Goal: Task Accomplishment & Management: Use online tool/utility

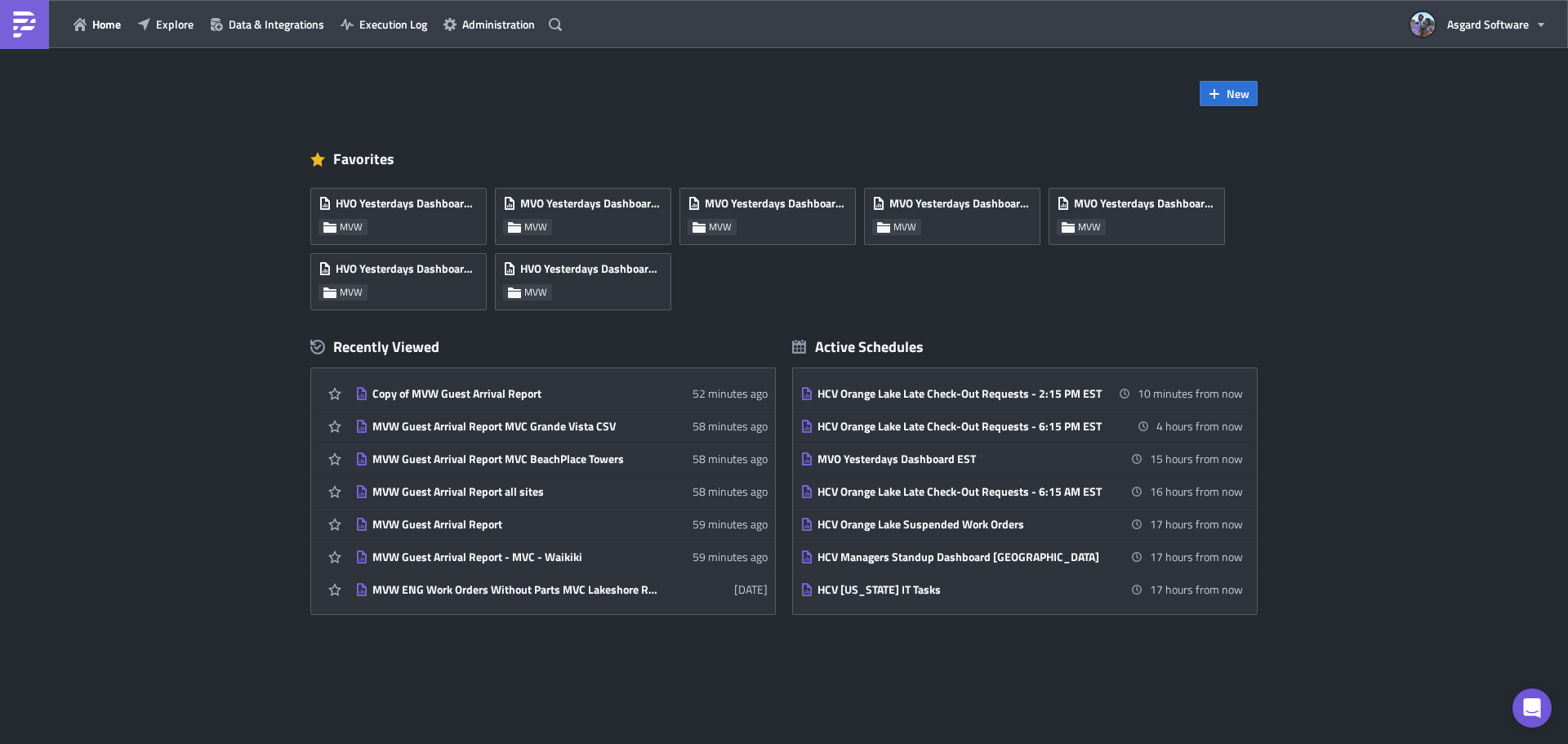
click at [191, 9] on div "Home Explore Data & Integrations Execution Log Administration" at bounding box center [284, 24] width 568 height 48
click at [197, 19] on button "Explore" at bounding box center [165, 24] width 73 height 25
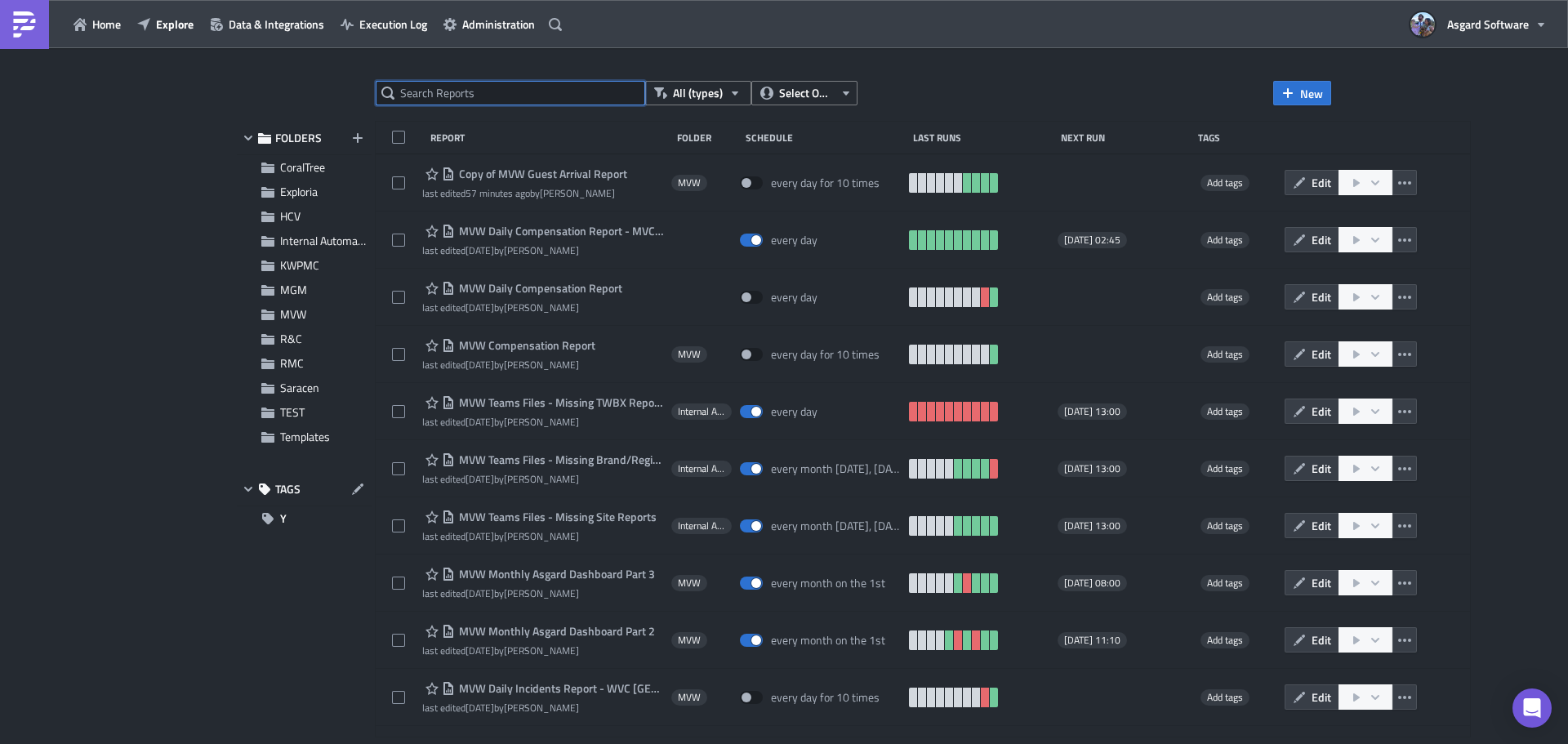
click at [536, 100] on input "text" at bounding box center [511, 92] width 269 height 25
type input "est"
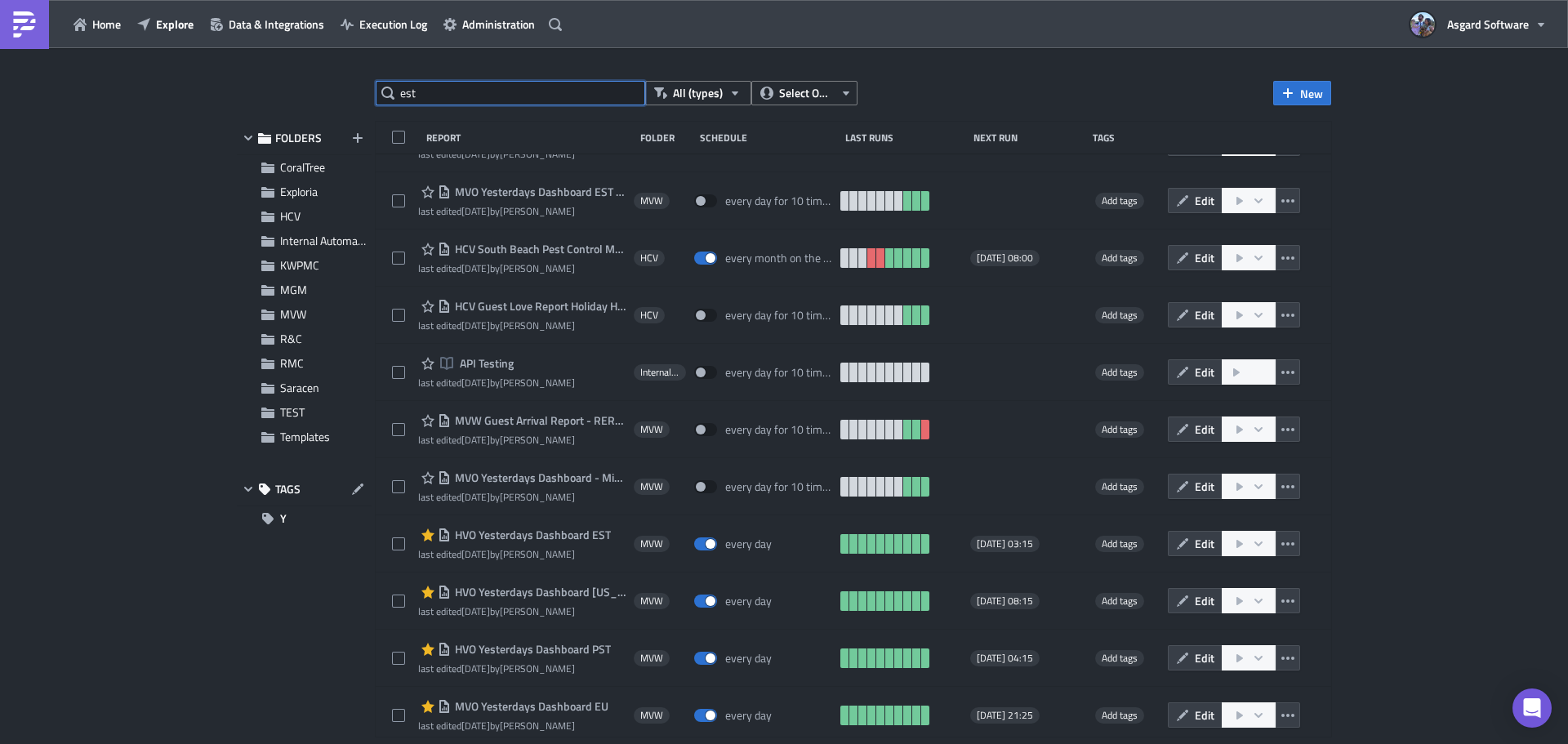
scroll to position [316, 0]
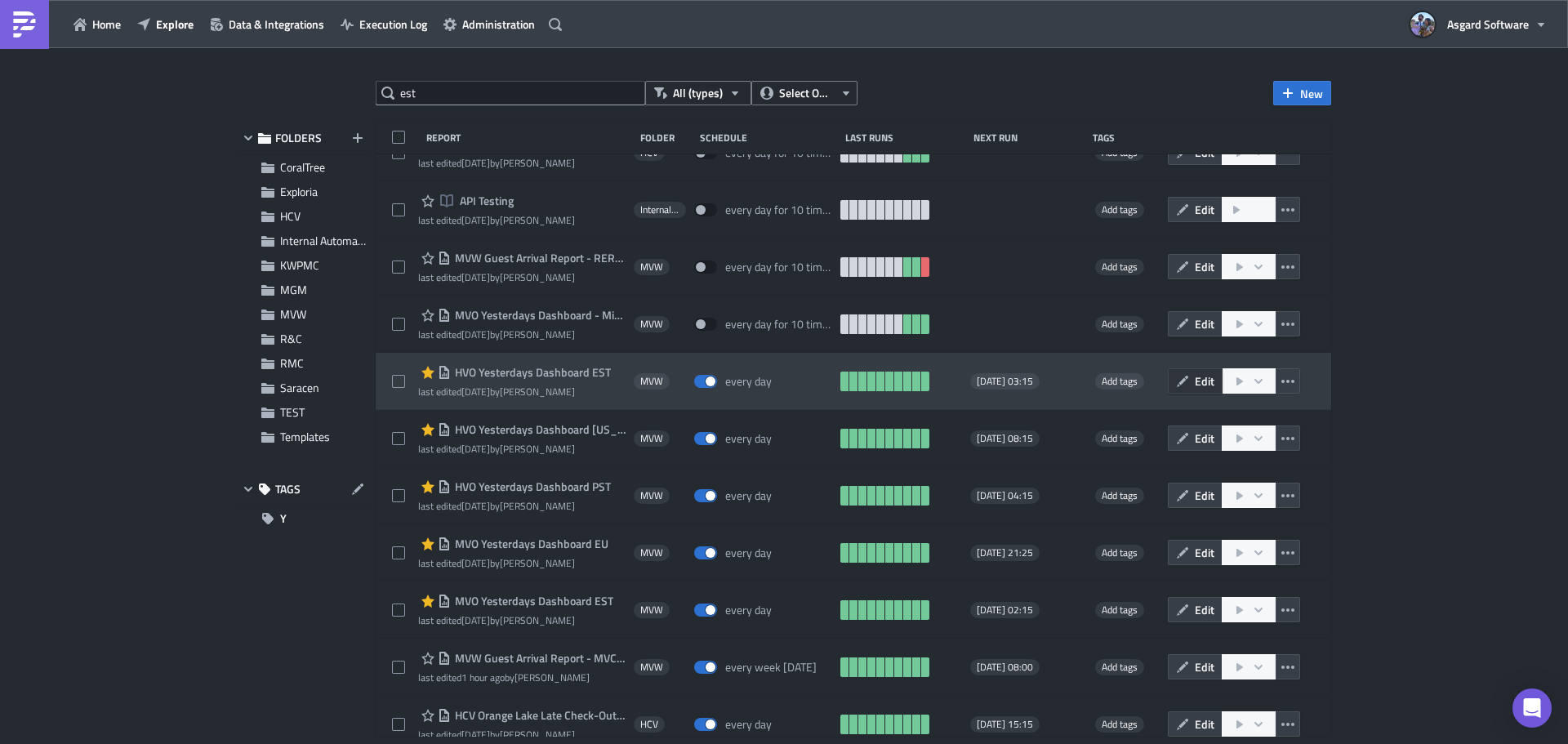
click at [1195, 382] on span "Edit" at bounding box center [1205, 381] width 19 height 17
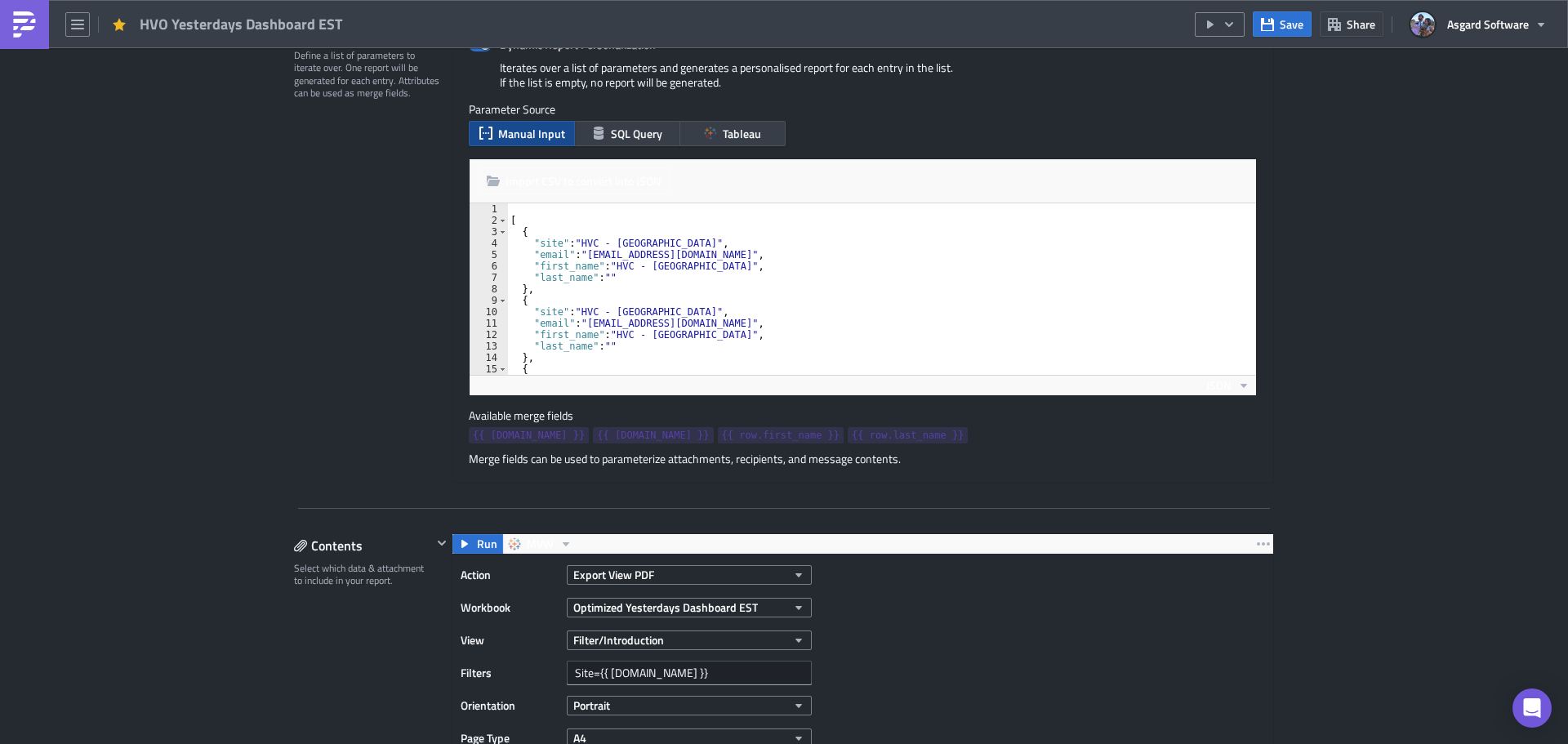
scroll to position [98, 0]
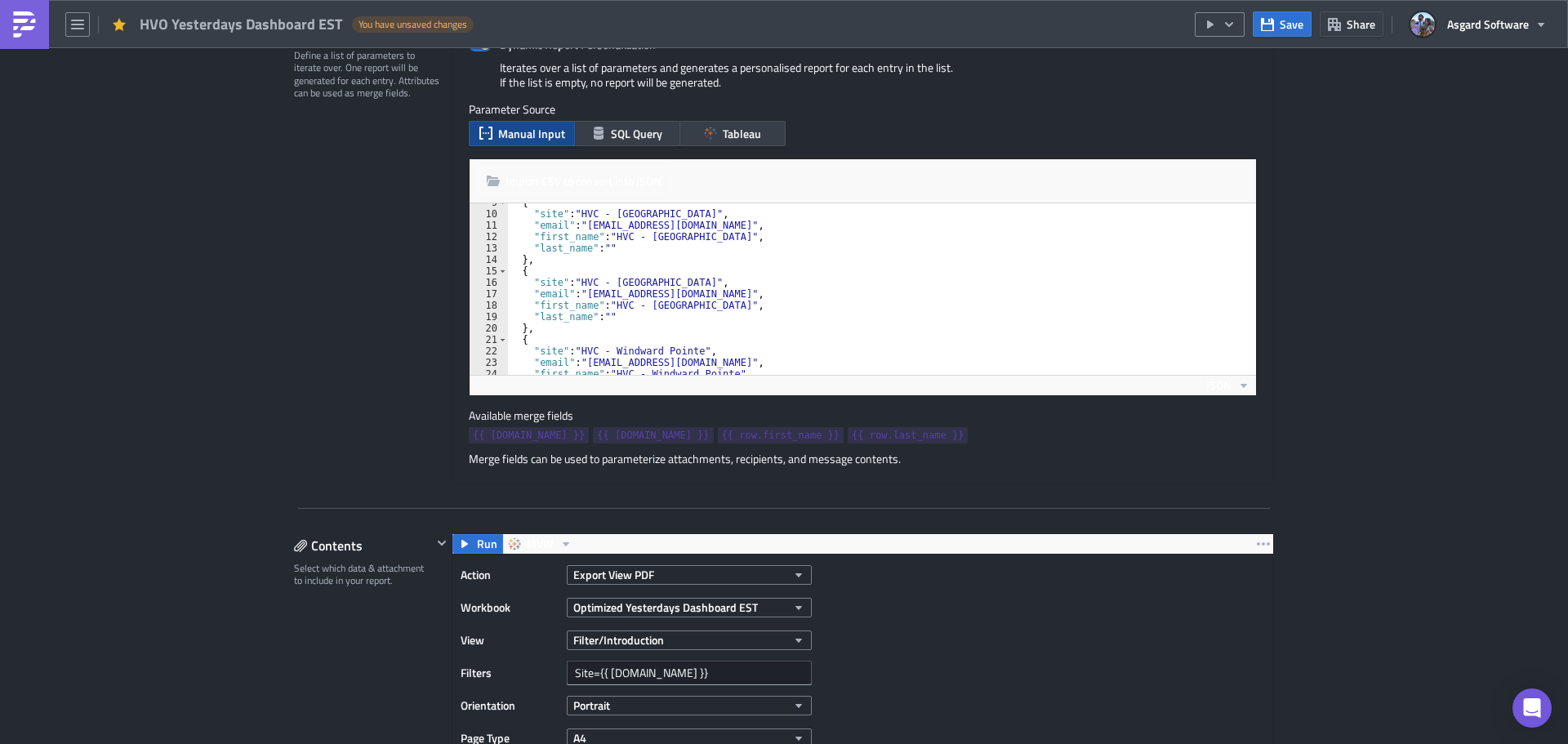
type textarea ""first_name": "HVC - Siesta Key Beach","
click at [718, 303] on div "{ "site" : "HVC - Coconut Cove" , "email" : "HRCCoconutPlantationLeadership@vac…" at bounding box center [876, 293] width 737 height 194
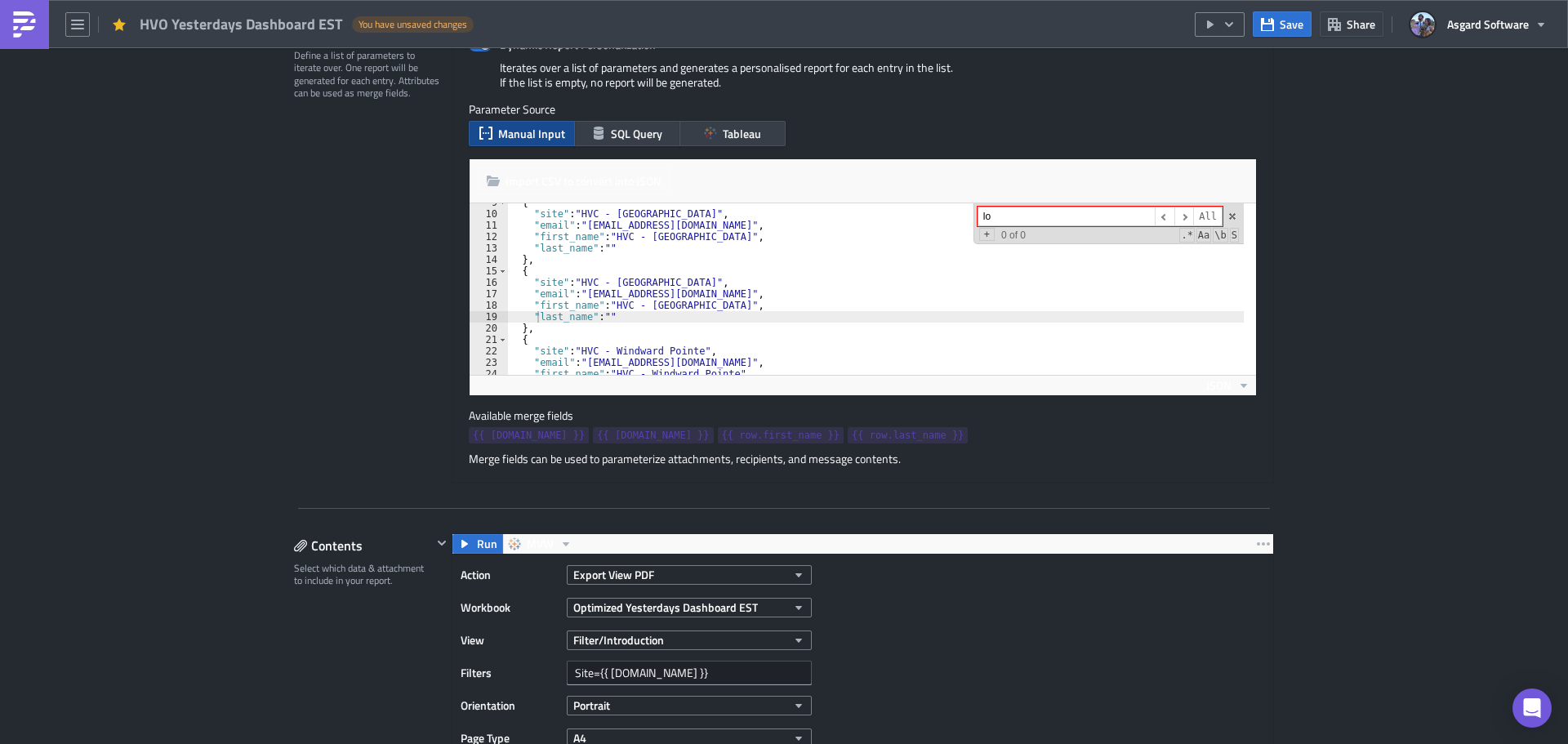
type input "l"
drag, startPoint x: 140, startPoint y: 25, endPoint x: 310, endPoint y: 22, distance: 170.0
click at [310, 22] on span "HVO Yesterdays Dashboard EST" at bounding box center [241, 24] width 204 height 19
copy span "HVO Yesterdays Dashboard"
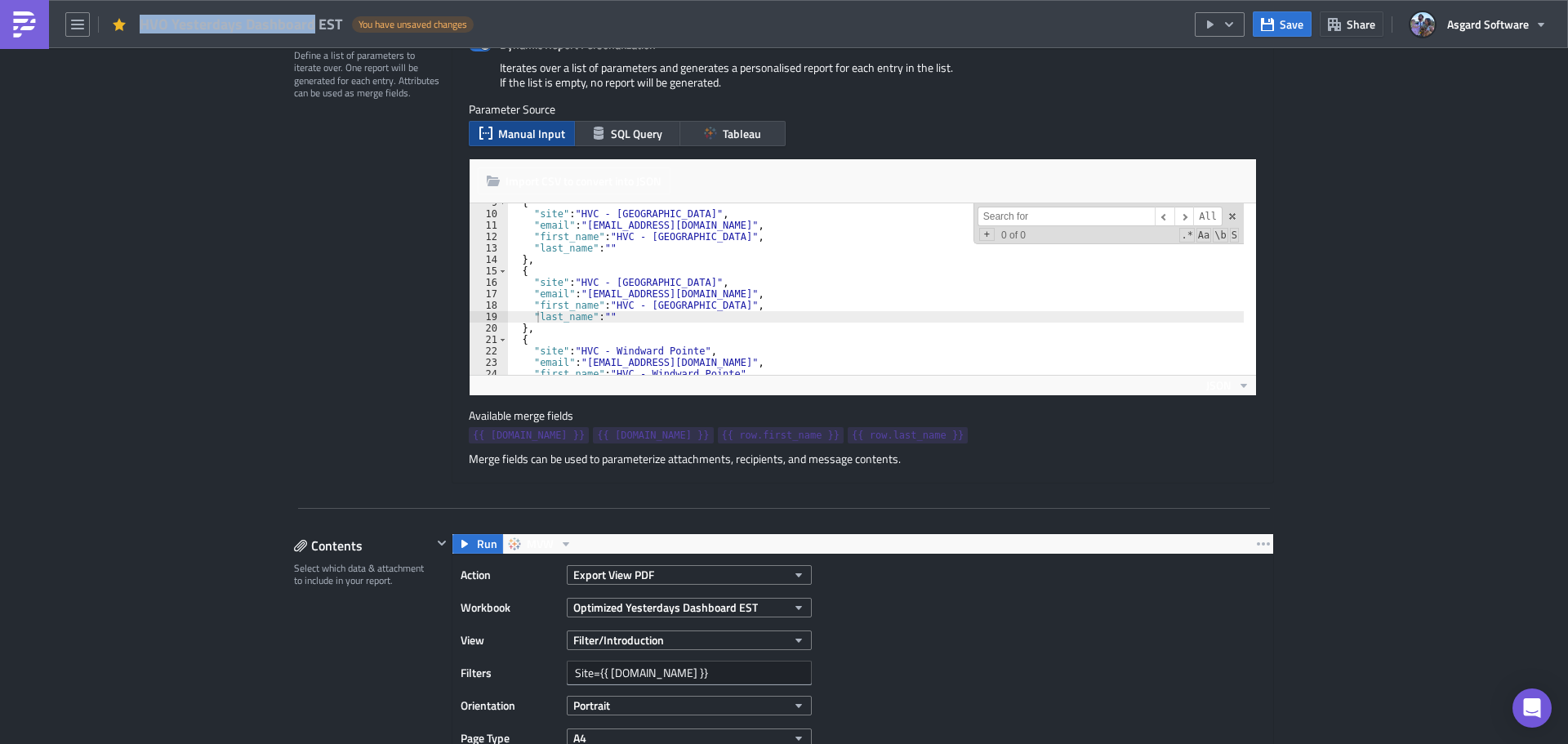
click at [0, 25] on link at bounding box center [25, 25] width 49 height 49
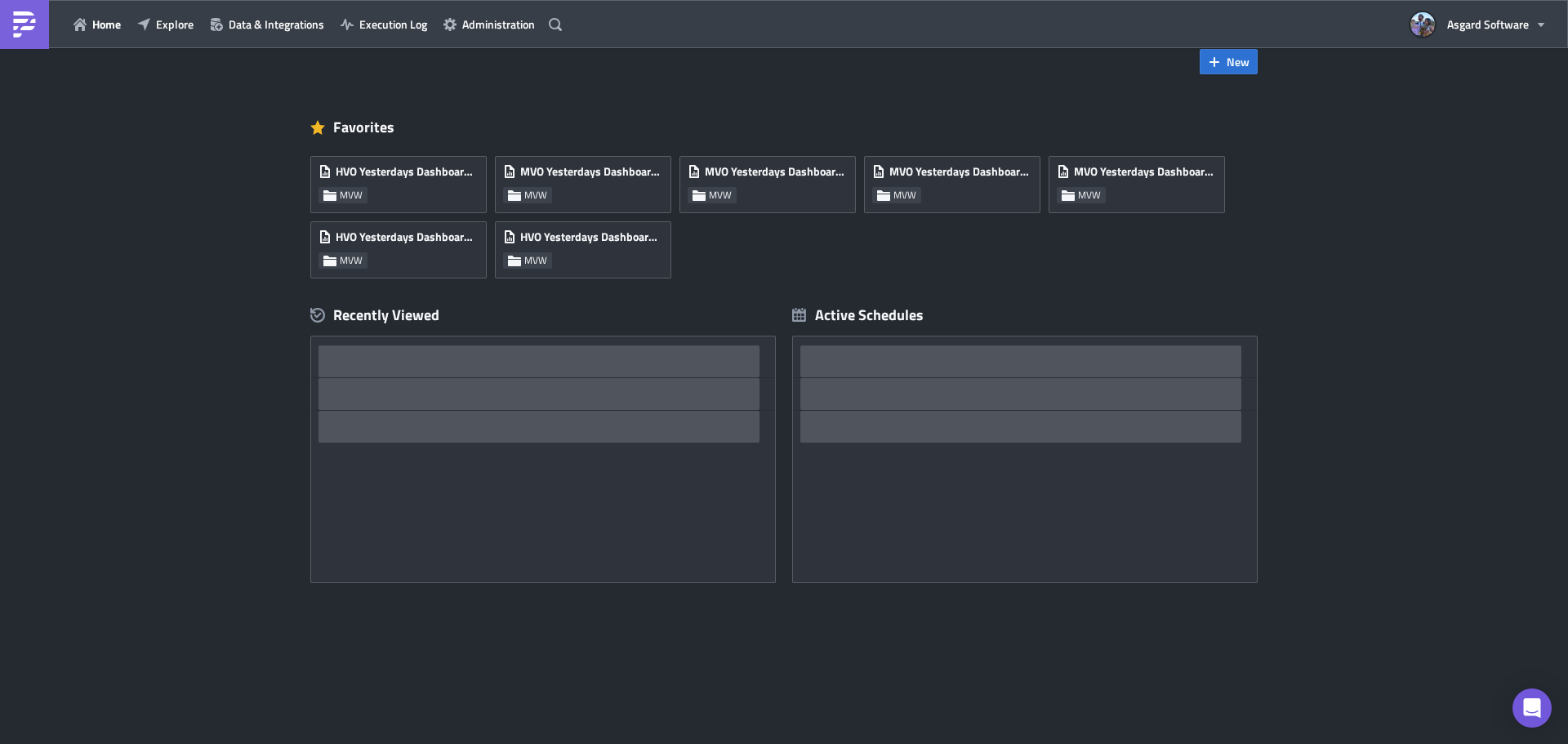
scroll to position [32, 0]
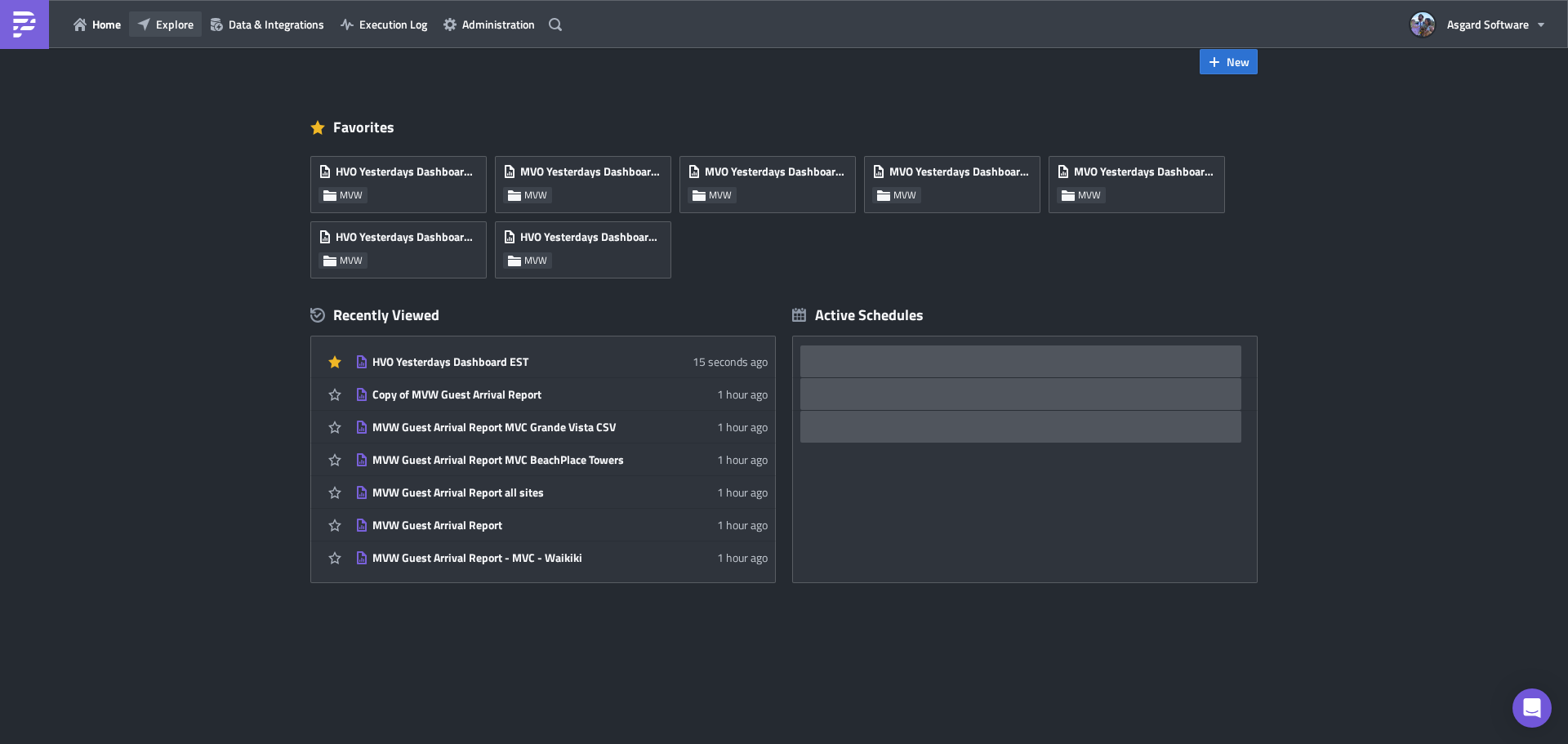
click at [153, 30] on button "Explore" at bounding box center [165, 24] width 73 height 25
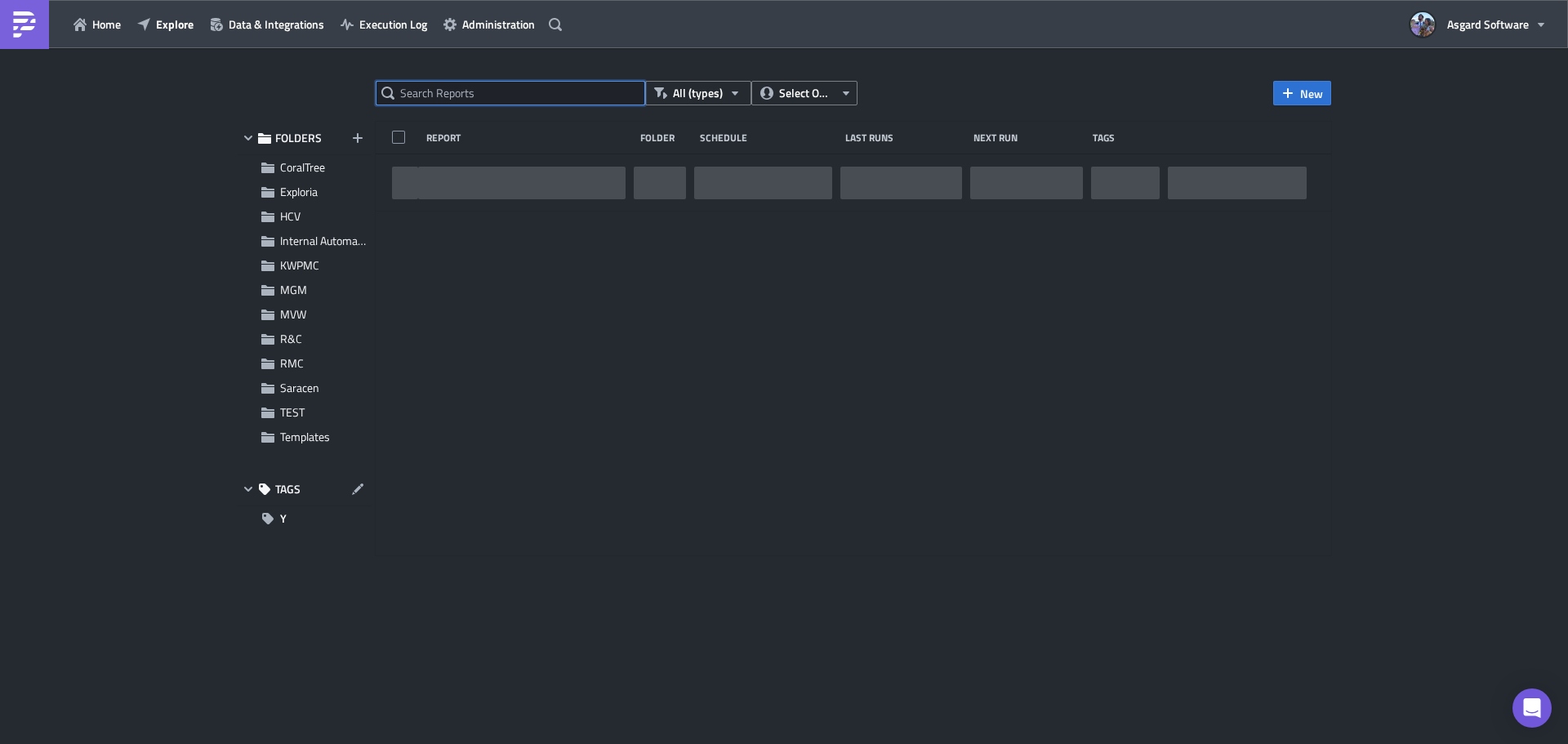
click at [465, 82] on input "text" at bounding box center [511, 92] width 269 height 25
paste input "HVO Yesterdays Dashboard"
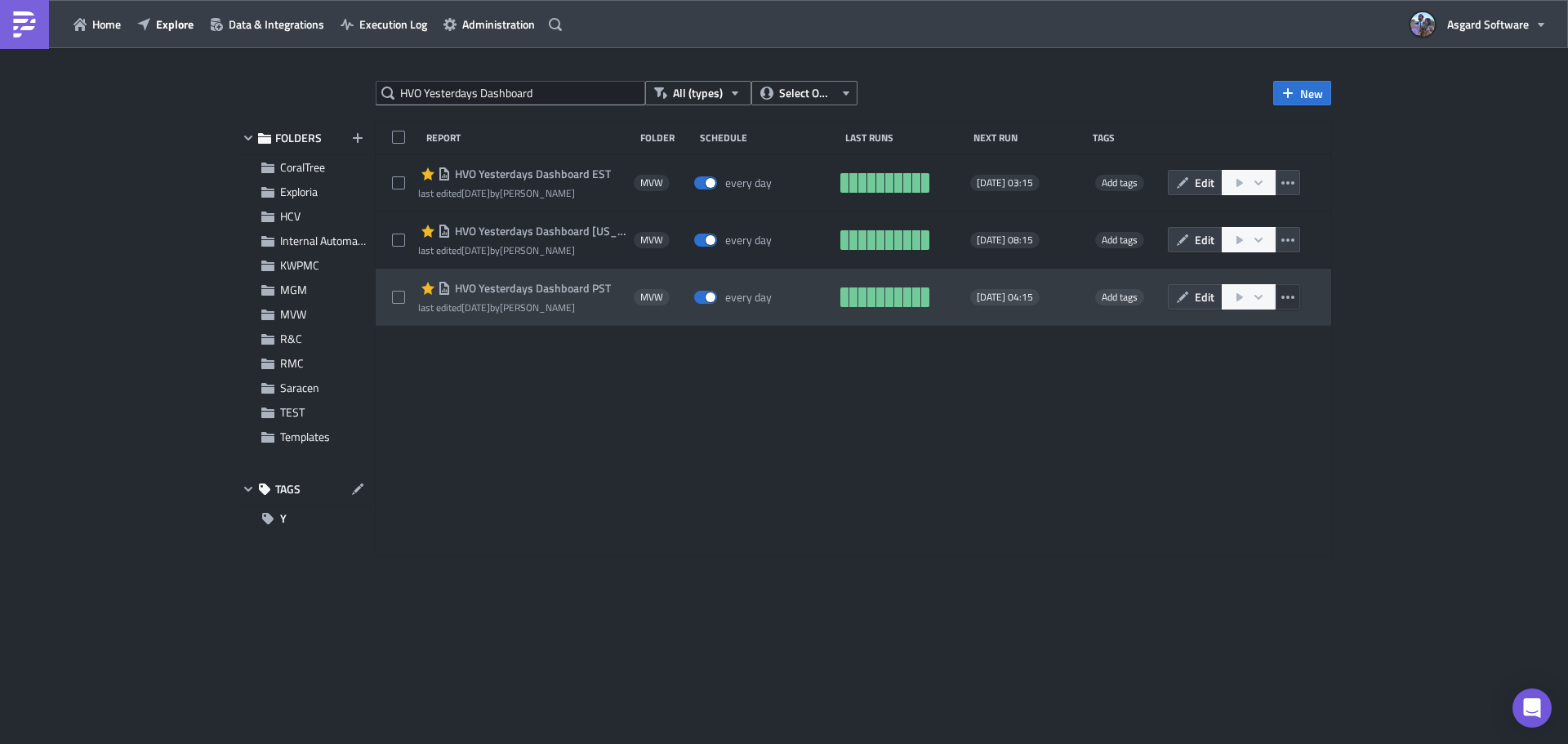
click at [1289, 296] on icon "button" at bounding box center [1288, 297] width 13 height 13
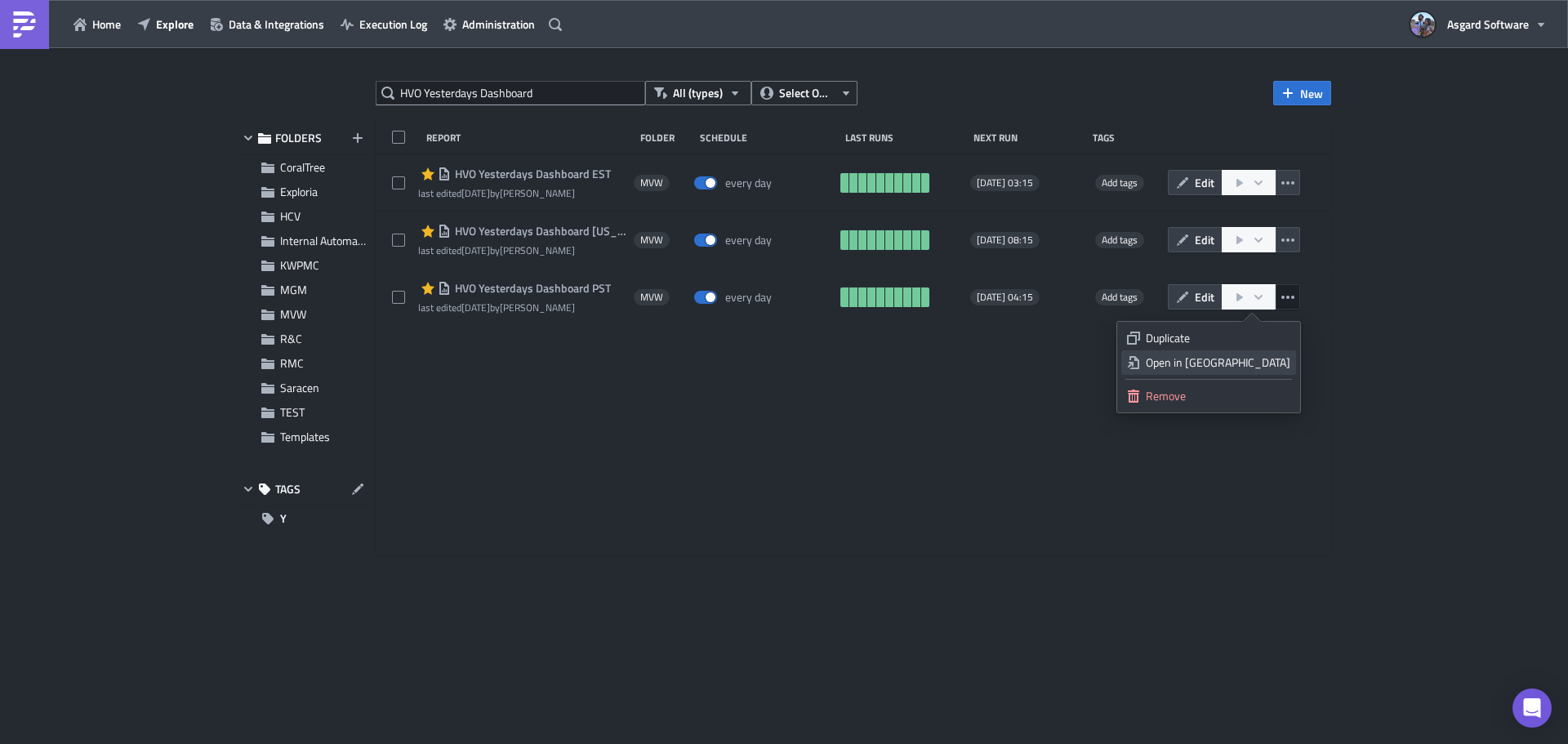
click at [1260, 363] on div "Open in New Tab" at bounding box center [1218, 362] width 145 height 16
drag, startPoint x: 540, startPoint y: 92, endPoint x: 216, endPoint y: 148, distance: 328.8
click at [247, 145] on div "HVO Yesterdays Dashboard All (types) Select Owner New FOLDERS CoralTree Explori…" at bounding box center [784, 397] width 1111 height 633
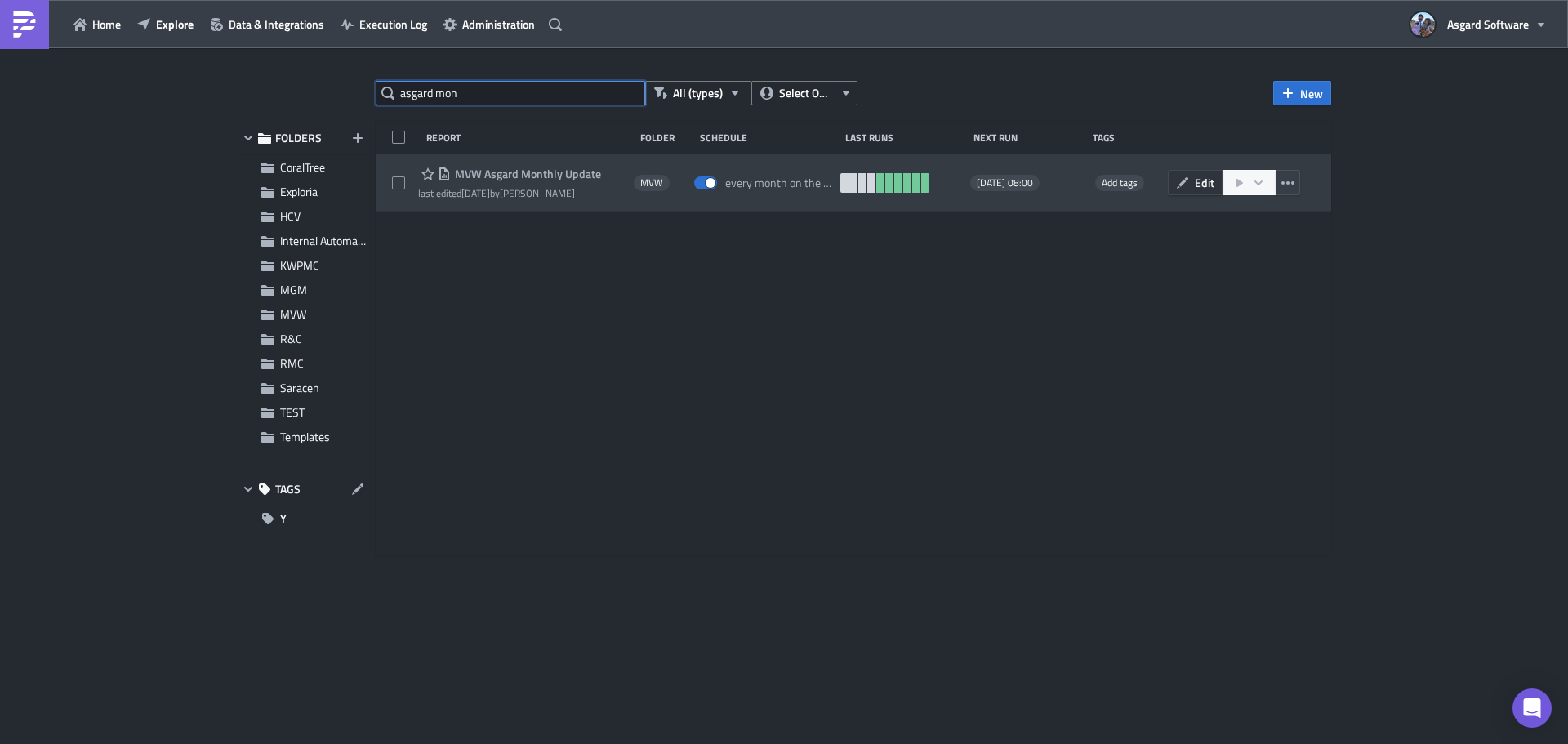
type input "asgard mon"
click at [1199, 184] on span "Edit" at bounding box center [1205, 182] width 19 height 17
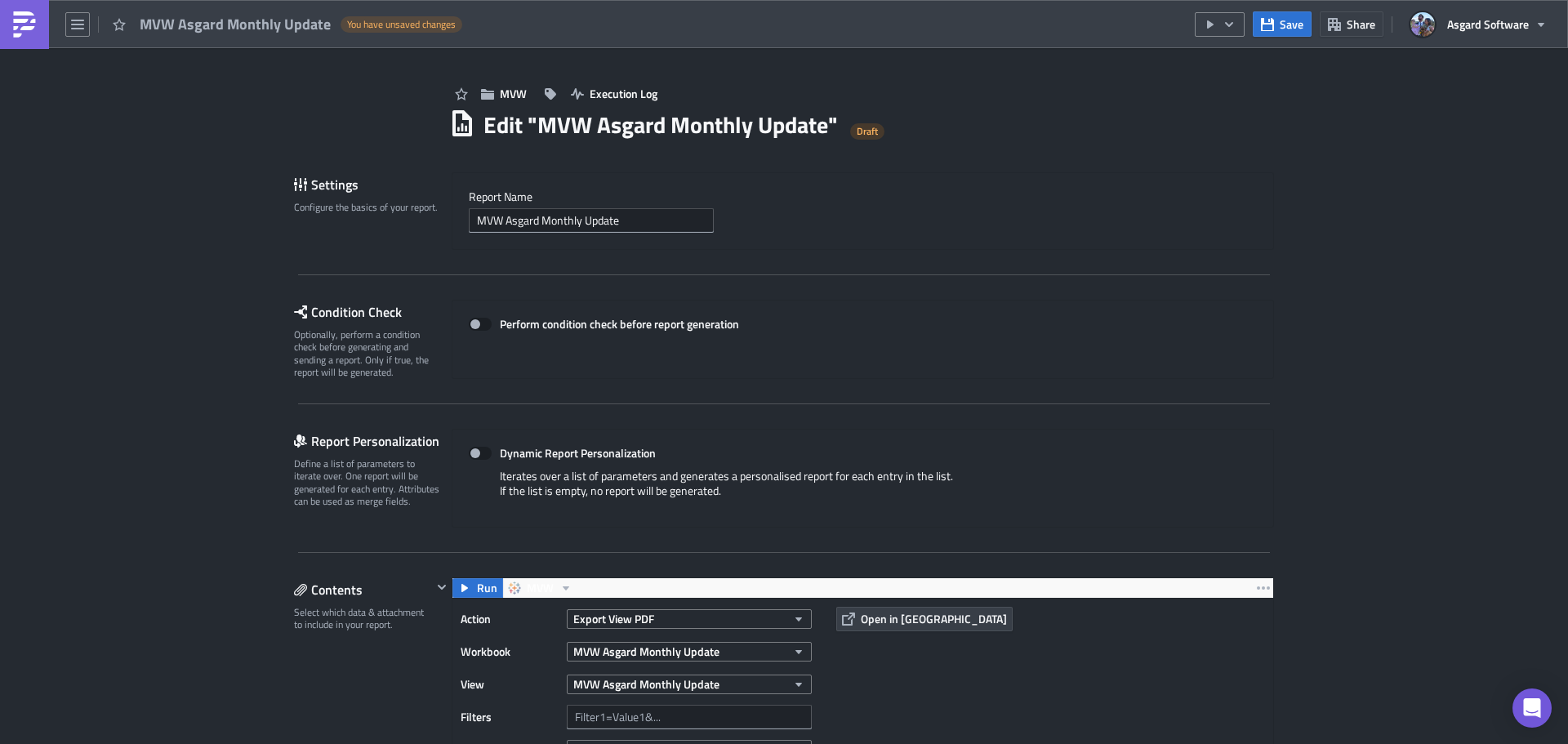
click at [25, 35] on img at bounding box center [24, 24] width 26 height 26
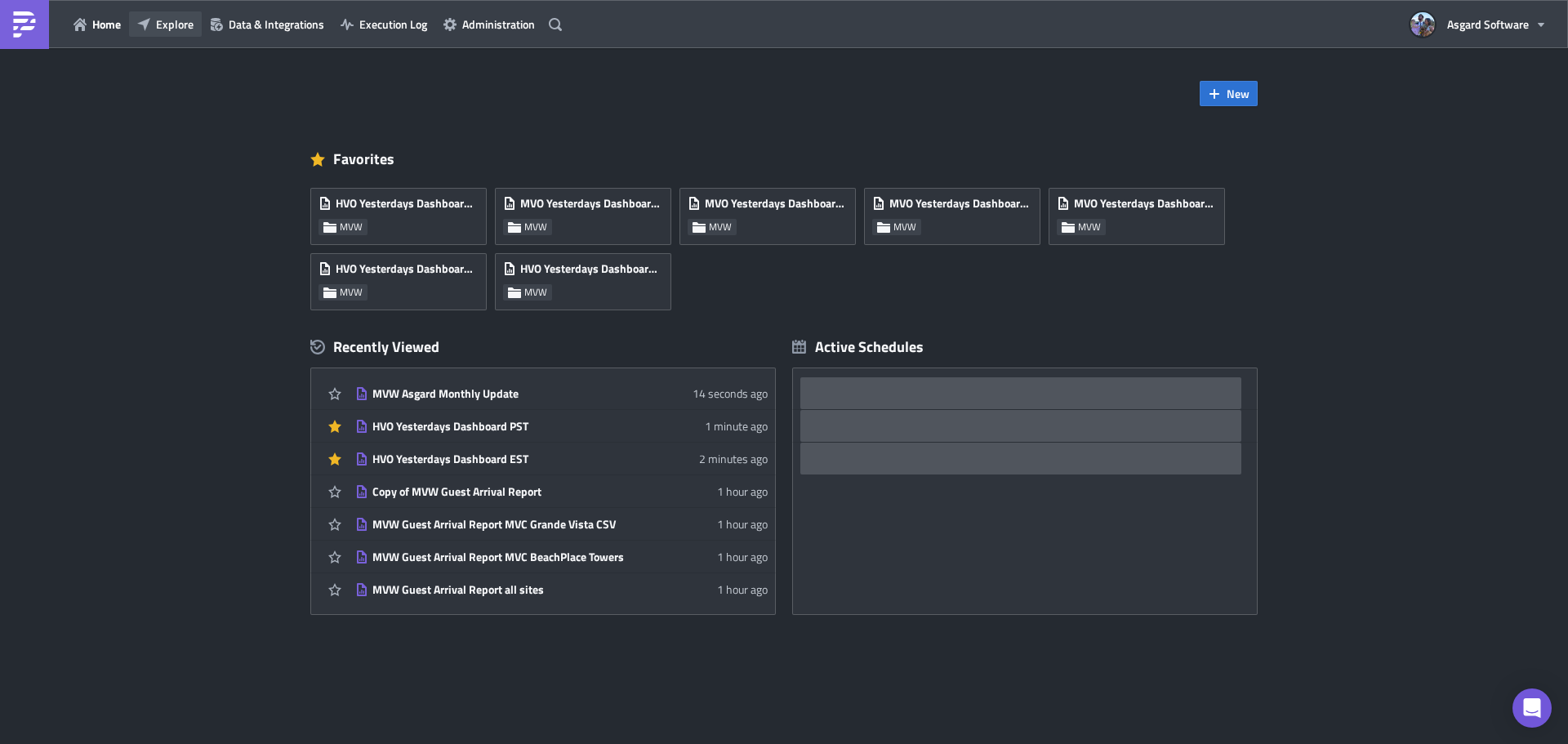
click at [186, 14] on button "Explore" at bounding box center [165, 24] width 73 height 25
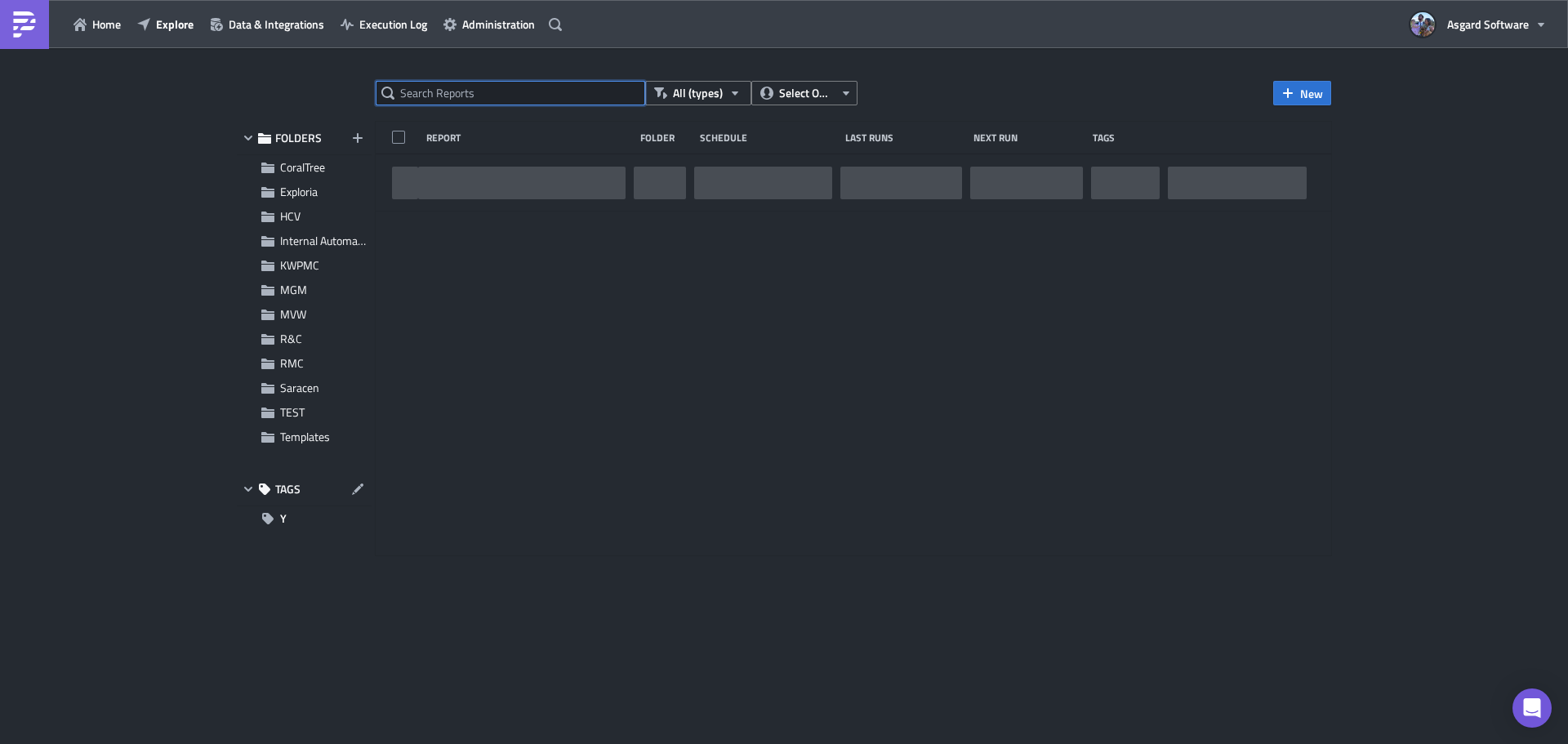
click at [491, 100] on input "text" at bounding box center [511, 92] width 269 height 25
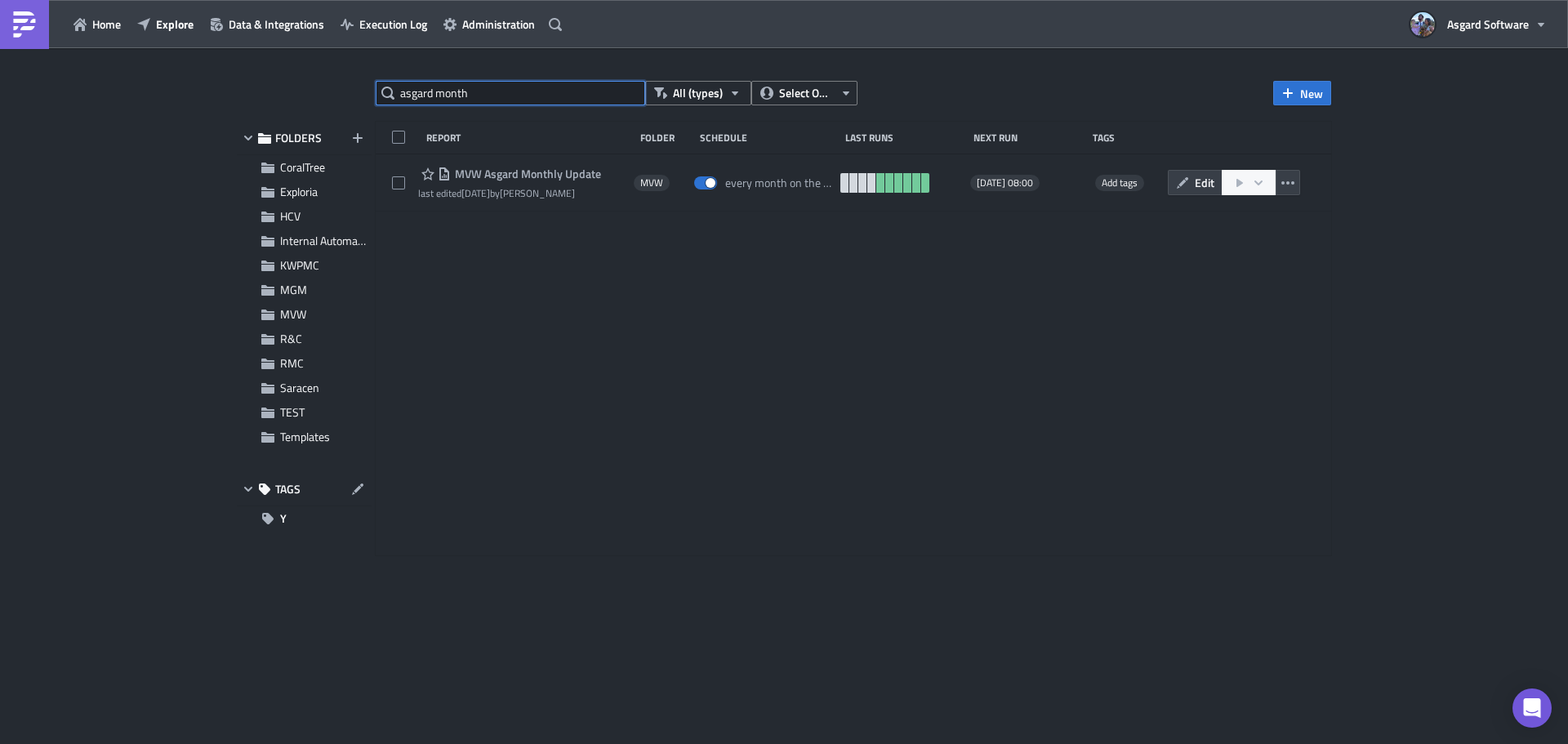
drag, startPoint x: 527, startPoint y: 94, endPoint x: 274, endPoint y: 141, distance: 257.3
click at [275, 141] on div "asgard month All (types) Select Owner New FOLDERS CoralTree Exploria HCV Intern…" at bounding box center [784, 397] width 1111 height 633
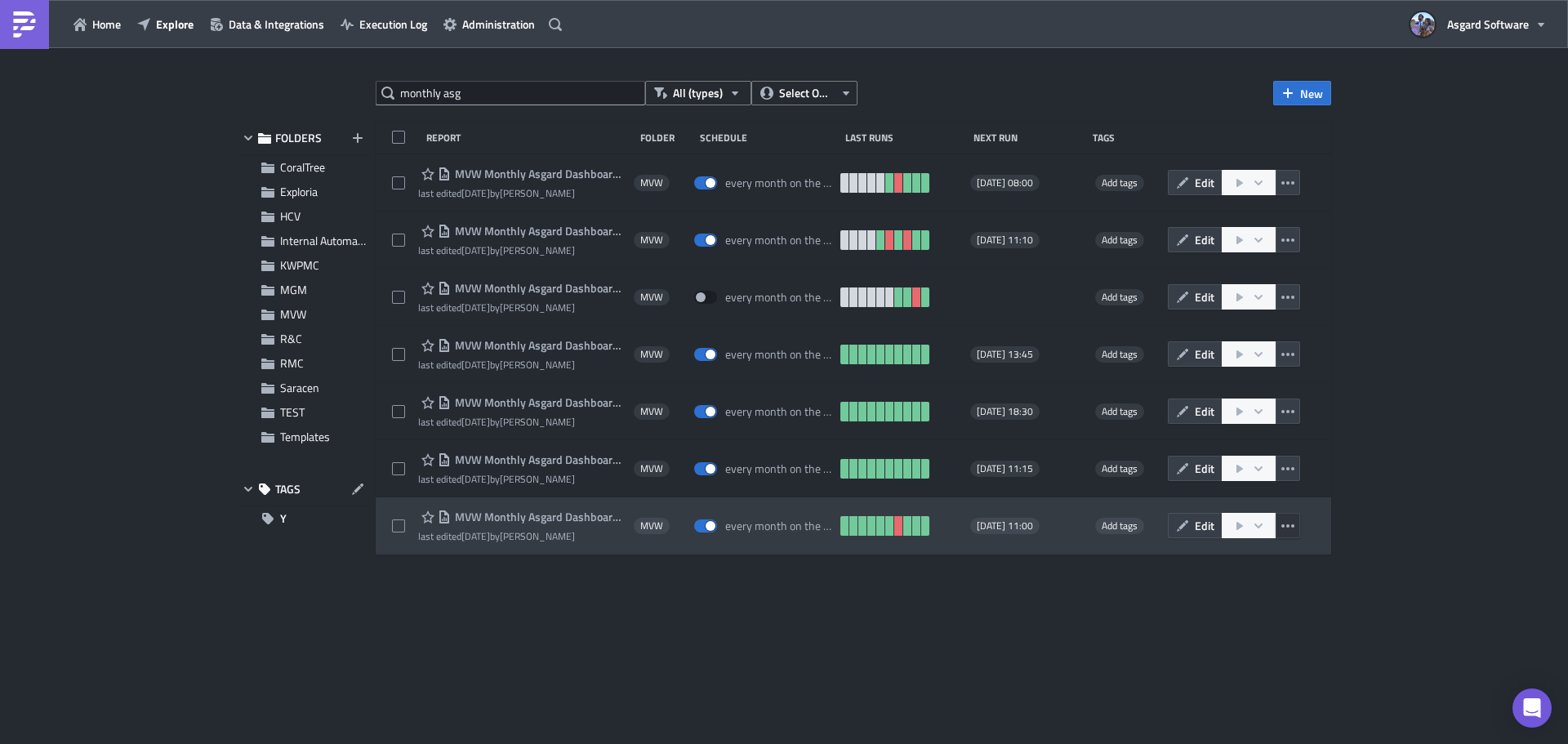
click at [1295, 523] on button "button" at bounding box center [1288, 525] width 25 height 25
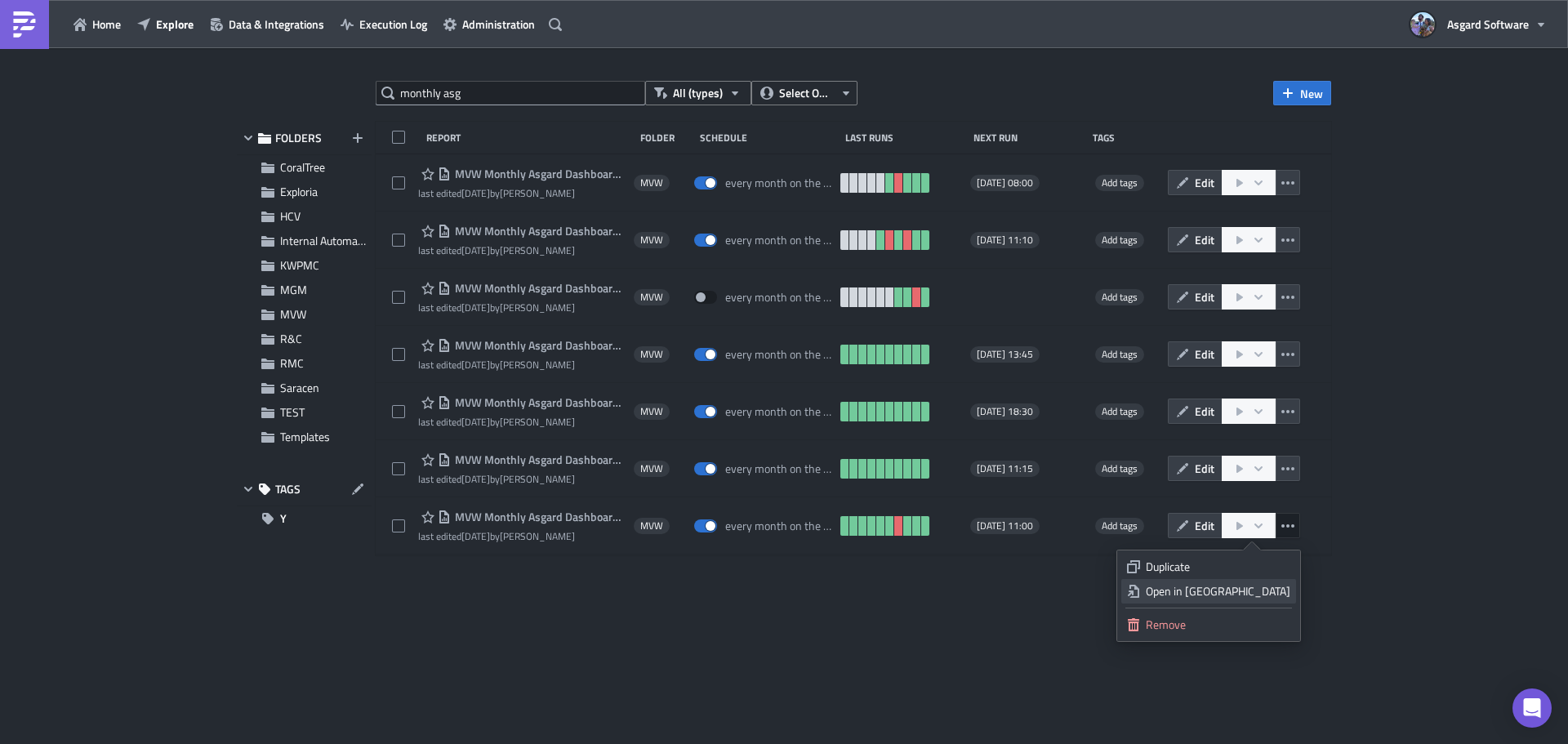
click at [1234, 591] on div "Open in New Tab" at bounding box center [1218, 591] width 145 height 16
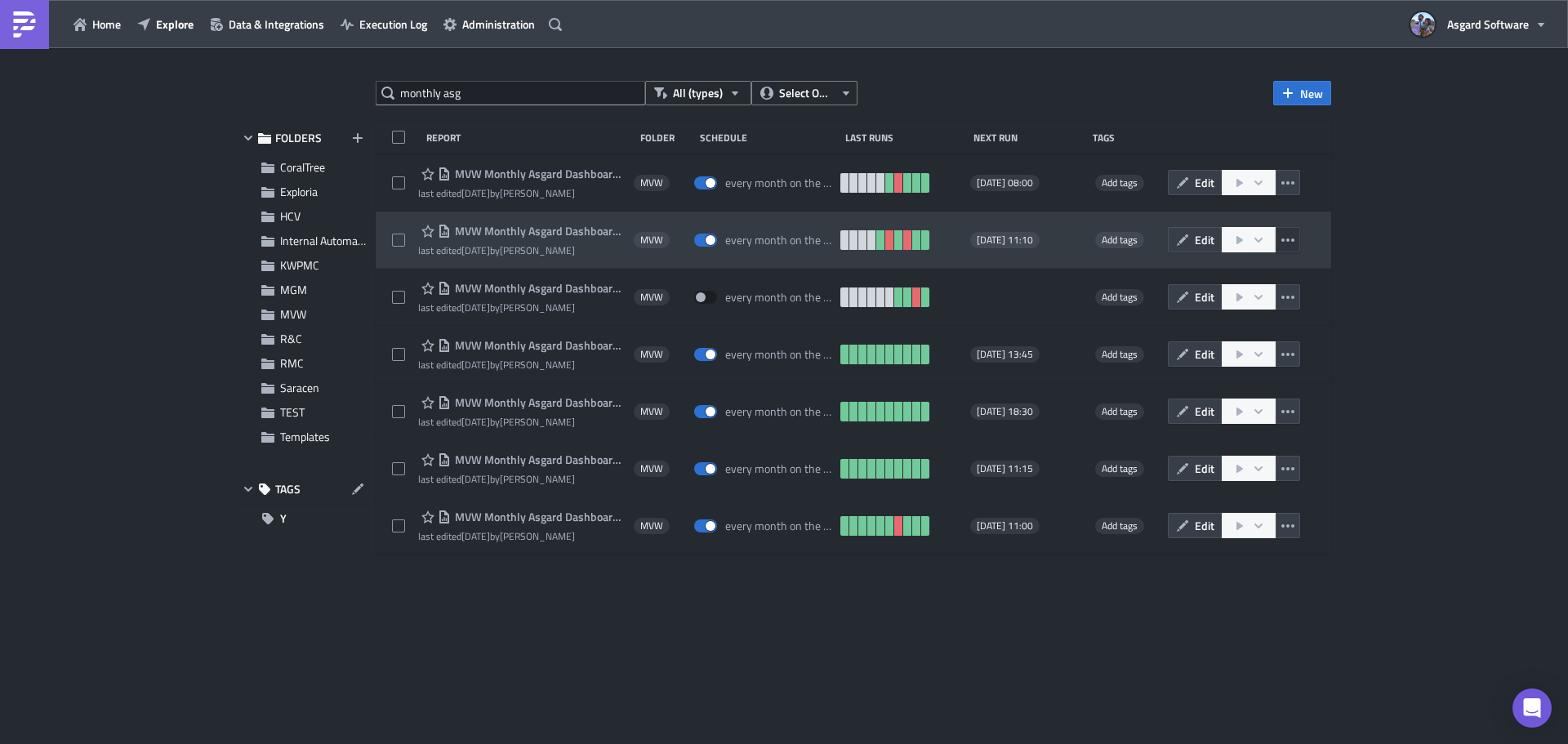
click at [1283, 244] on icon "button" at bounding box center [1288, 240] width 13 height 13
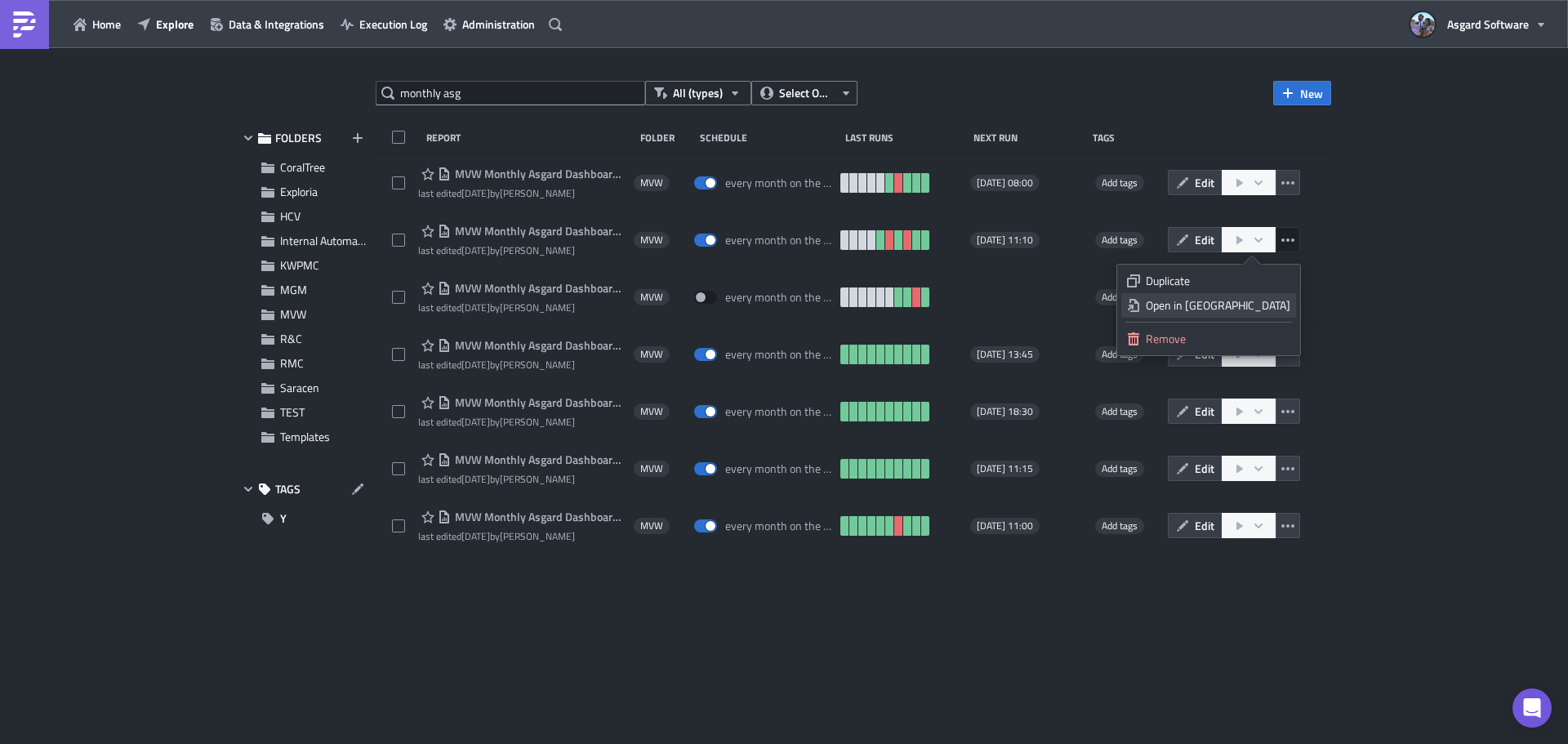
click at [1245, 304] on div "Open in New Tab" at bounding box center [1218, 305] width 145 height 16
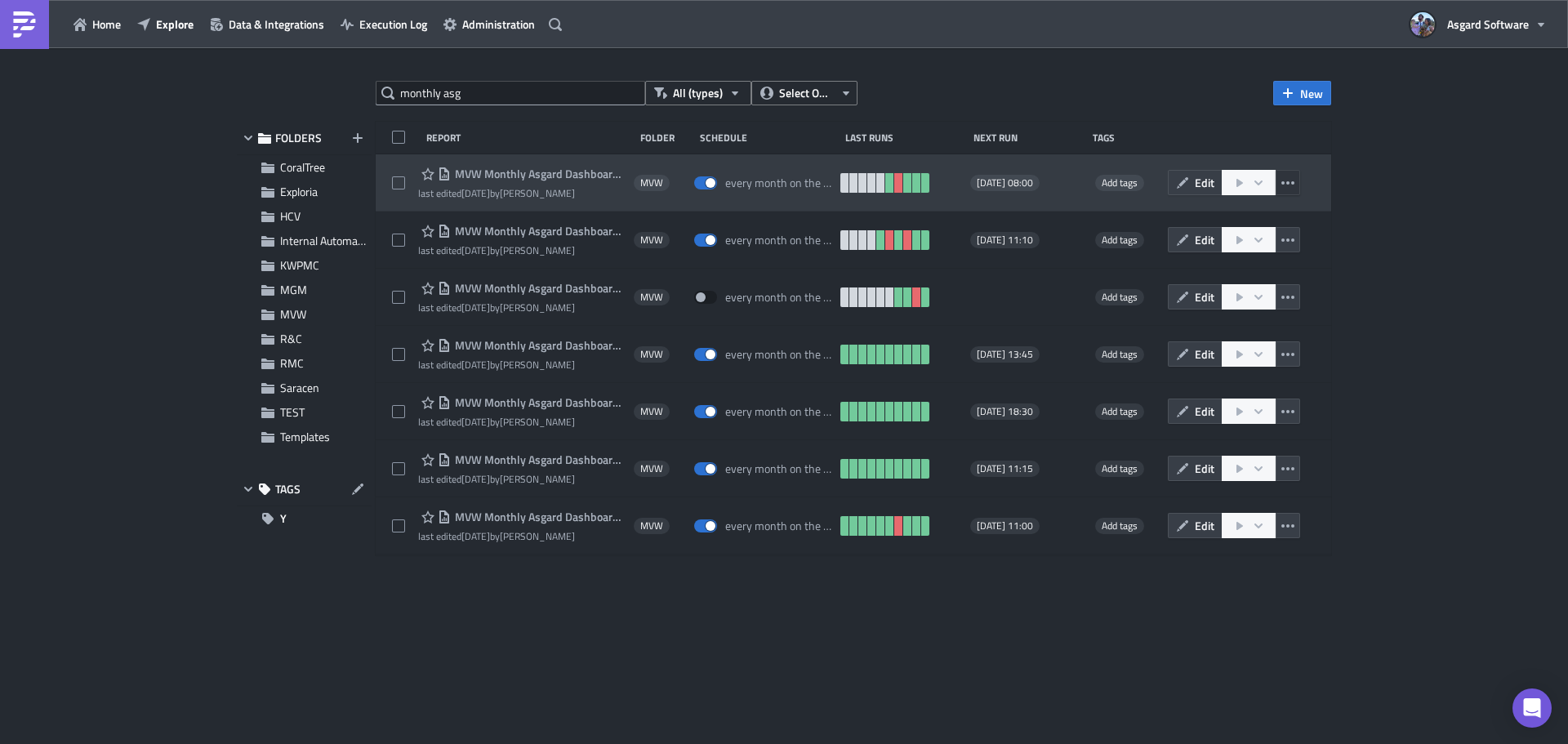
click at [1287, 179] on icon "button" at bounding box center [1288, 182] width 13 height 13
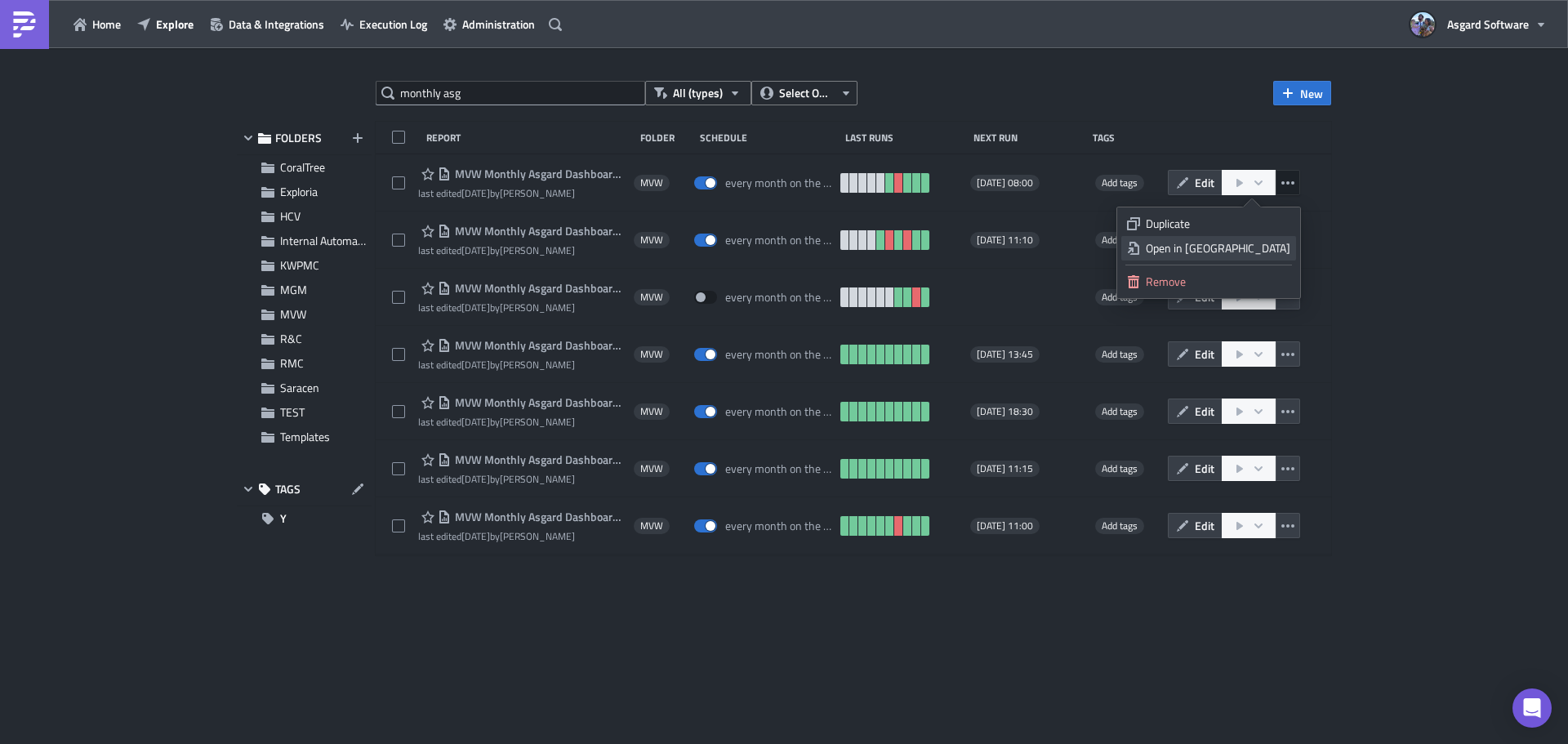
click at [1250, 252] on div "Open in New Tab" at bounding box center [1218, 247] width 145 height 16
drag, startPoint x: 526, startPoint y: 80, endPoint x: 505, endPoint y: 86, distance: 21.8
click at [505, 86] on div "monthly asg All (types) Select Owner New FOLDERS CoralTree Exploria HCV Interna…" at bounding box center [784, 397] width 1568 height 698
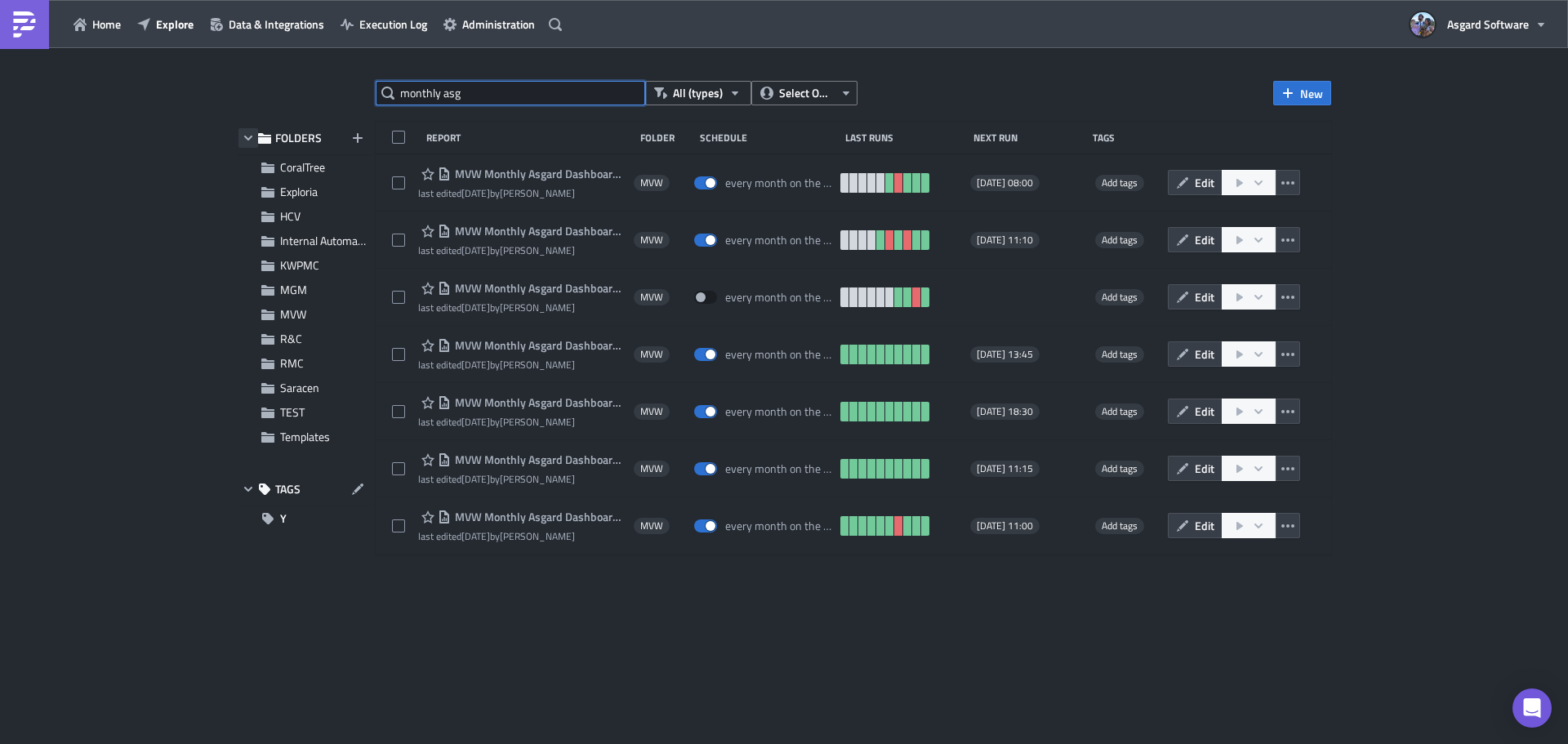
drag, startPoint x: 507, startPoint y: 89, endPoint x: 247, endPoint y: 141, distance: 265.1
click at [247, 141] on div "monthly asg All (types) Select Owner New FOLDERS CoralTree Exploria HCV Interna…" at bounding box center [784, 397] width 1111 height 633
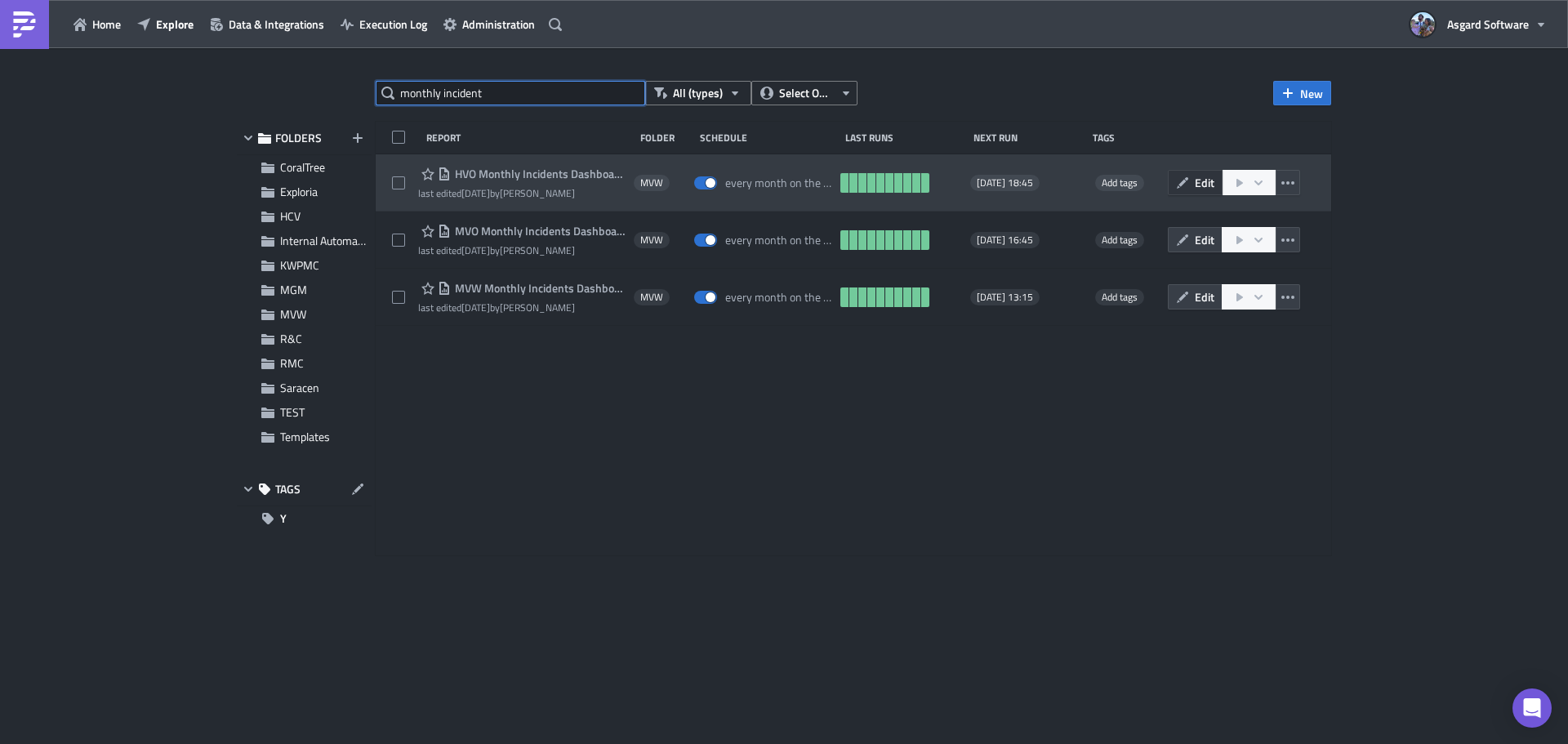
type input "monthly incident"
click at [1214, 186] on span "Edit" at bounding box center [1205, 182] width 19 height 17
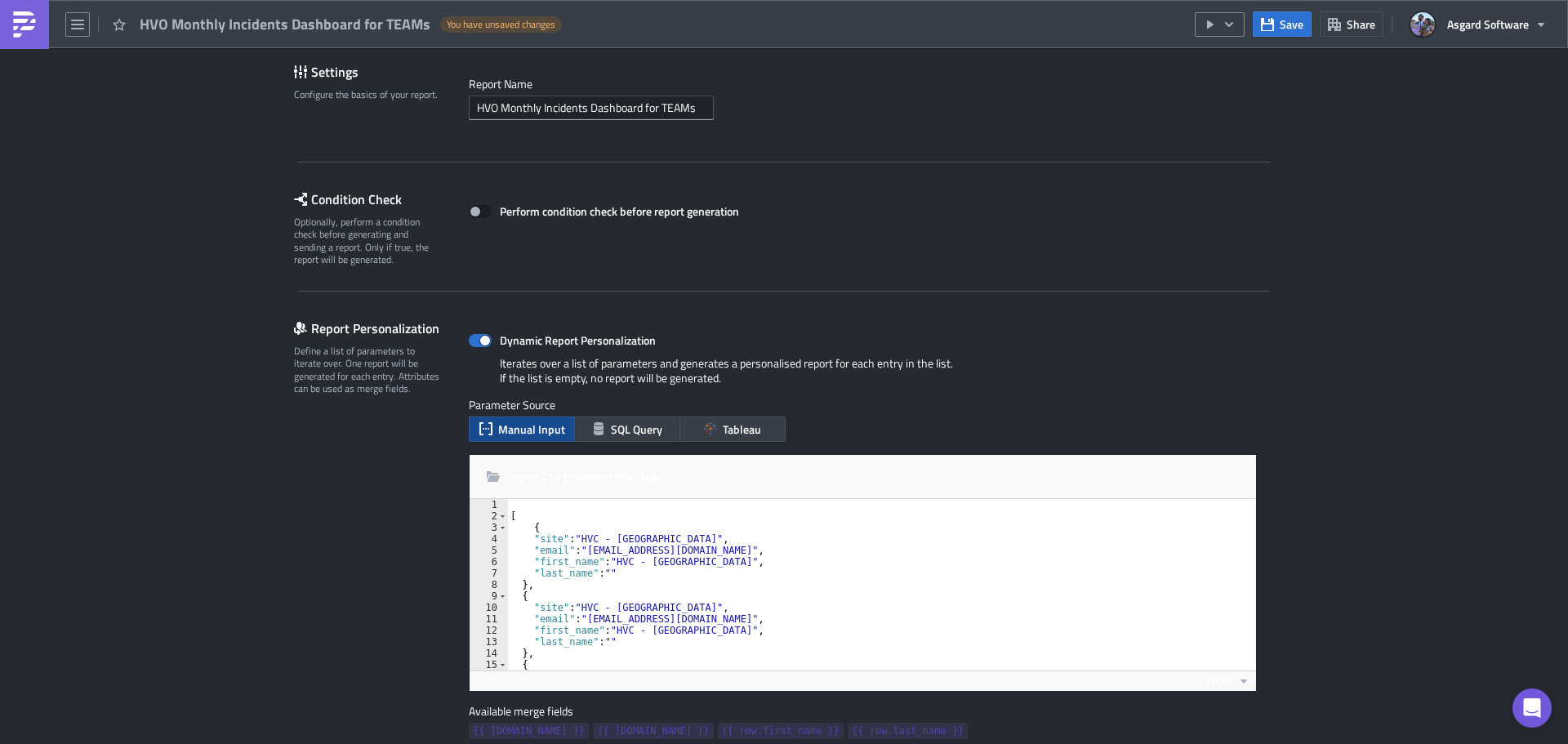
scroll to position [164, 0]
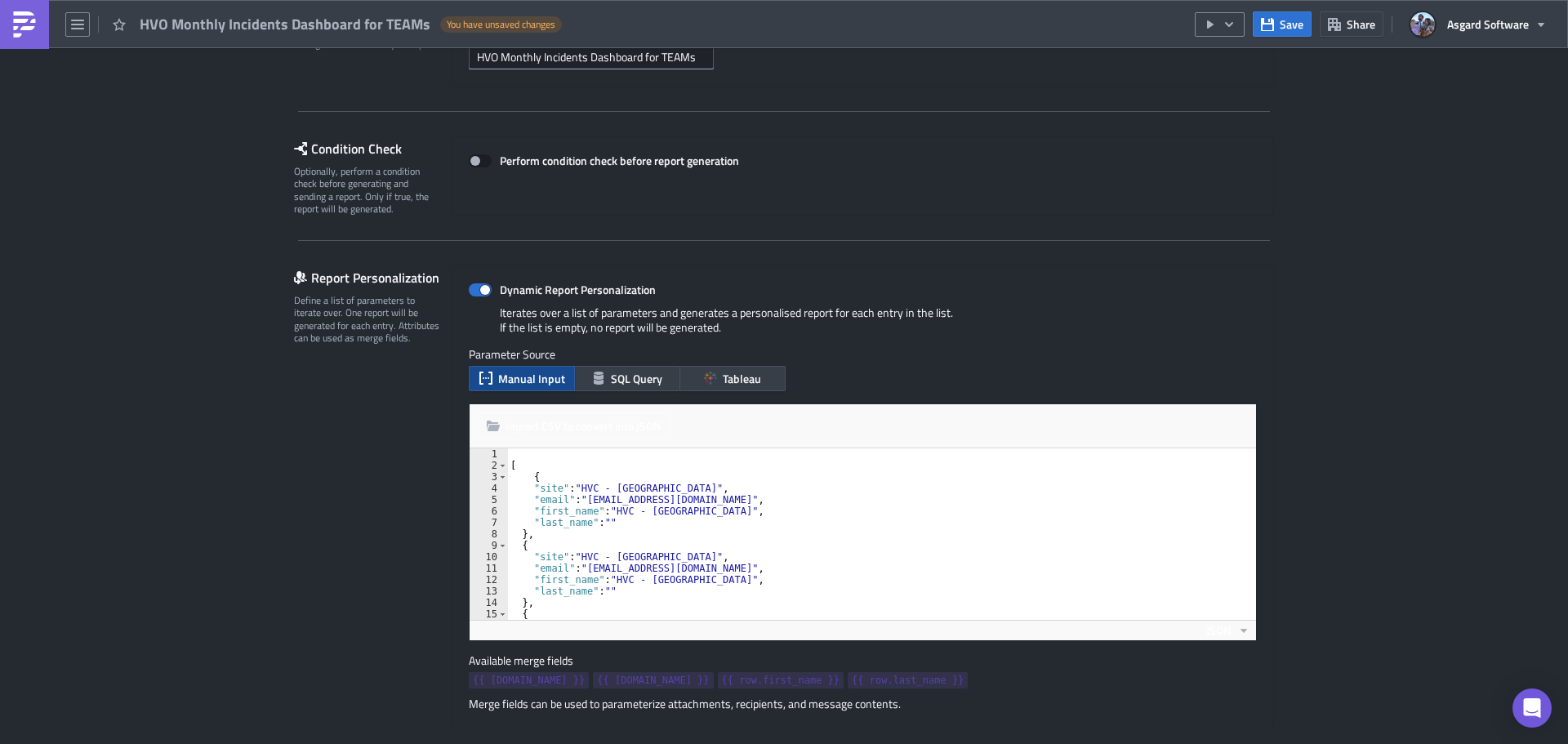
type textarea "["
click at [1009, 464] on div "[ { "site" : "HVC - Beach House" , "email" : "hvoteamsdistribution@asgardsoftwa…" at bounding box center [876, 545] width 737 height 194
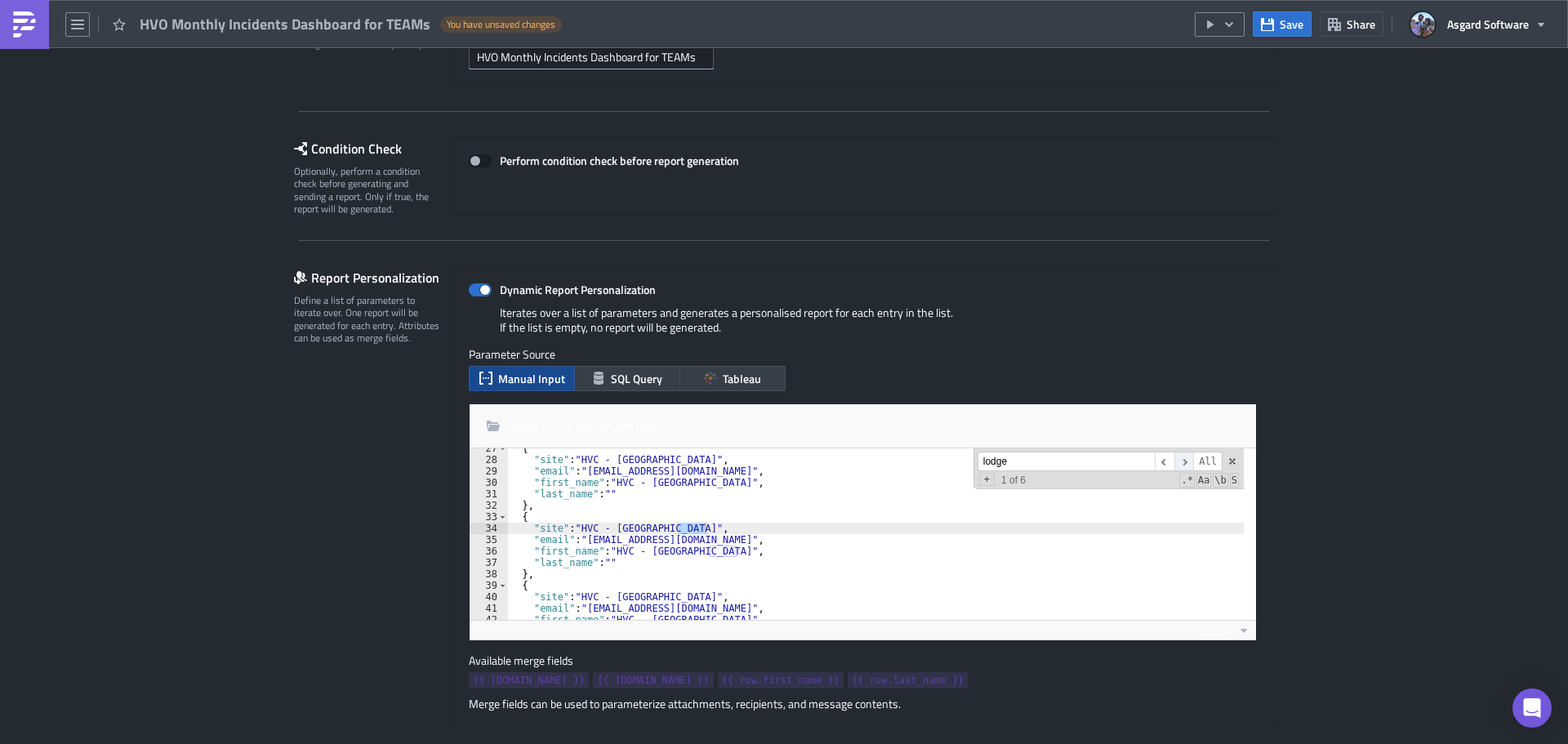
type input "lodge"
click at [1177, 467] on span "​" at bounding box center [1183, 462] width 19 height 20
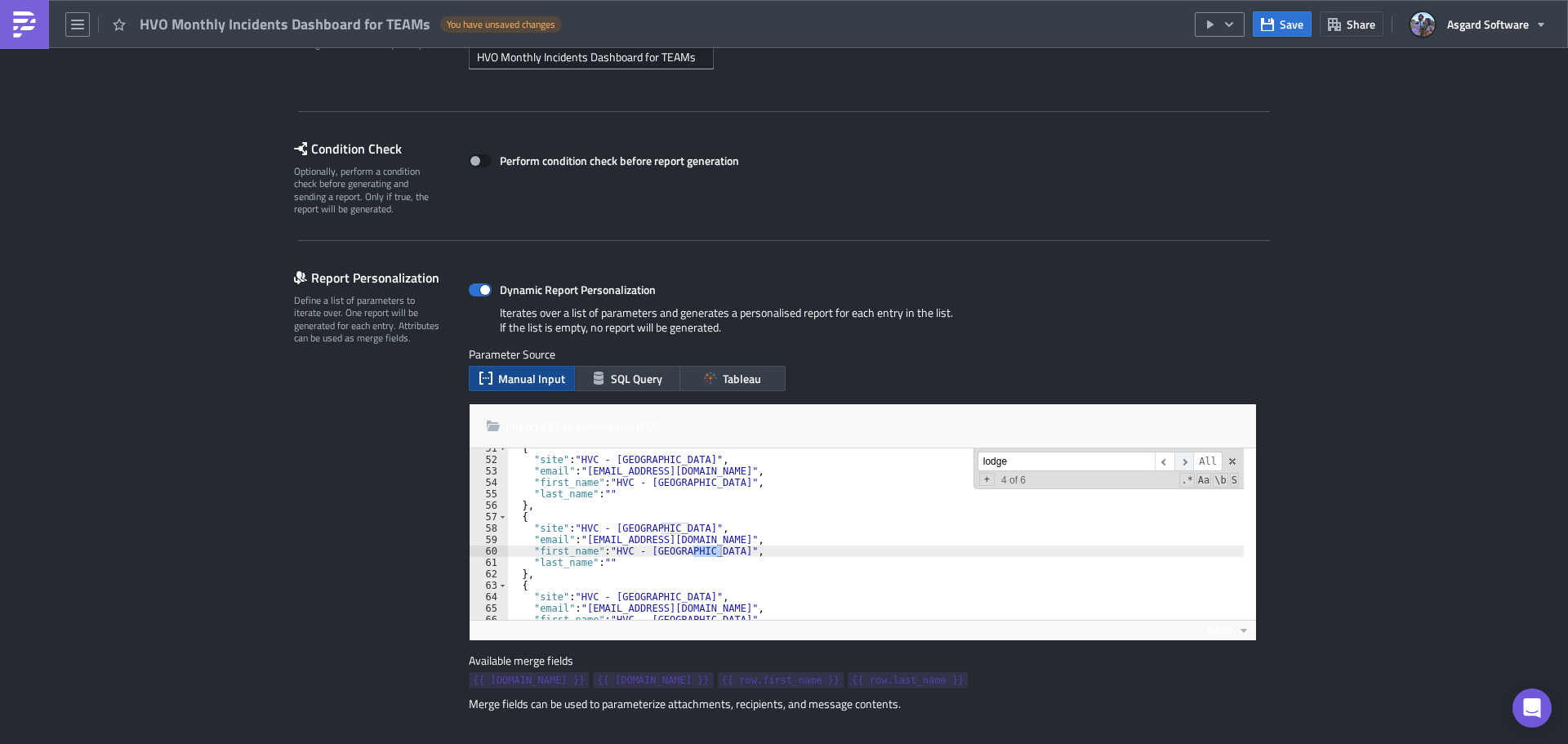
scroll to position [990, 0]
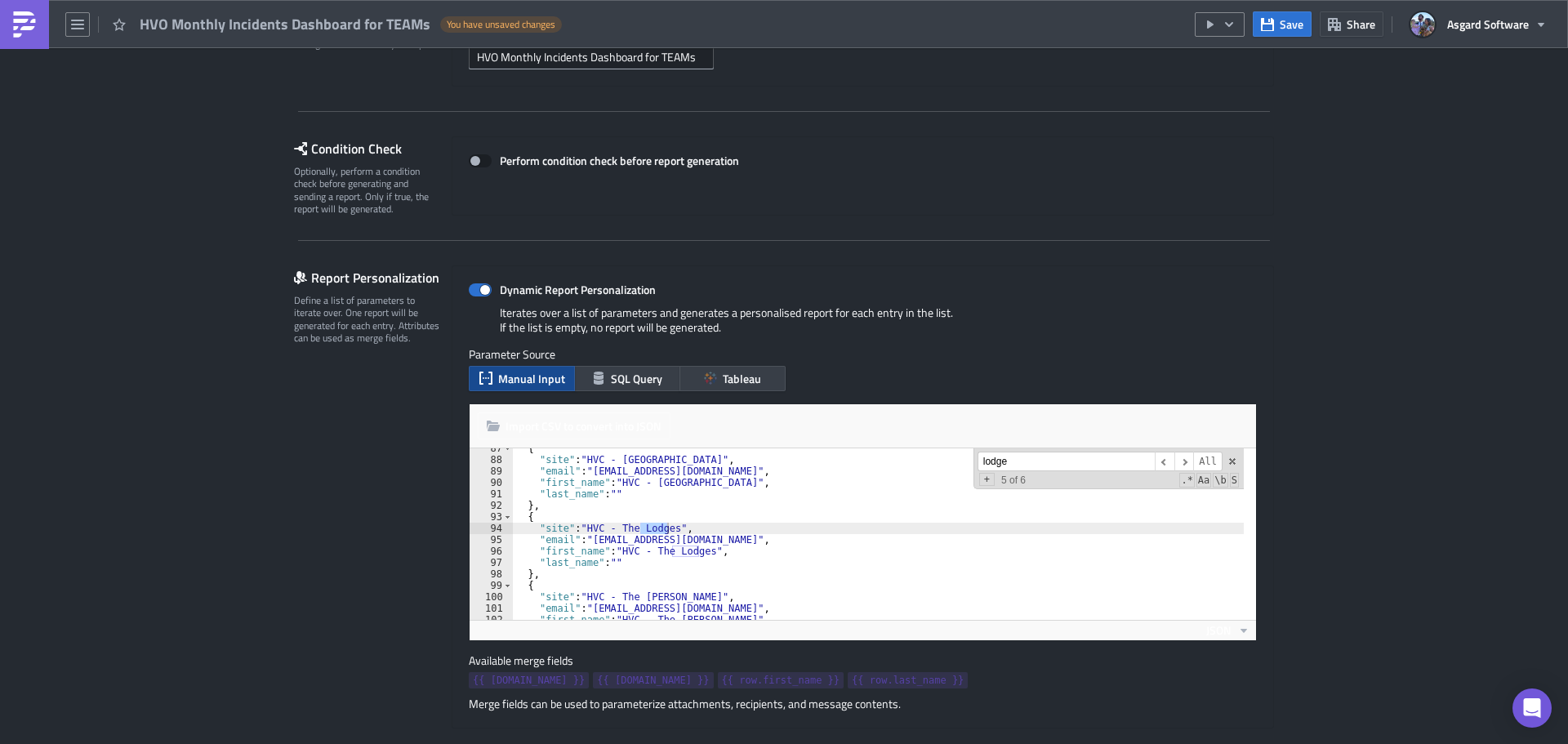
type textarea ""email": "hvoteamsdistribution@asgardsoftware.com","
drag, startPoint x: 792, startPoint y: 537, endPoint x: 587, endPoint y: 543, distance: 205.1
click at [587, 543] on div "{ "site" : "HVC - Sunset Harbor" , "email" : "hvoteamsdistribution@asgardsoftwa…" at bounding box center [878, 540] width 731 height 194
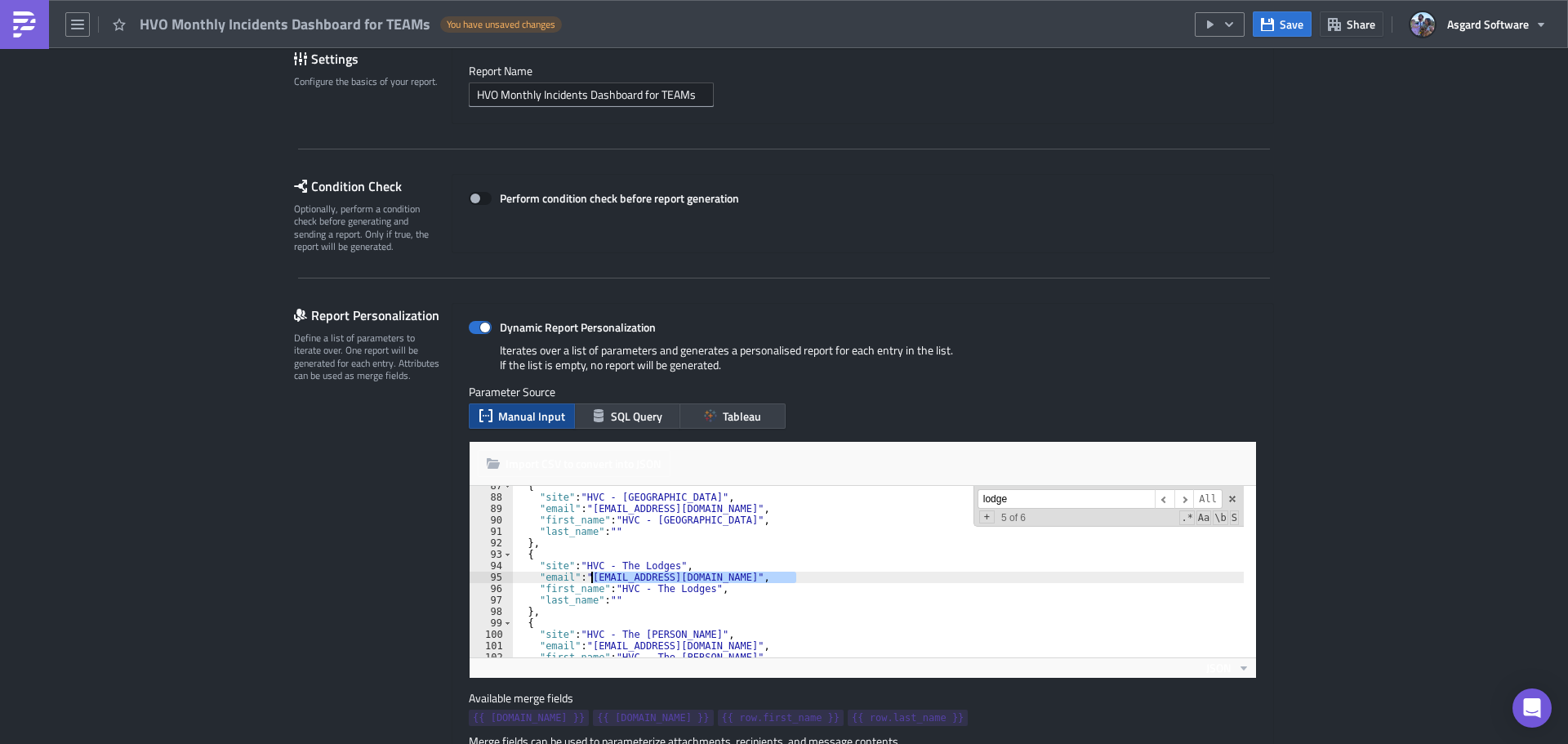
scroll to position [81, 0]
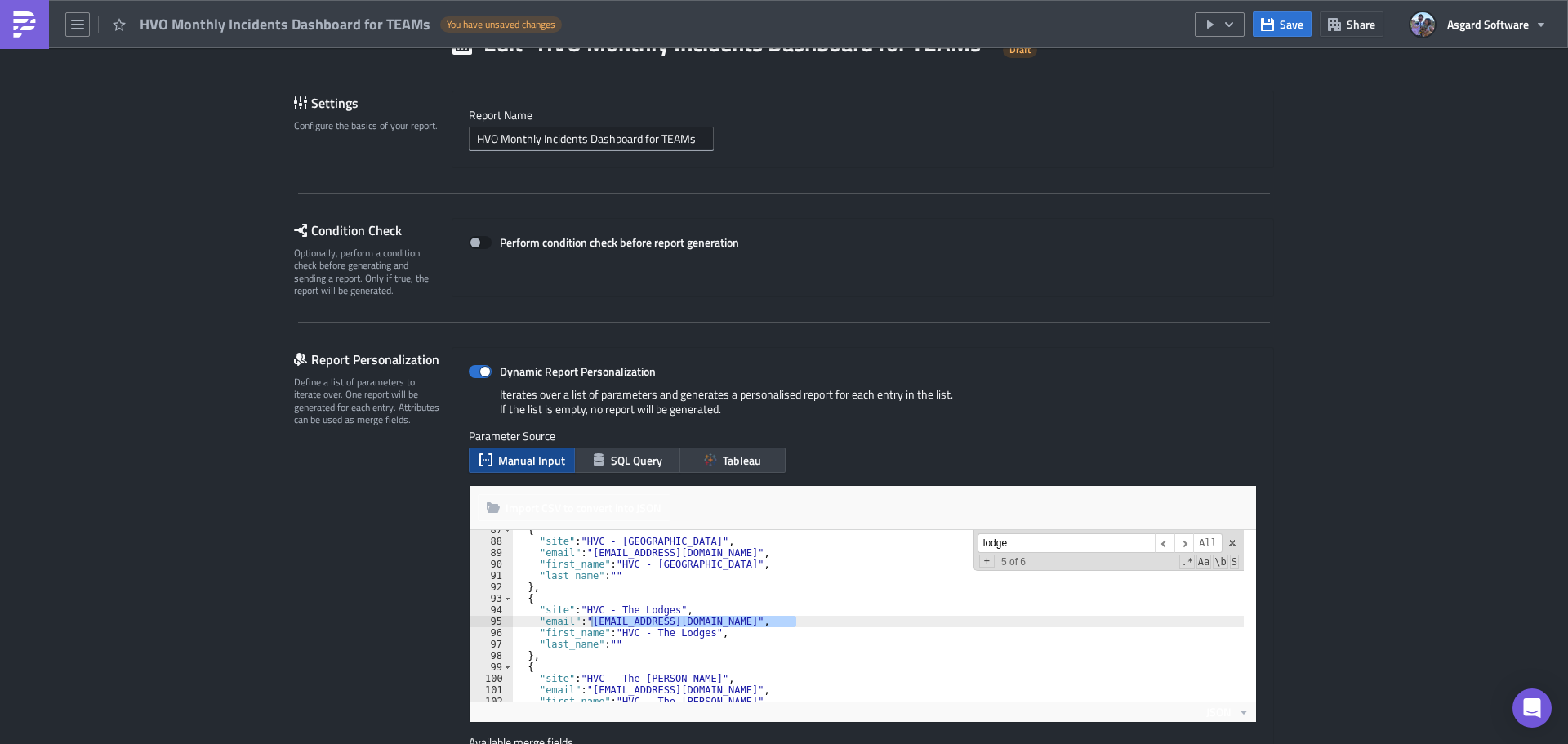
click at [9, 25] on link at bounding box center [25, 25] width 49 height 49
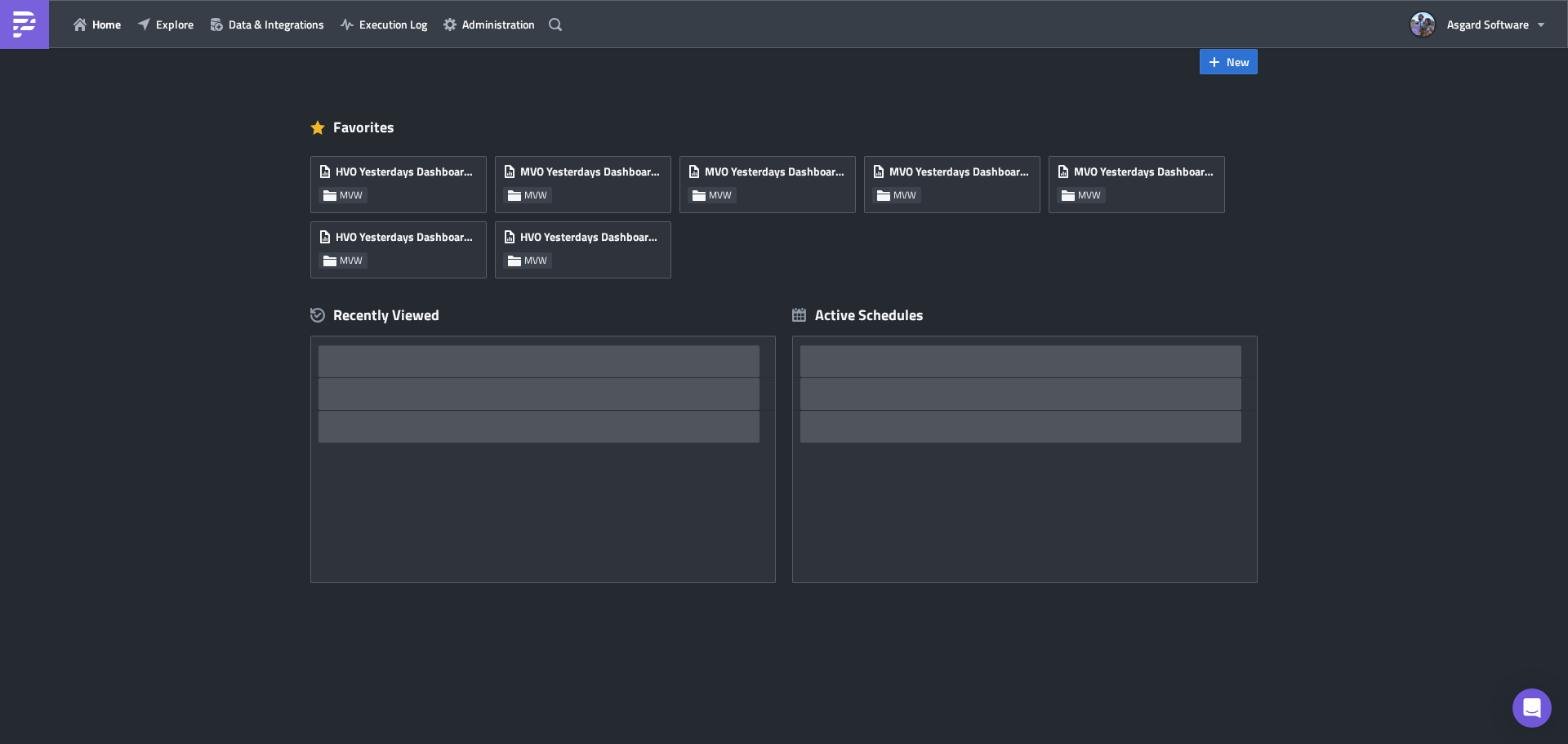
scroll to position [32, 0]
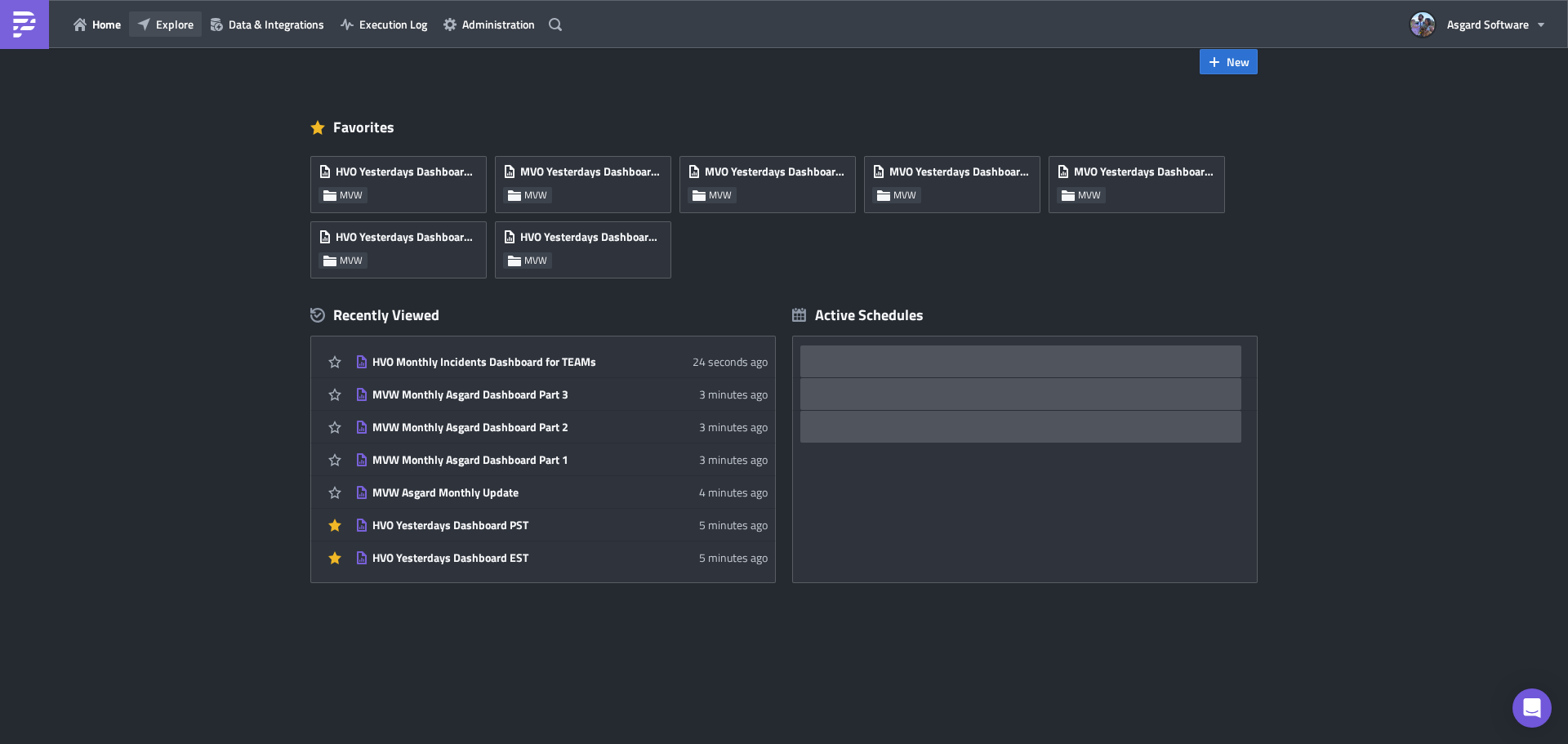
click at [181, 29] on span "Explore" at bounding box center [175, 24] width 37 height 17
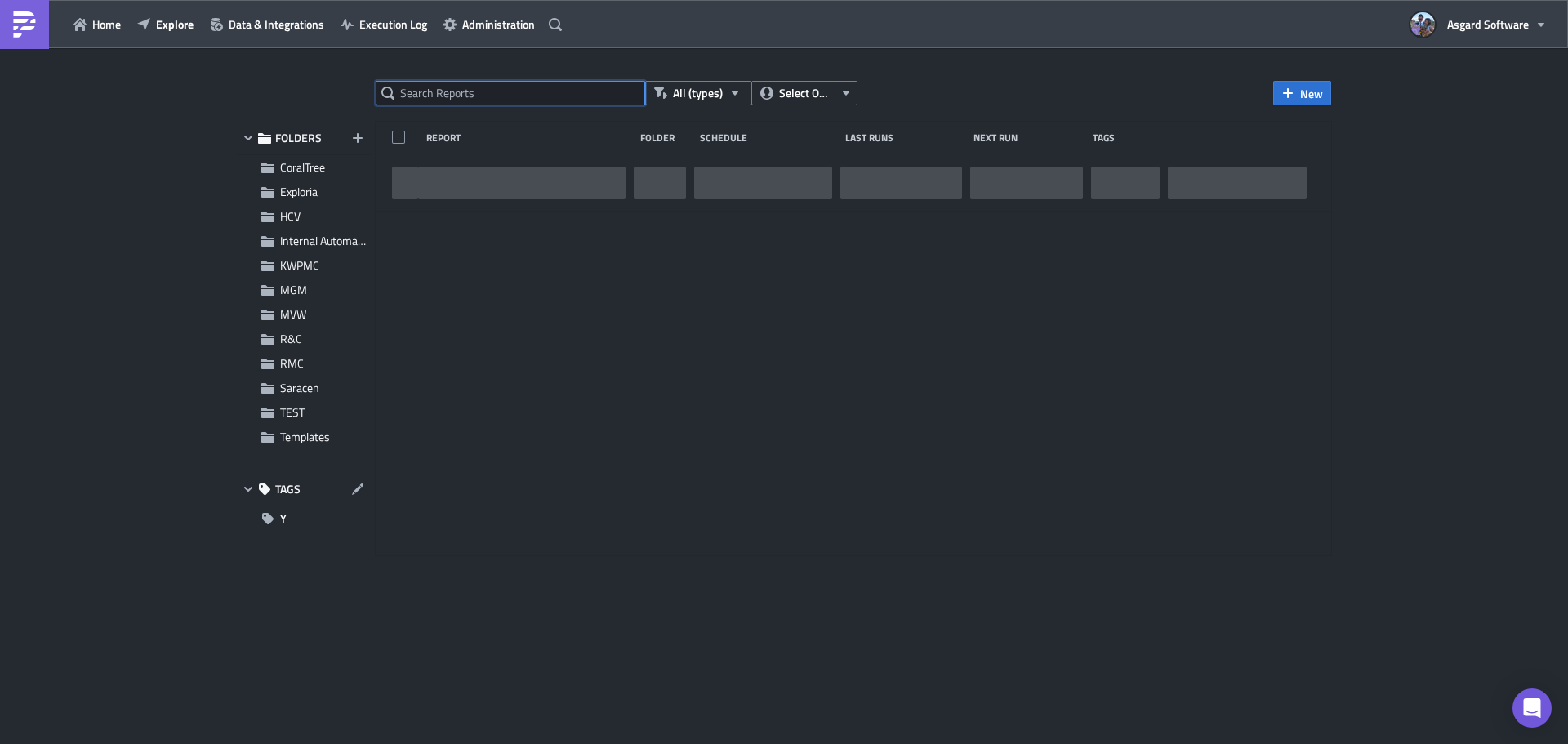
click at [495, 85] on input "text" at bounding box center [511, 92] width 269 height 25
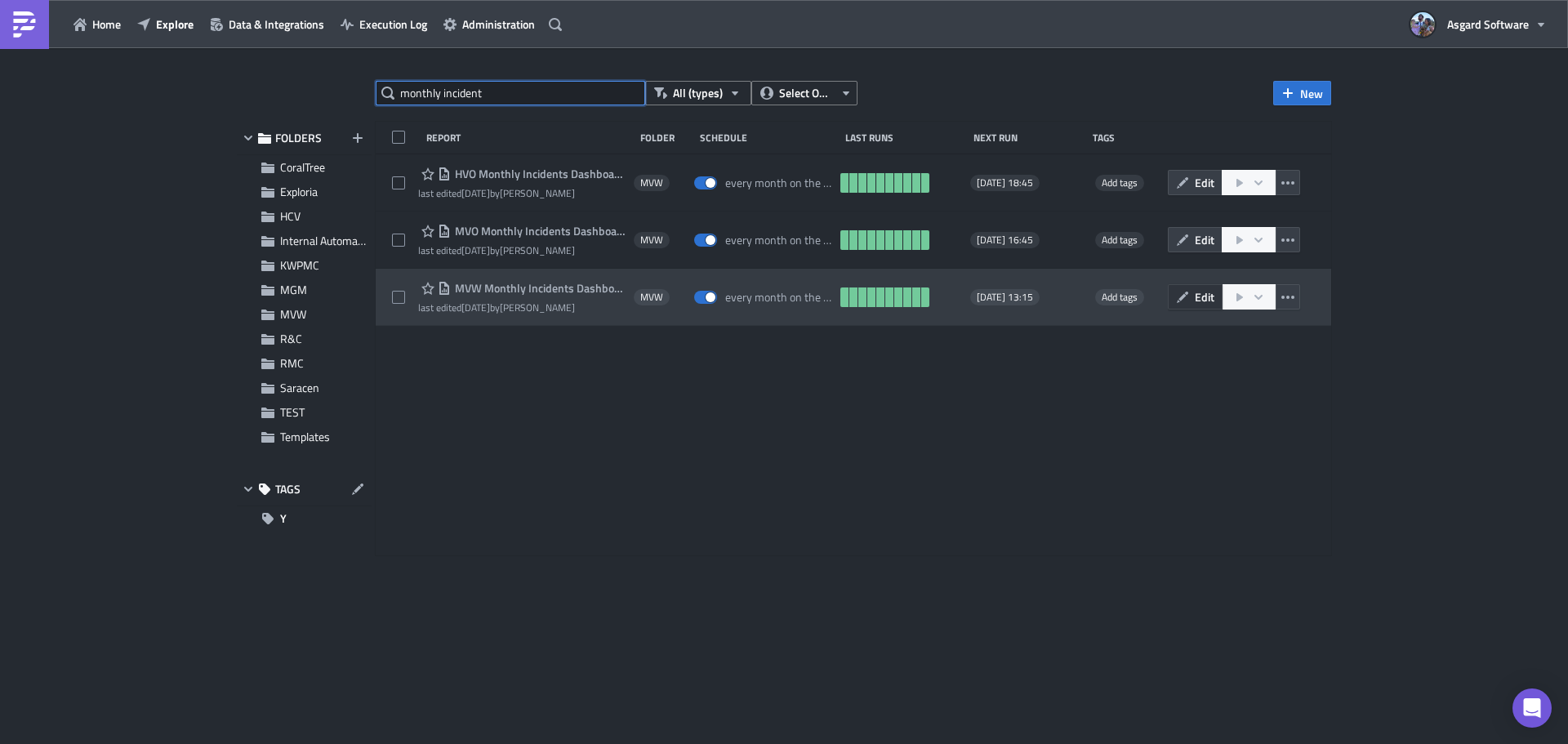
type input "monthly incident"
click at [1205, 303] on span "Edit" at bounding box center [1205, 297] width 19 height 17
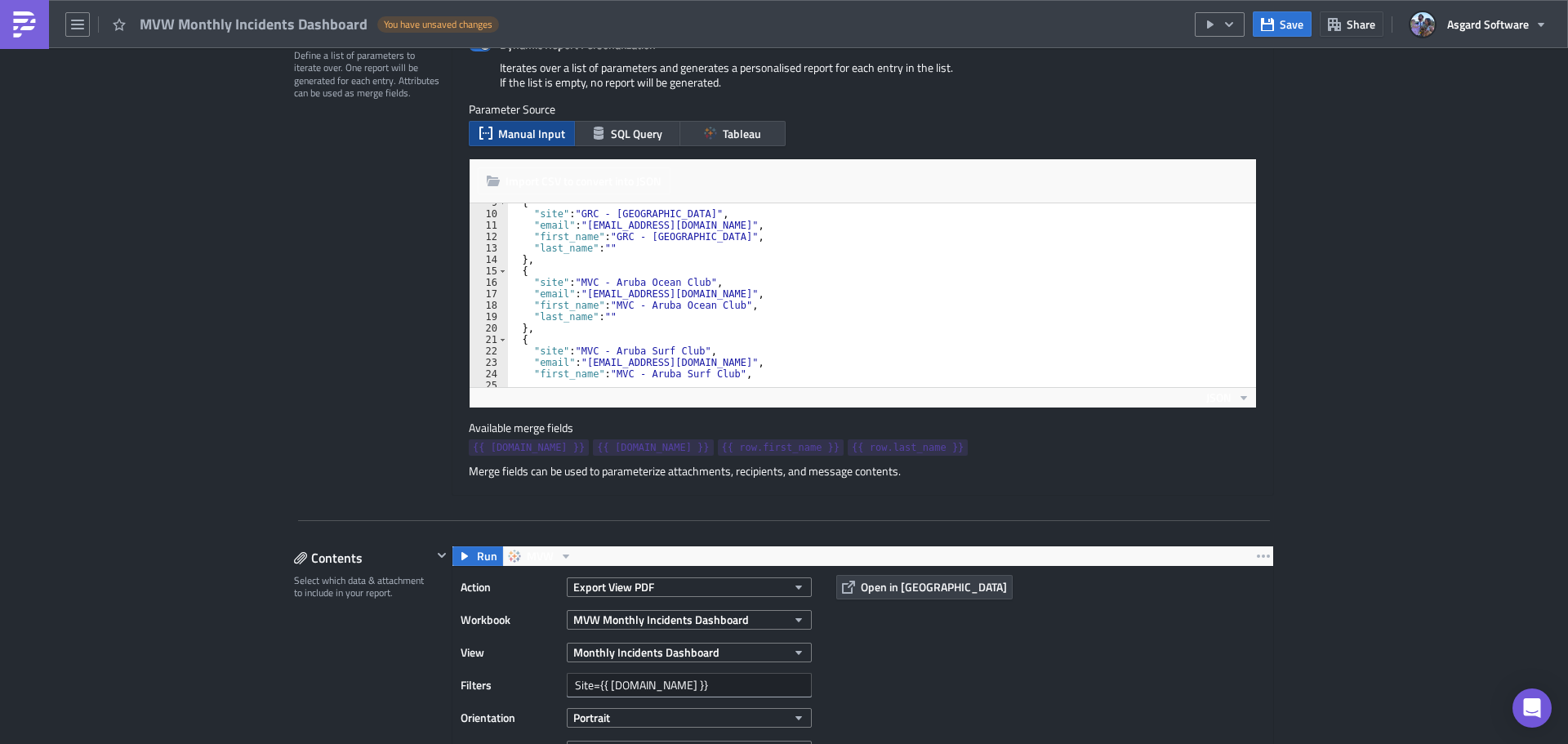
scroll to position [196, 0]
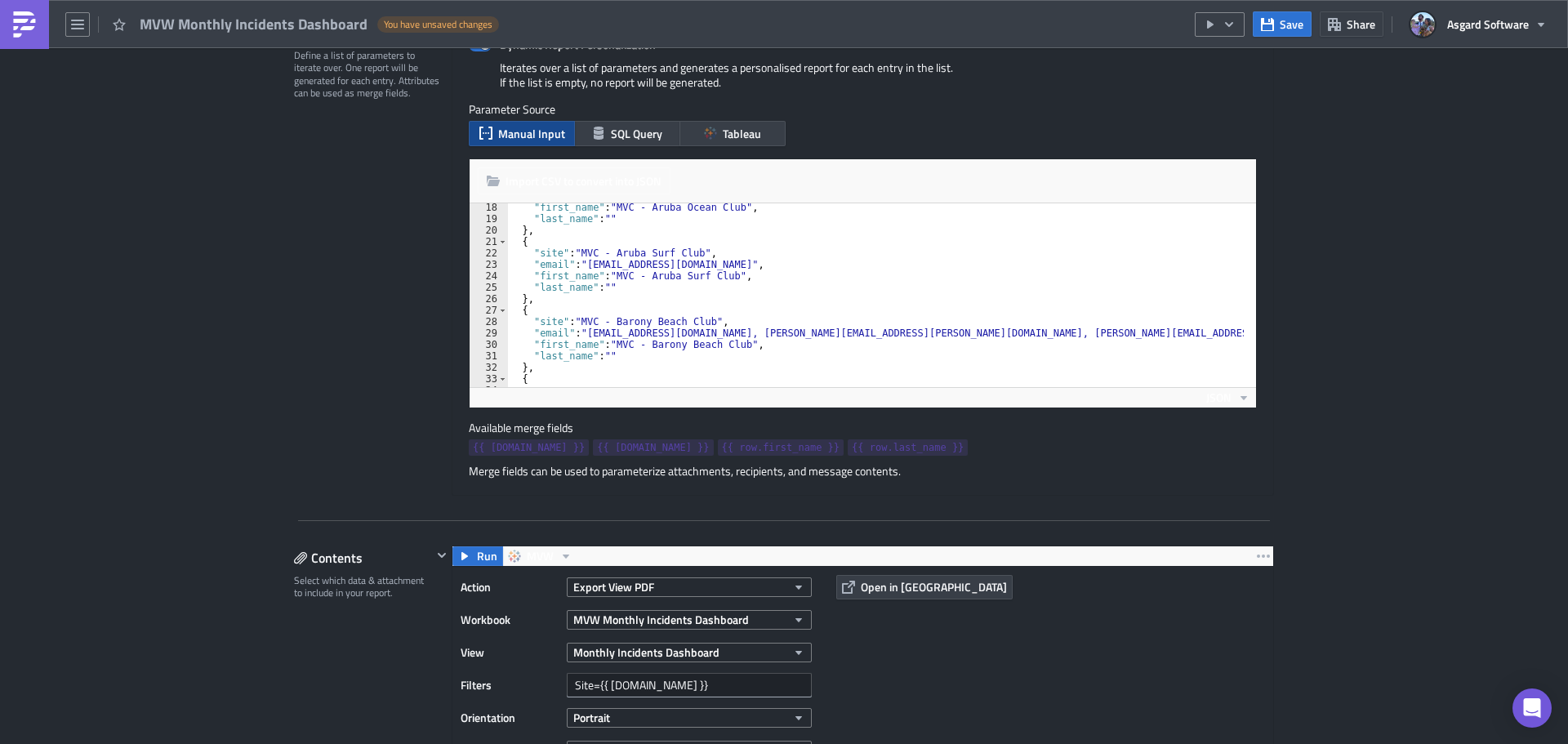
type textarea "{"
click at [1003, 309] on div ""first_name" : "MVC - Aruba Ocean Club" , "last_name" : "" } , { "site" : "MVC …" at bounding box center [1093, 298] width 1171 height 194
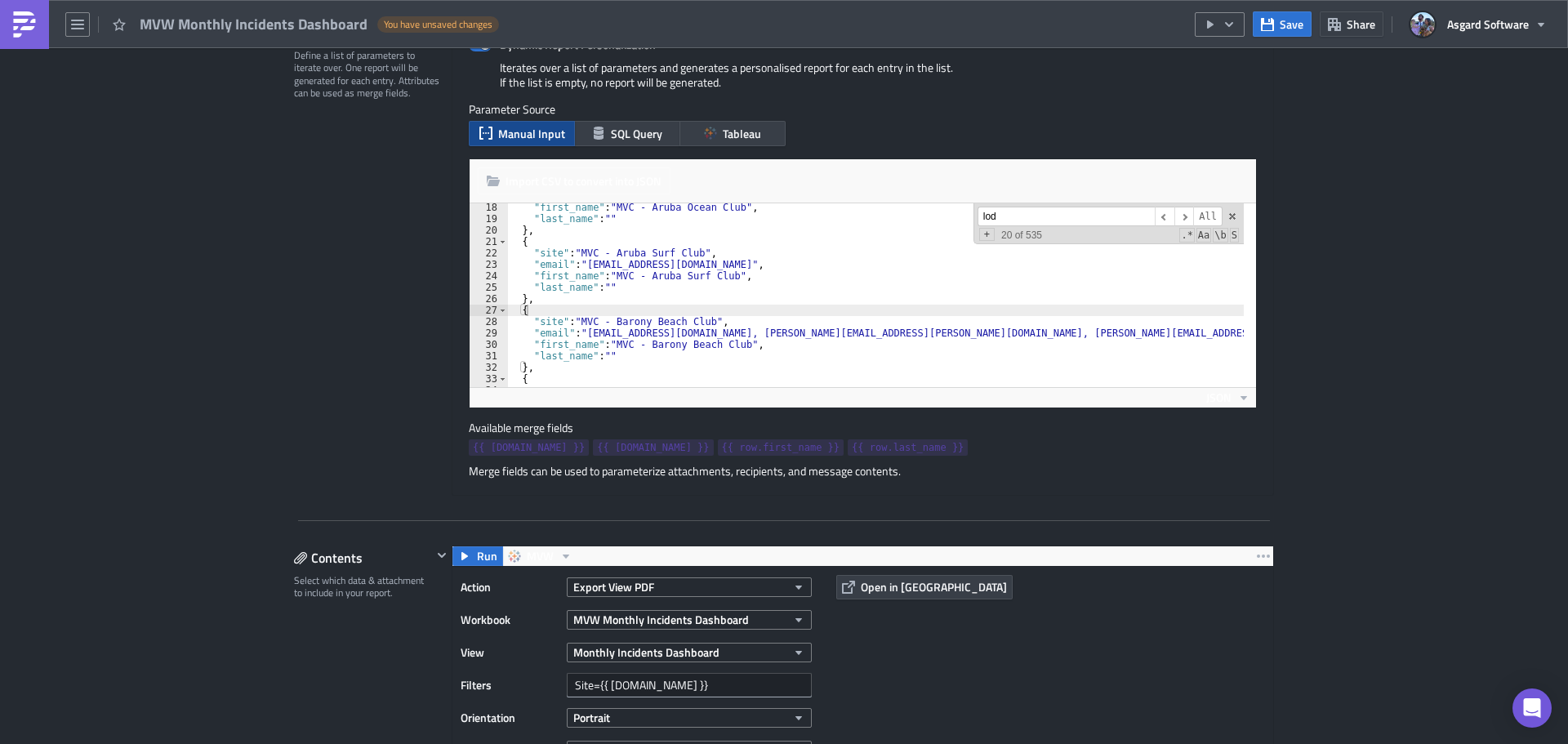
scroll to position [1813, 0]
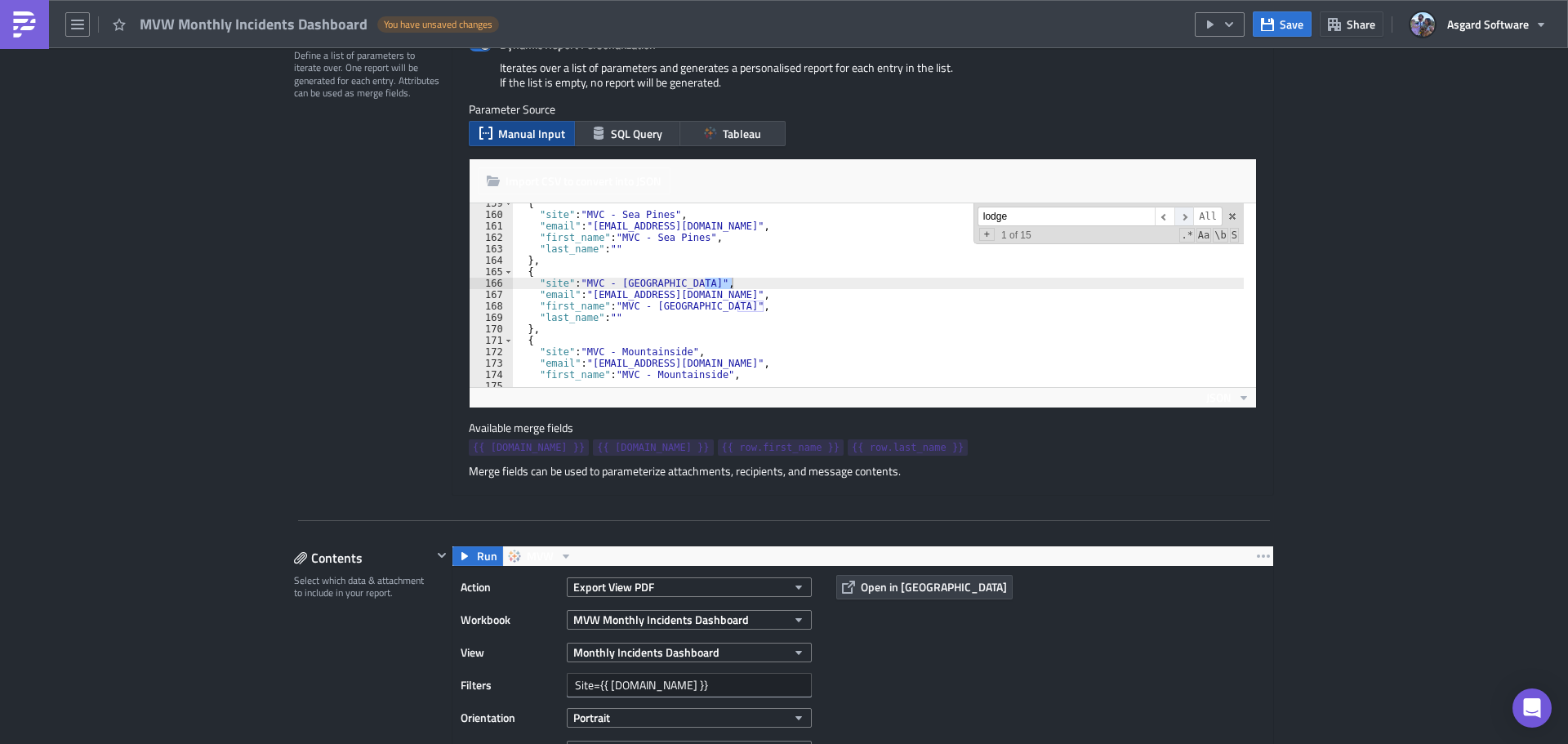
type input "lodge"
click at [1182, 213] on span "​" at bounding box center [1183, 217] width 19 height 20
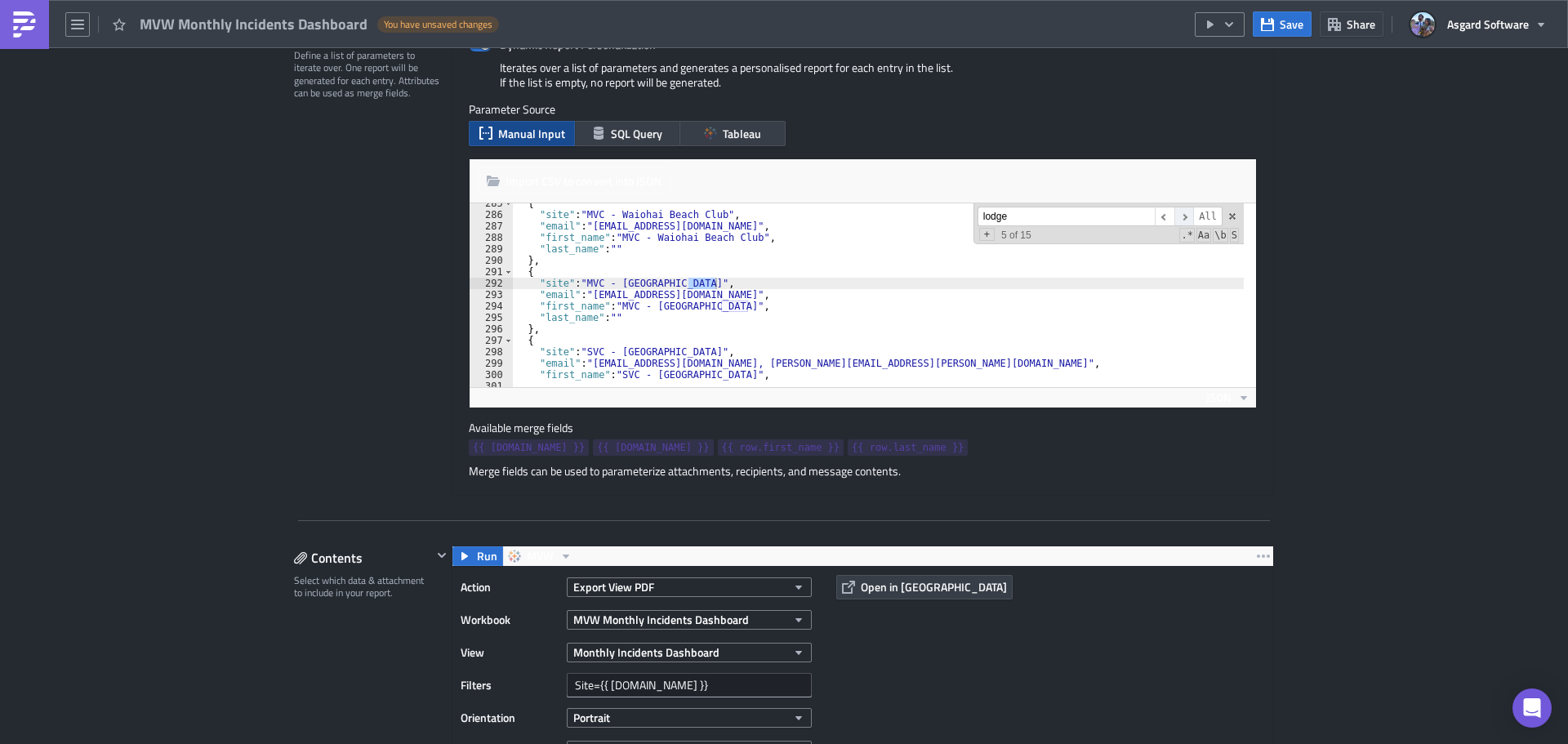
click at [1182, 213] on span "​" at bounding box center [1183, 217] width 19 height 20
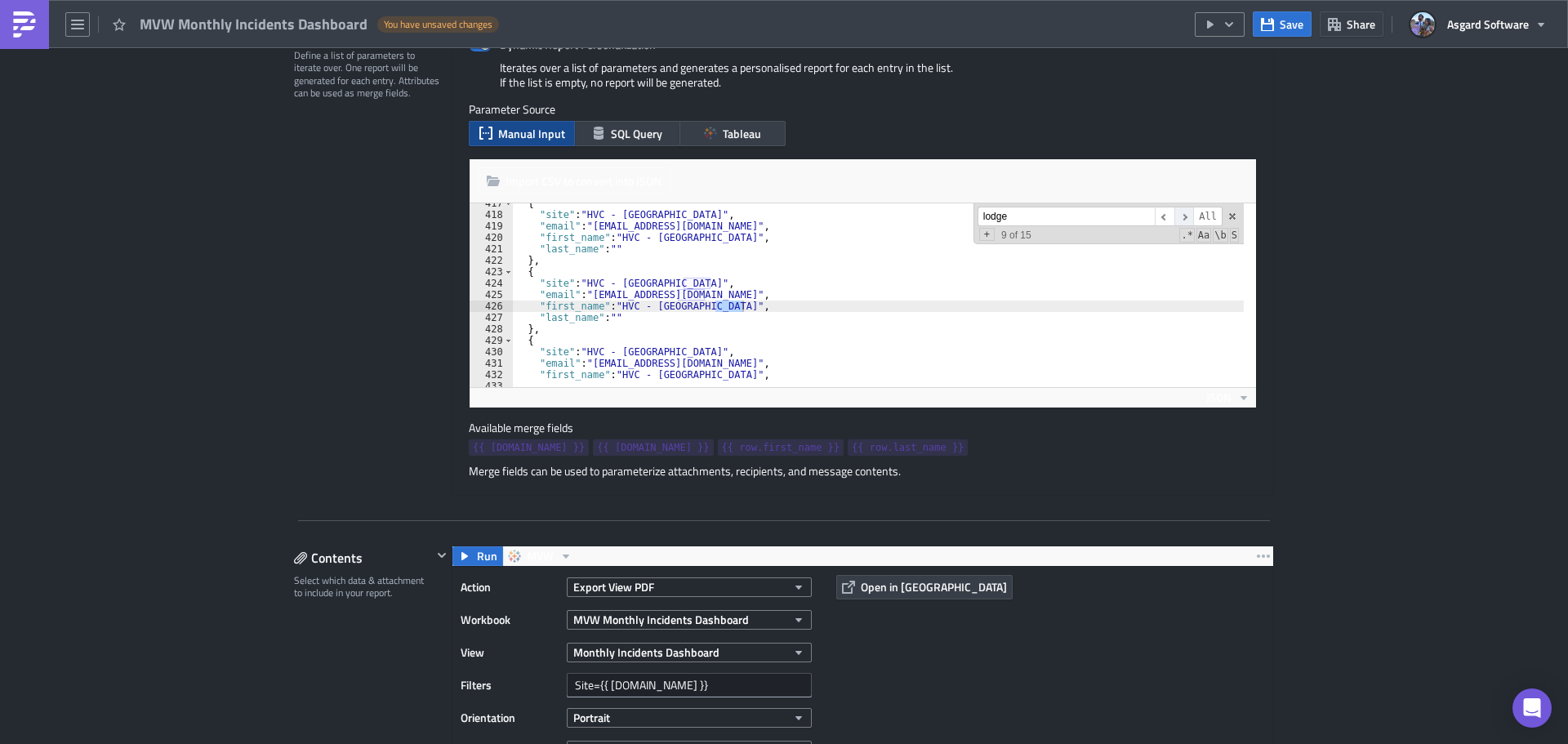
click at [1182, 213] on span "​" at bounding box center [1183, 217] width 19 height 20
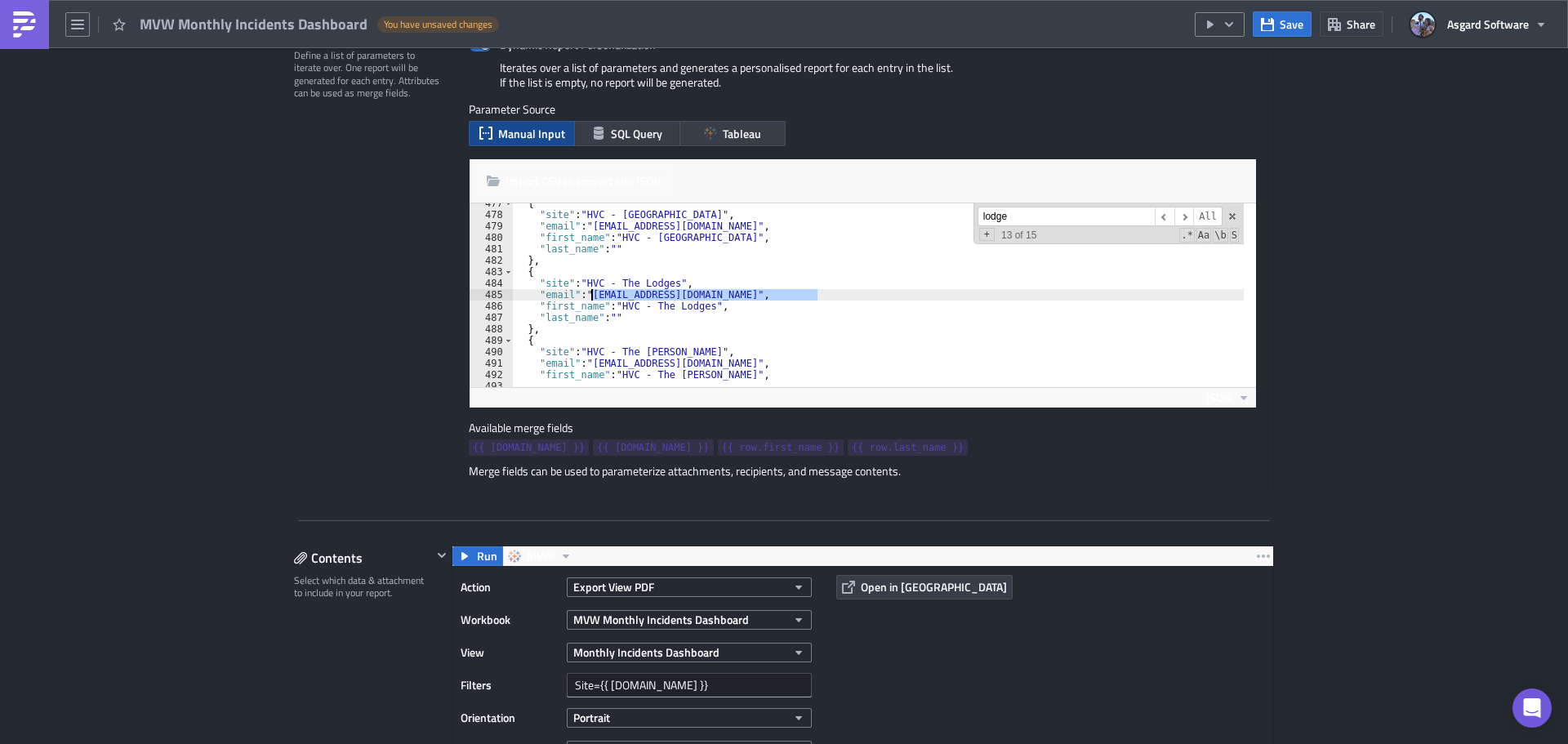
drag, startPoint x: 812, startPoint y: 293, endPoint x: 586, endPoint y: 297, distance: 226.0
click at [586, 297] on div "{ "site" : "HVC - Sunset Harbor" , "email" : "HVC_Sunset_Harbour_Leadership@vac…" at bounding box center [1098, 294] width 1171 height 194
paste textarea "HVC_The_Lodges_at_Timber_Ridge_L"
type textarea ""email": "HVC_The_Lodges_at_Timber_Ridge_Leadership@vacationclub.com","
click at [1280, 21] on button "Save" at bounding box center [1282, 24] width 58 height 25
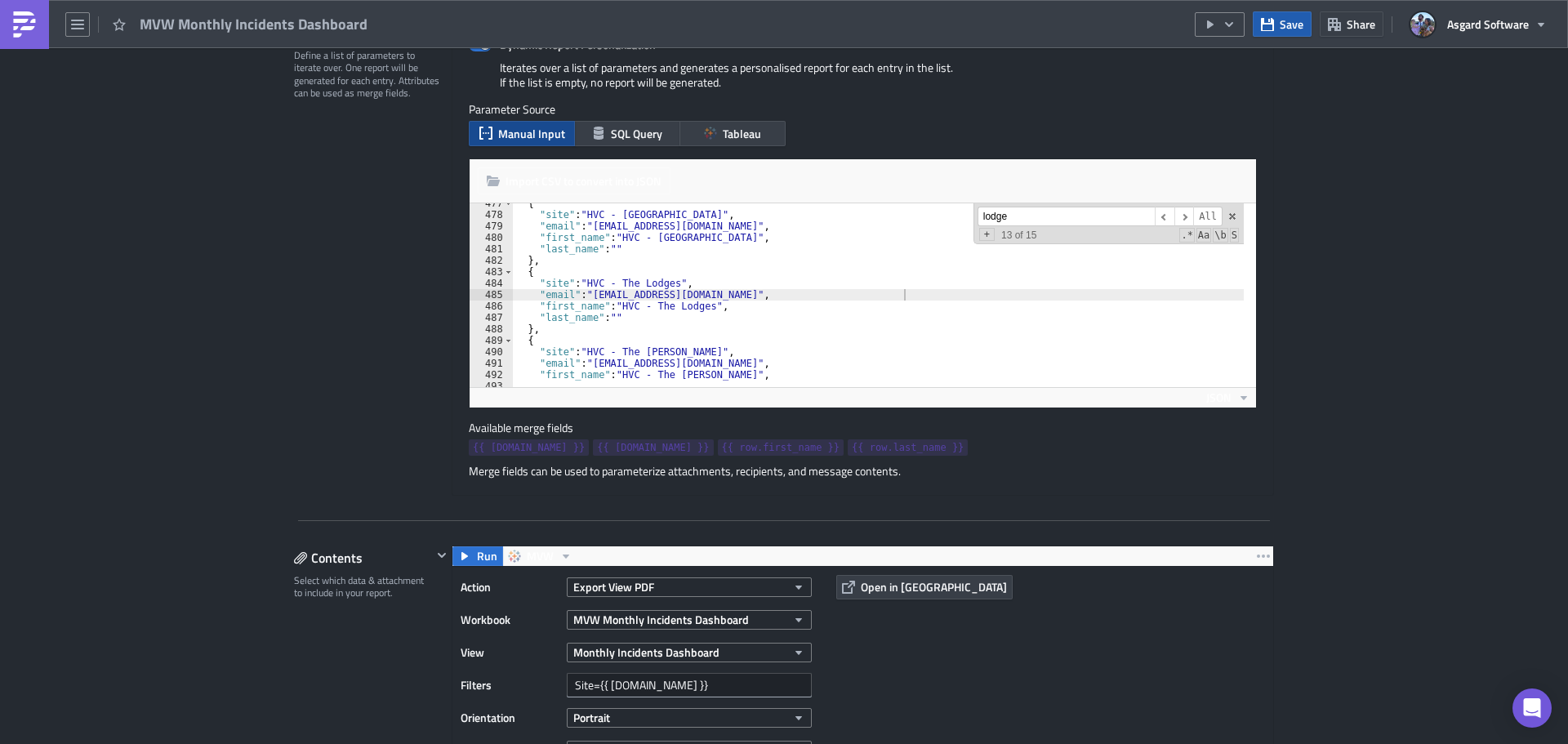
click at [1284, 29] on span "Save" at bounding box center [1292, 24] width 24 height 17
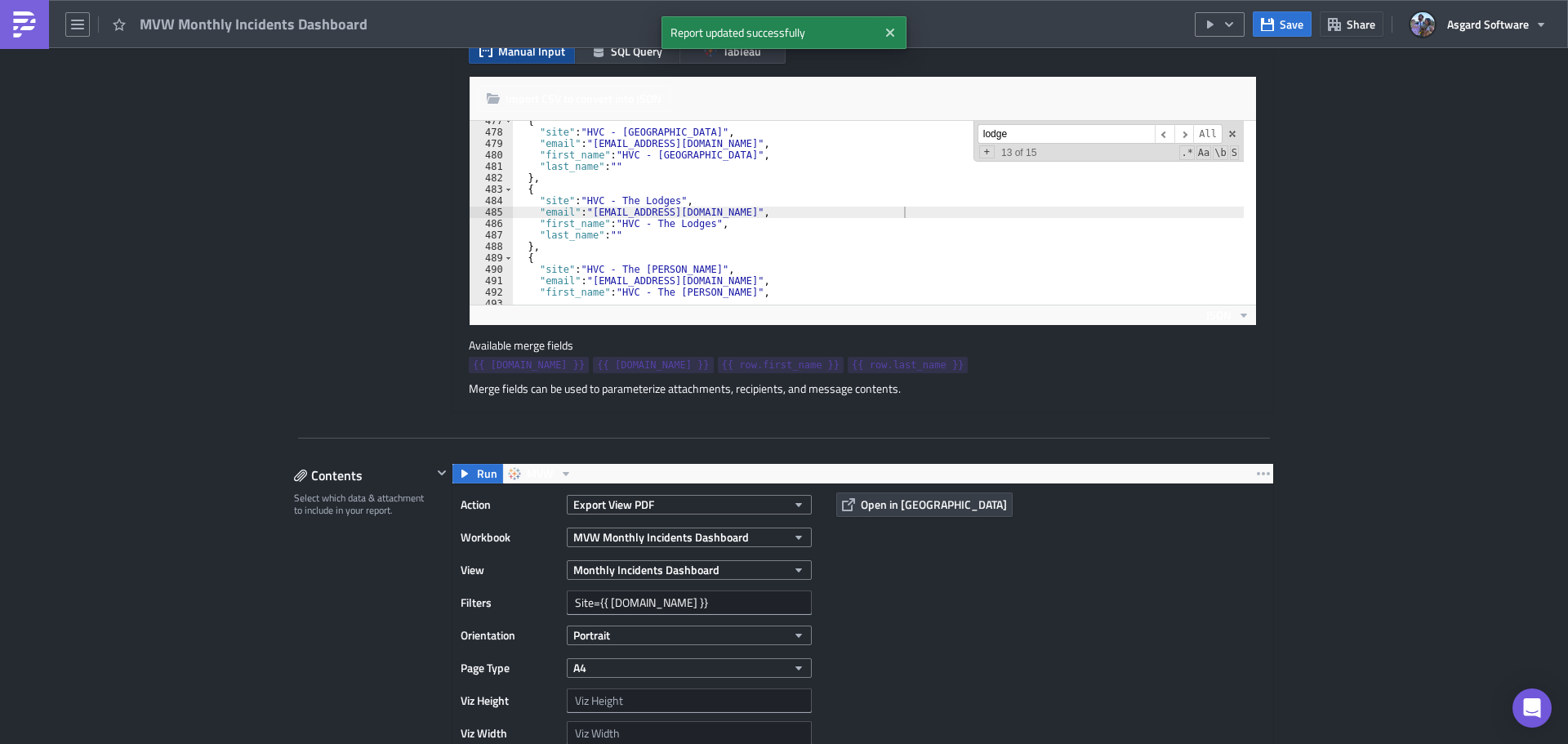
scroll to position [490, 0]
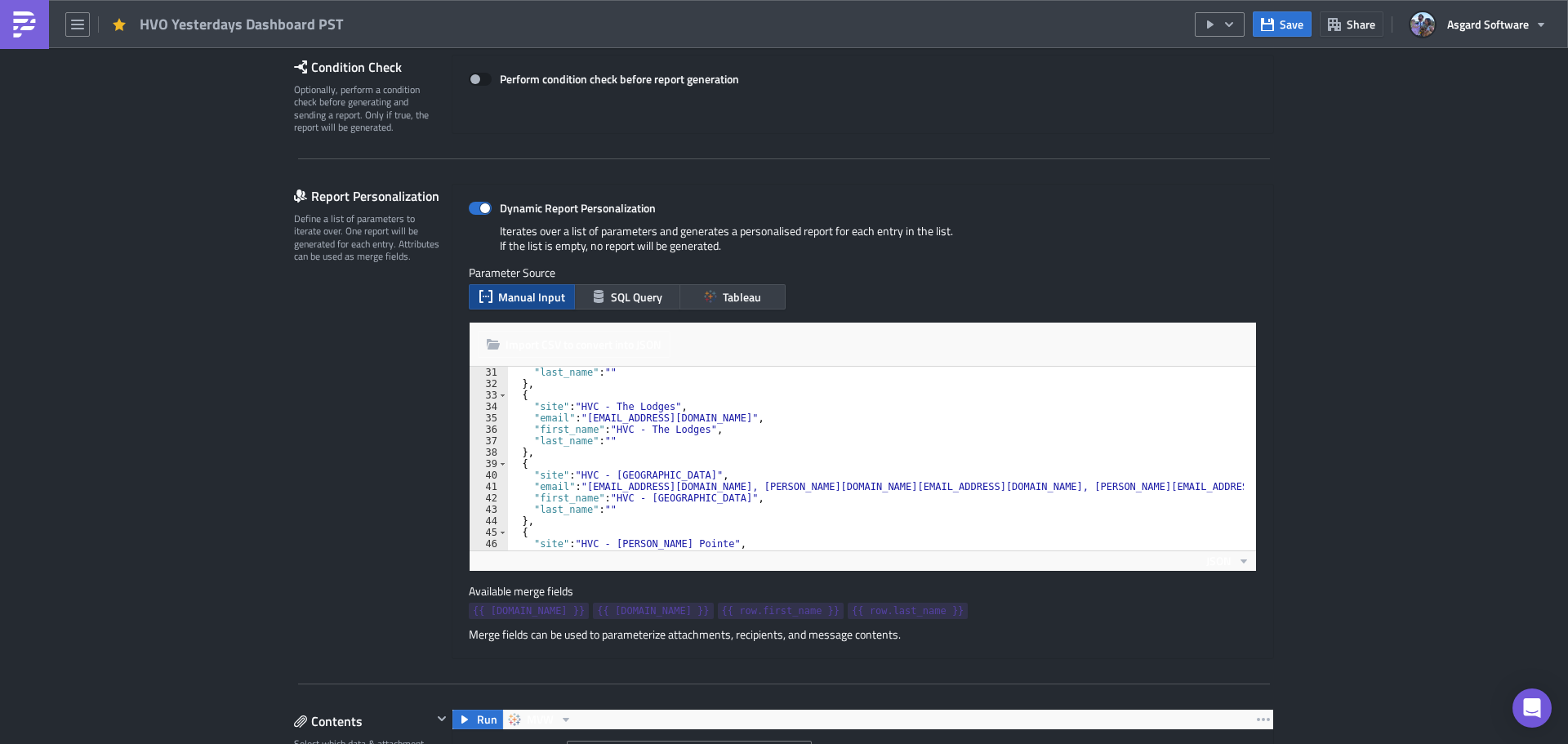
scroll to position [343, 0]
drag, startPoint x: 718, startPoint y: 425, endPoint x: 580, endPoint y: 421, distance: 138.1
click at [580, 421] on div ""last_name" : "" } , { "site" : "HVC - The Lodges" , "email" : "hvc_the_lodges_…" at bounding box center [1006, 464] width 998 height 194
paste textarea "HVC_The_Lodges_at_Timber_Ridge_L"
type textarea ""email": "HVC_The_Lodges_at_Timber_Ridge_Leadership@vacationclub.com","
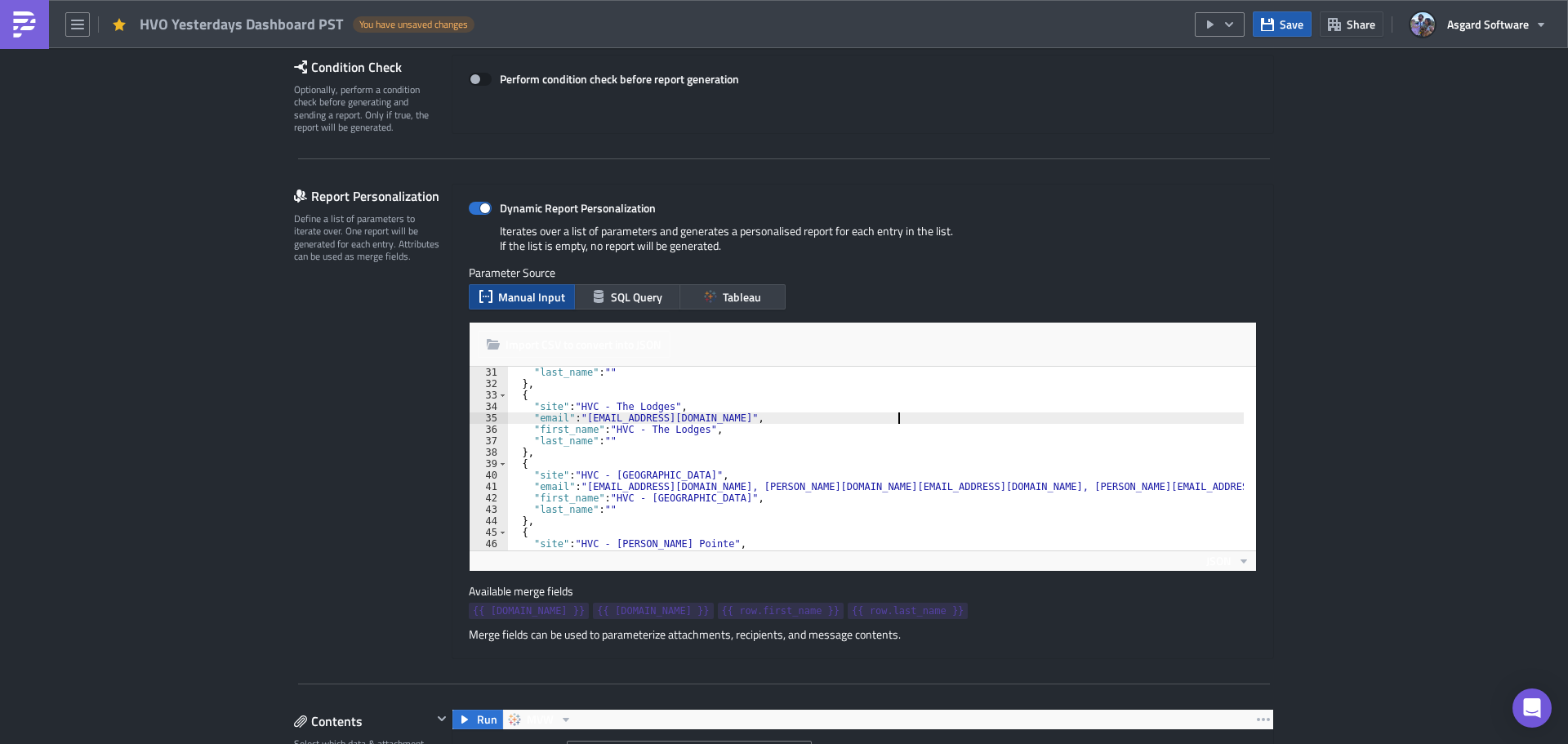
click at [1296, 21] on span "Save" at bounding box center [1292, 24] width 24 height 17
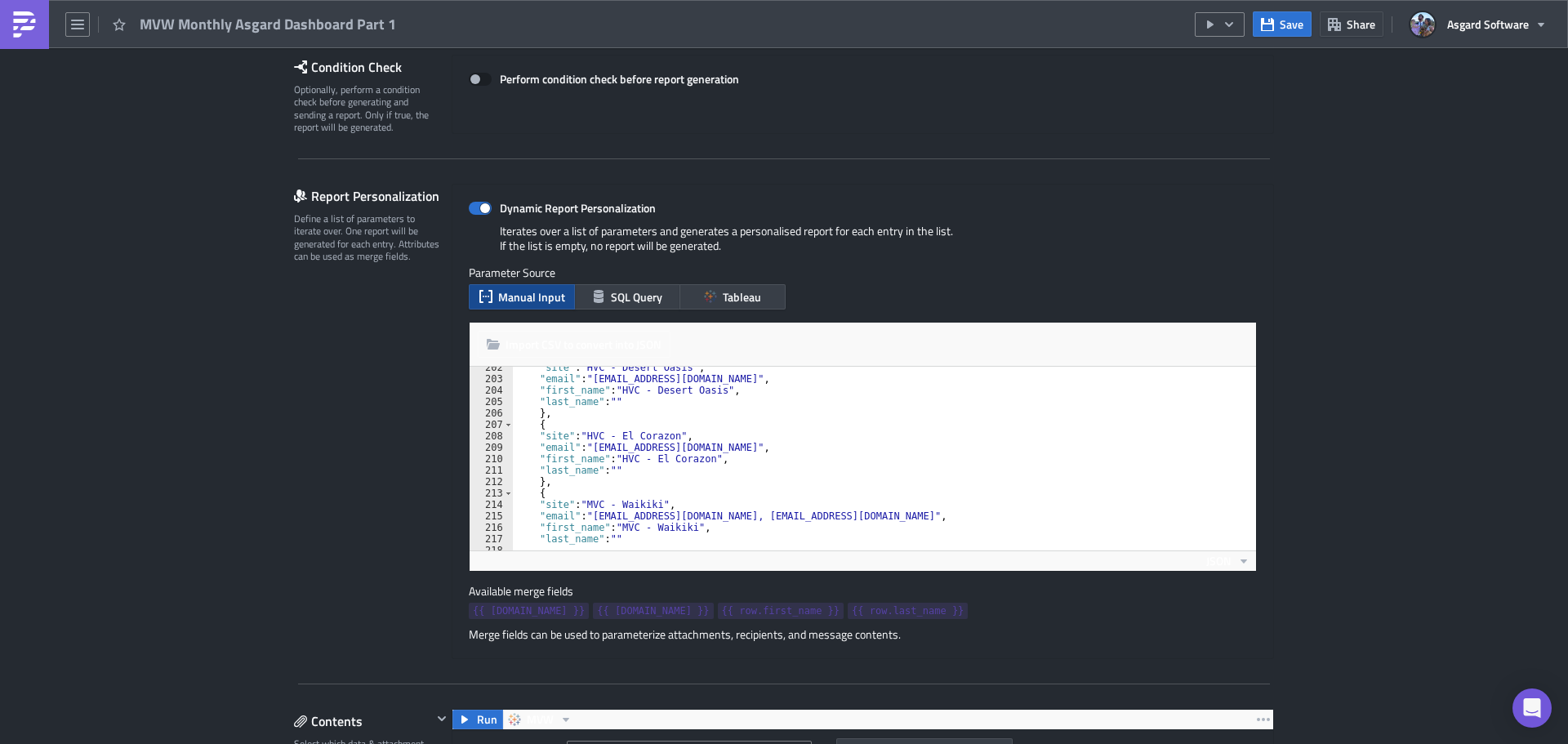
scroll to position [2402, 0]
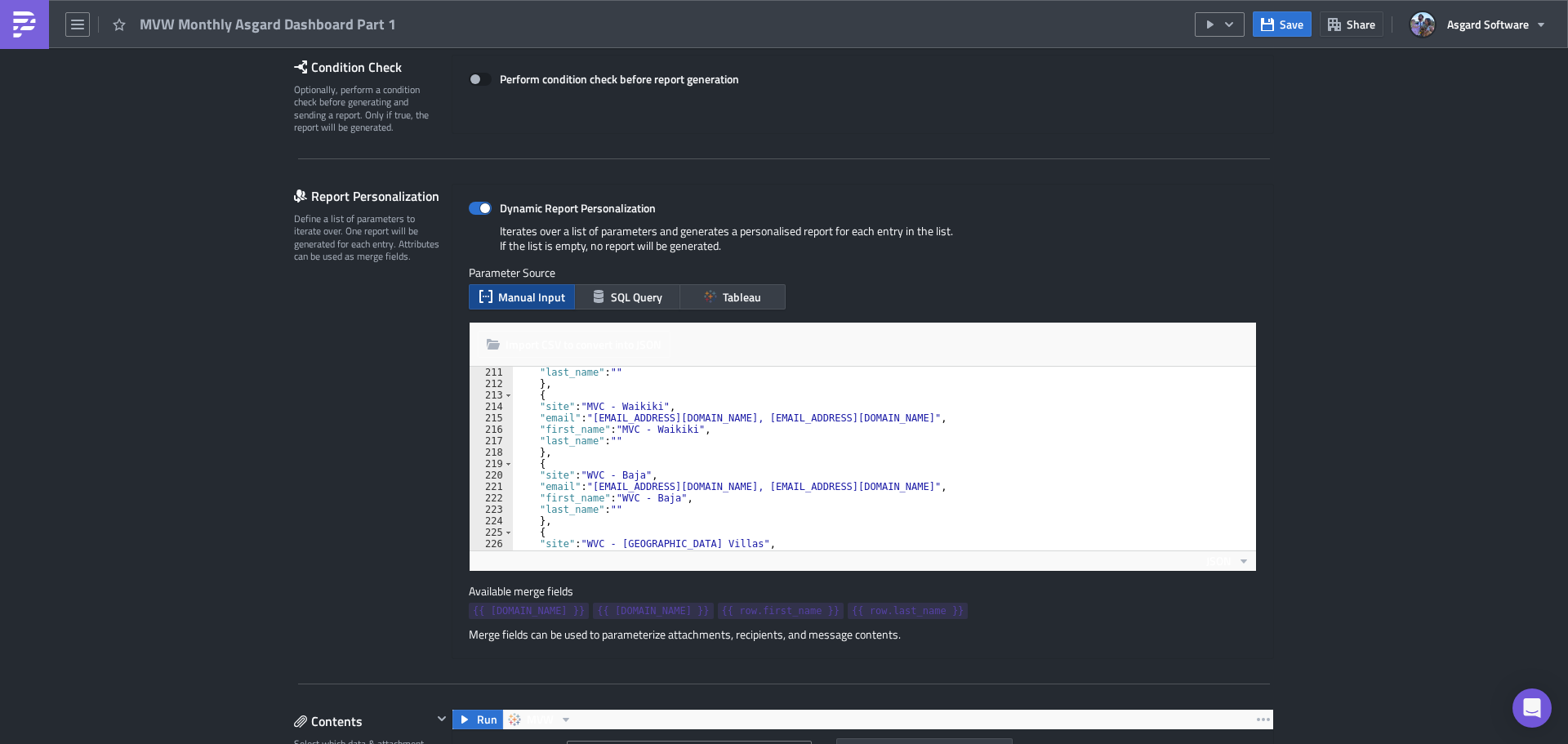
type textarea ""first_name": "MVC - Waikiki","
click at [797, 432] on div ""last_name" : "" } , { "site" : "MVC - Waikiki" , "email" : "MVCWaikikiLeadersh…" at bounding box center [950, 464] width 874 height 194
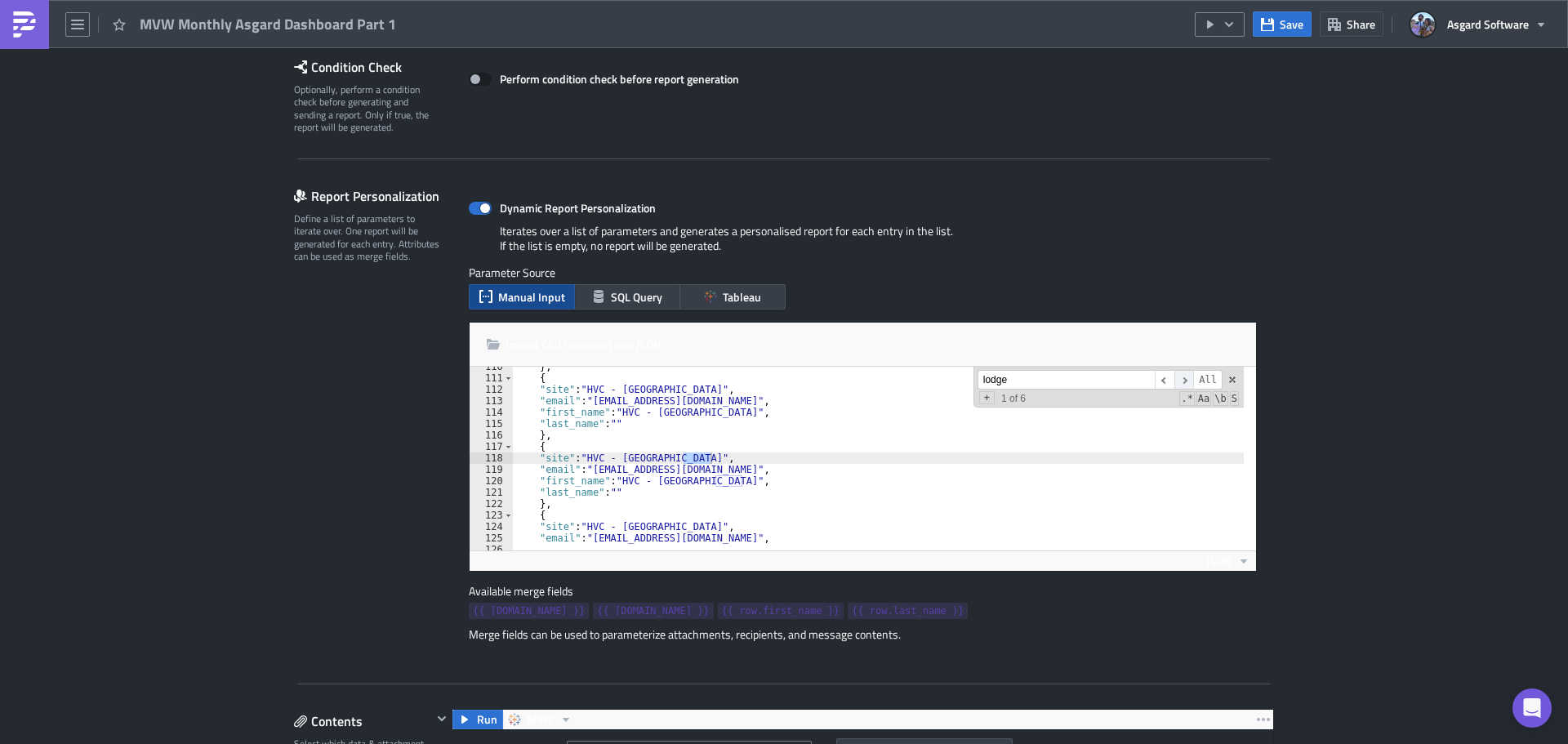
type input "lodge"
click at [1177, 380] on span "​" at bounding box center [1183, 380] width 19 height 20
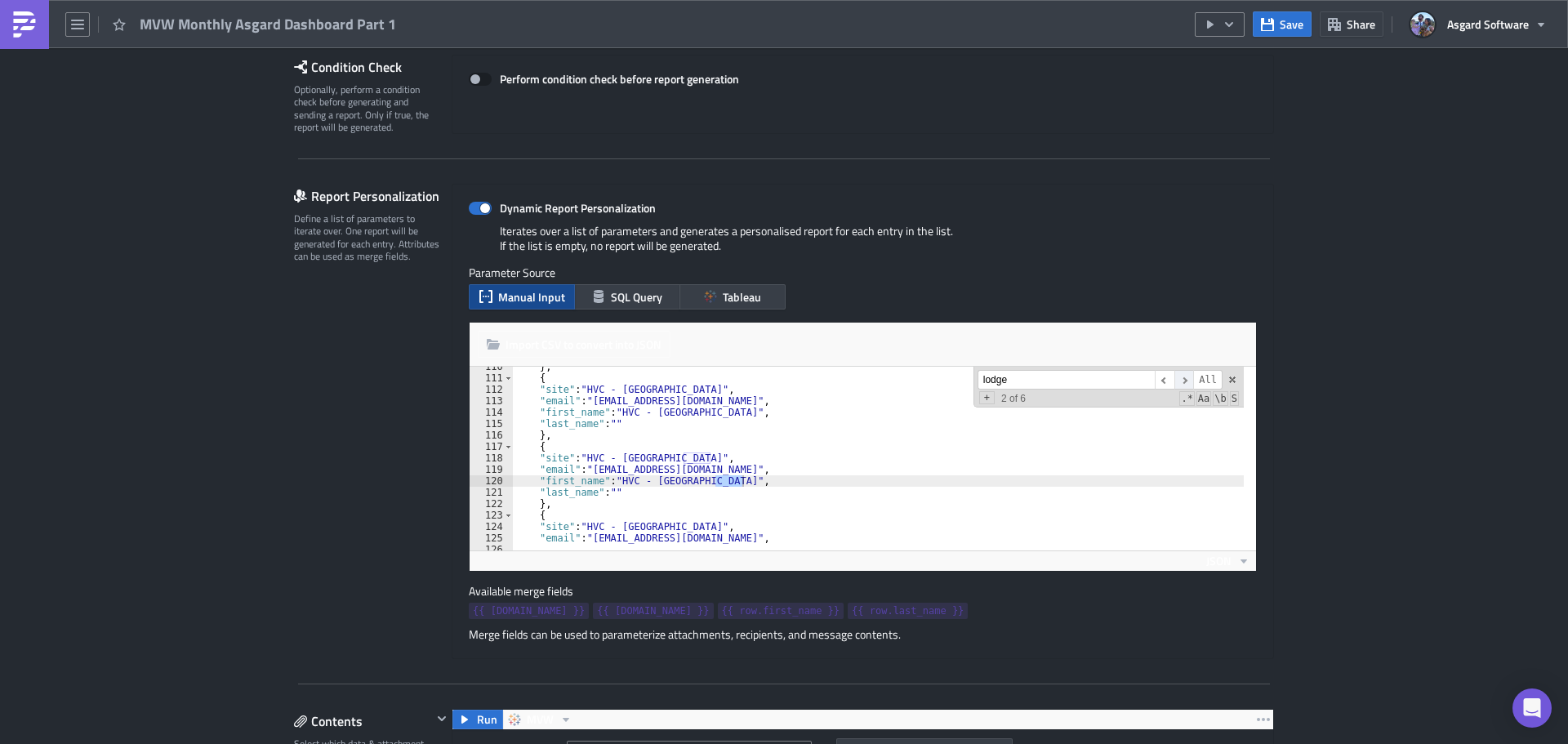
click at [1177, 380] on span "​" at bounding box center [1183, 380] width 19 height 20
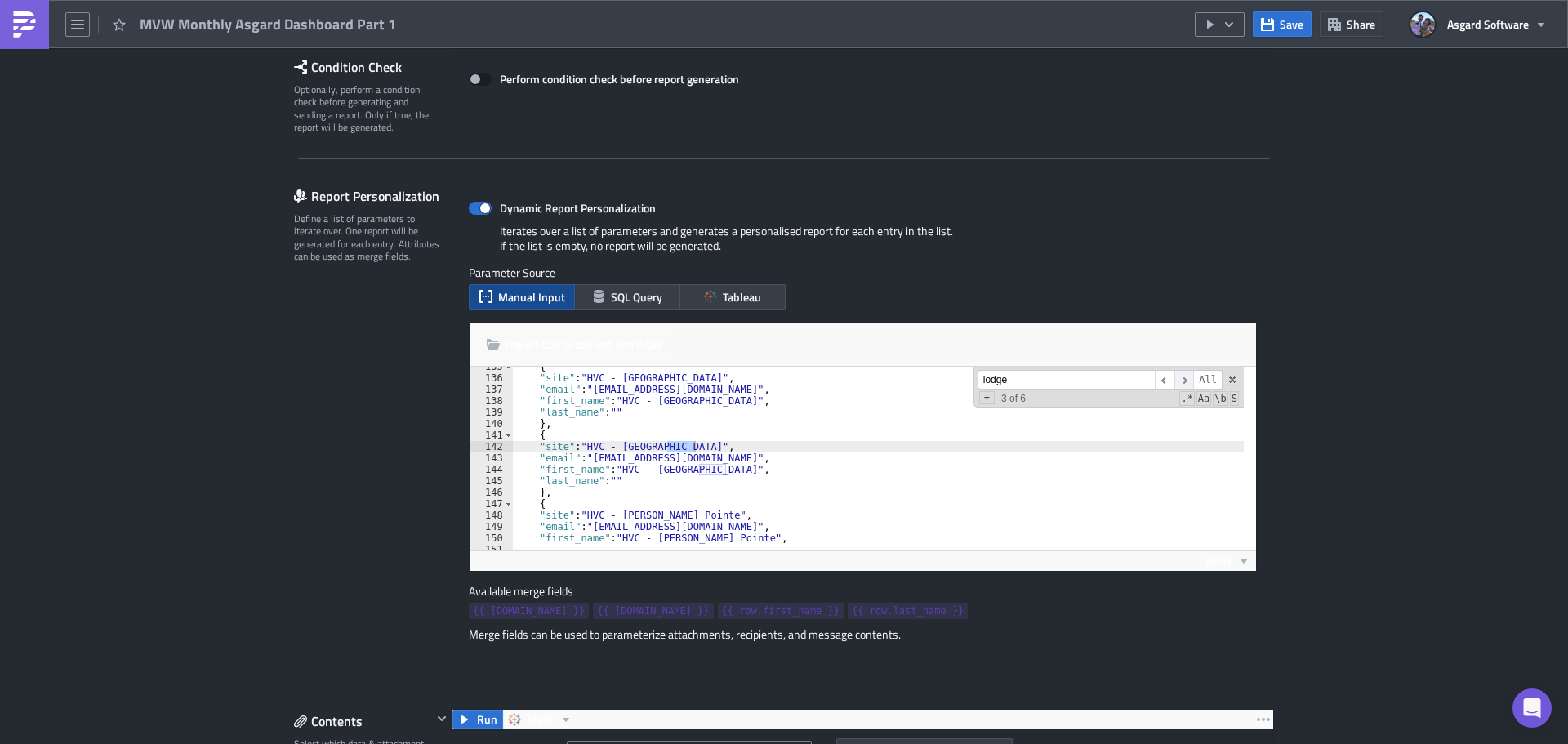
scroll to position [1538, 0]
click at [1177, 380] on span "​" at bounding box center [1183, 380] width 19 height 20
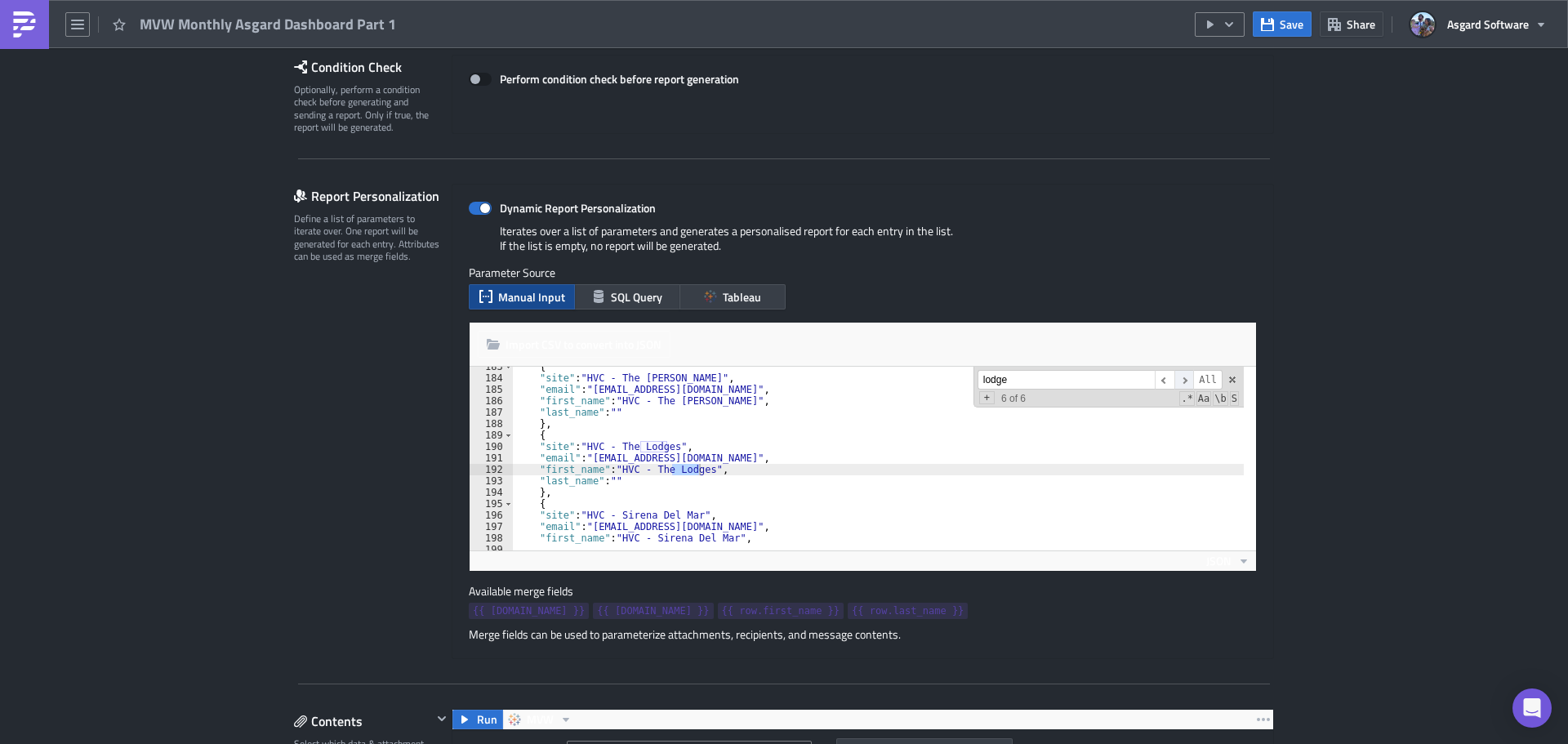
click at [1177, 380] on span "​" at bounding box center [1183, 380] width 19 height 20
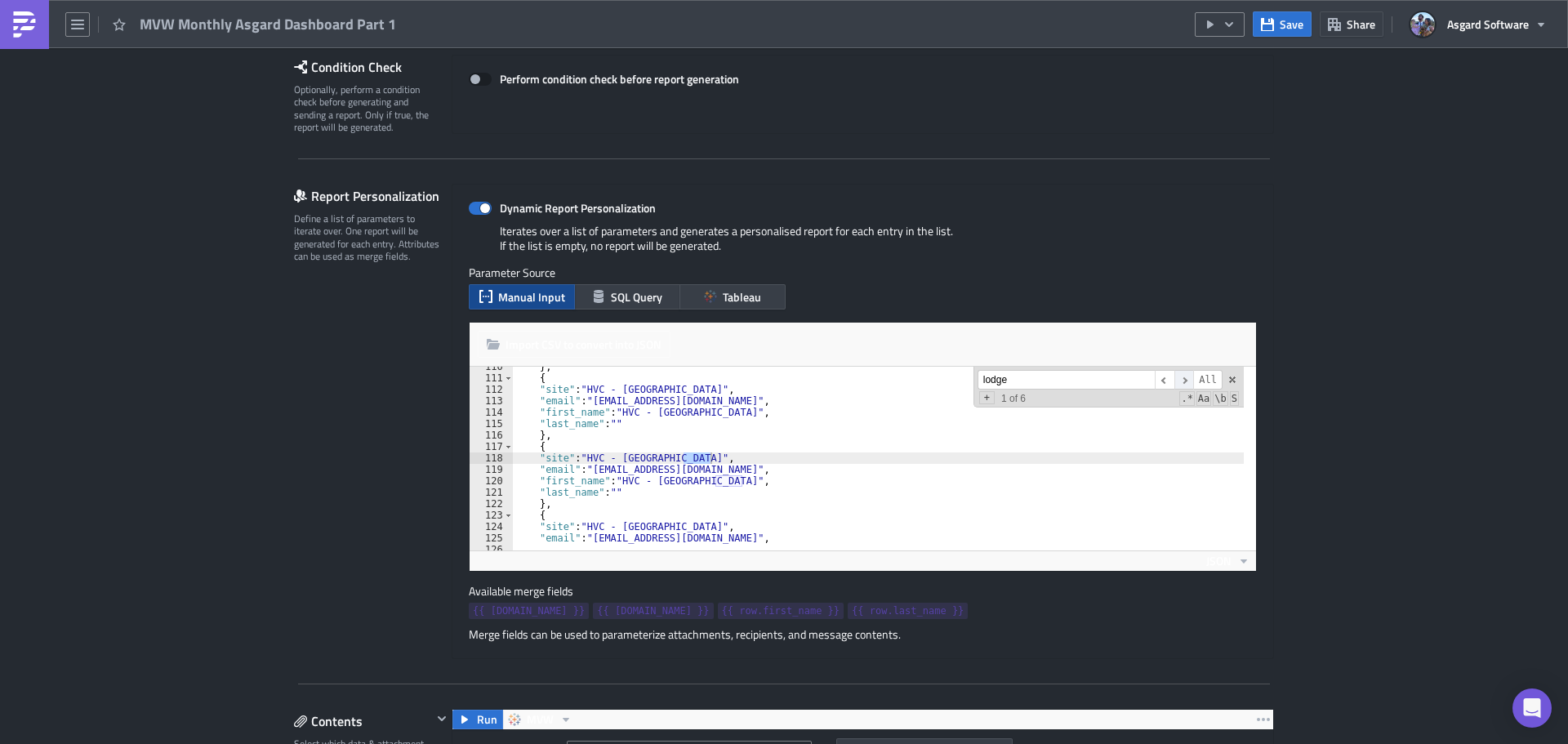
click at [1177, 380] on span "​" at bounding box center [1183, 380] width 19 height 20
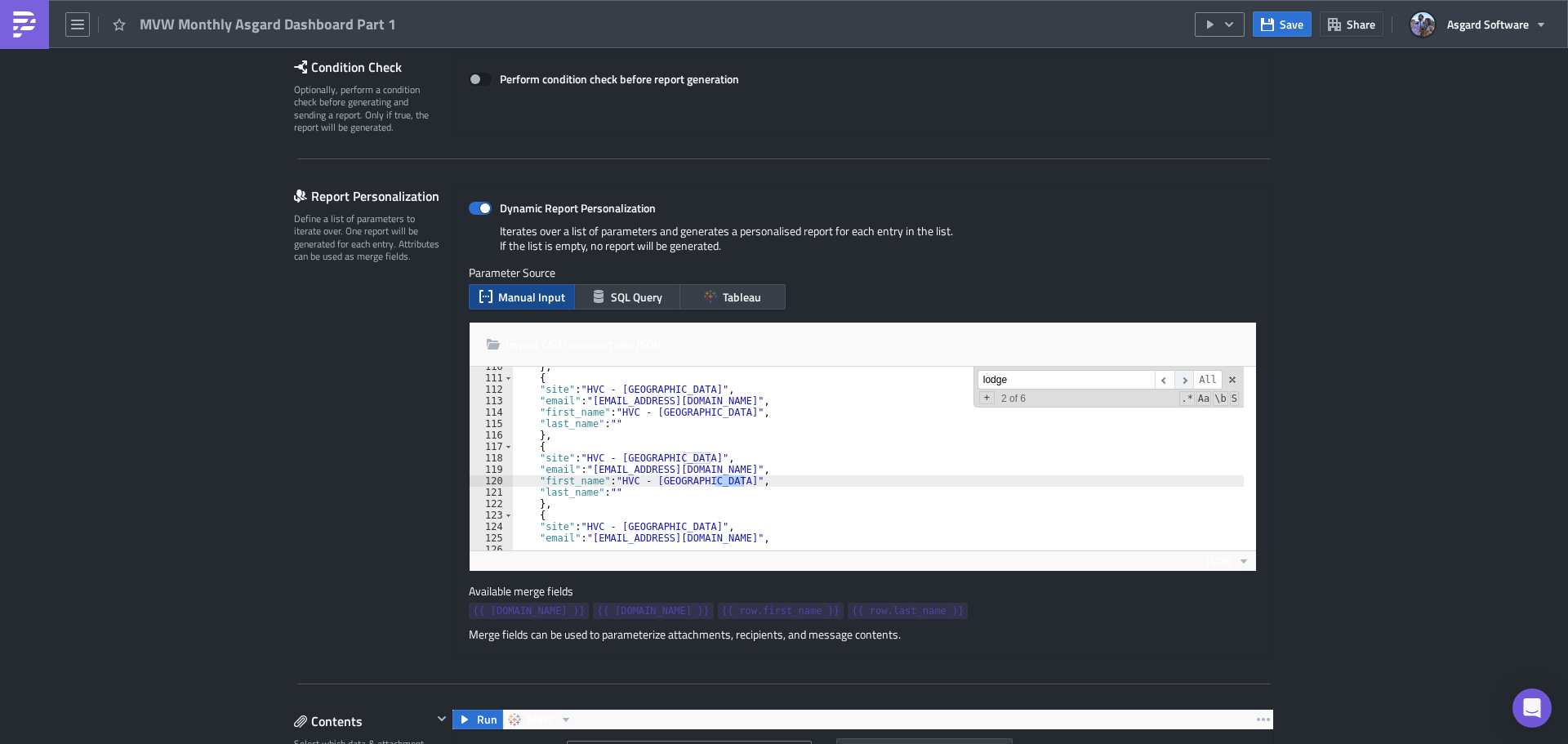
click at [1177, 380] on span "​" at bounding box center [1183, 380] width 19 height 20
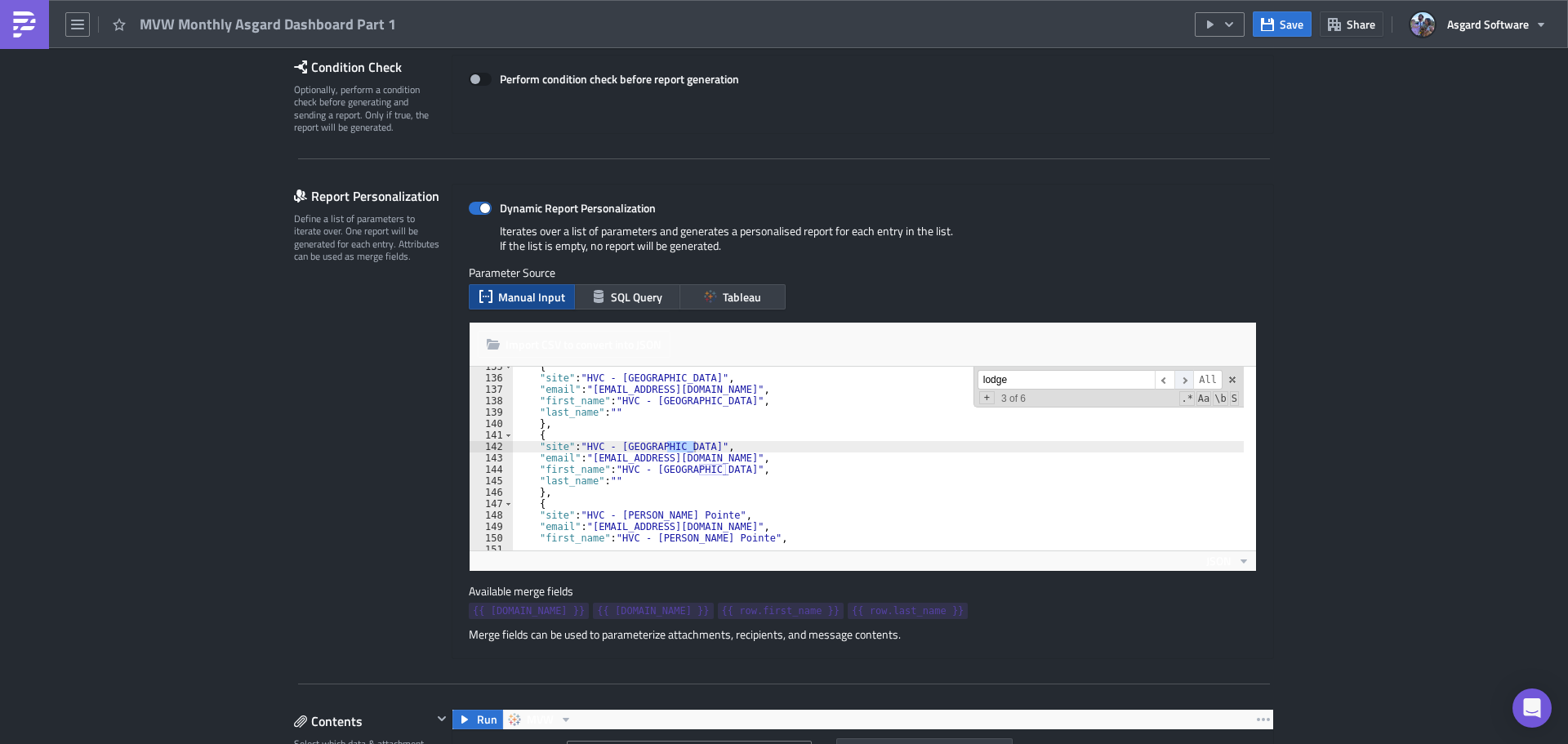
click at [1177, 380] on span "​" at bounding box center [1183, 380] width 19 height 20
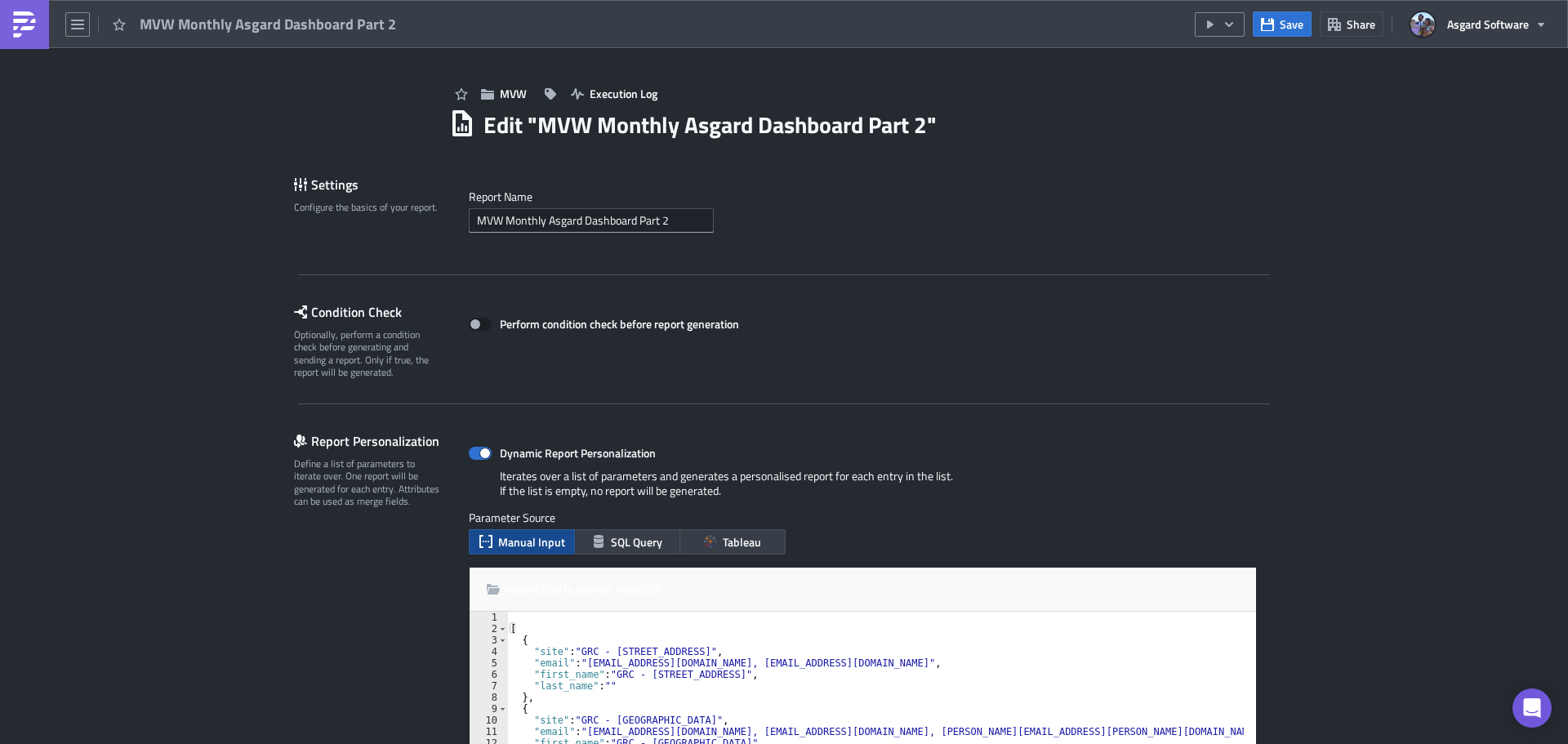
scroll to position [49, 0]
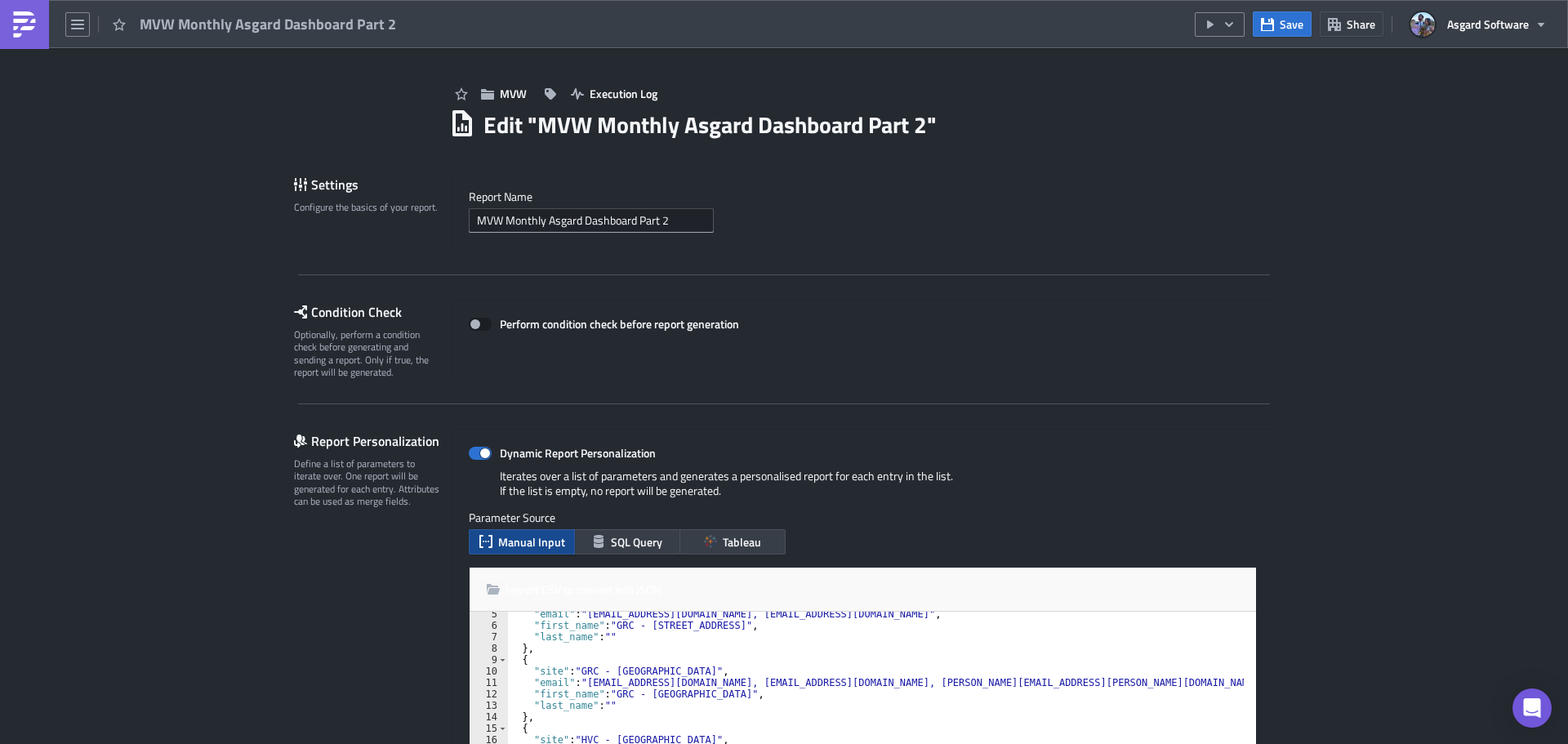
type textarea ""last_name": """
click at [913, 638] on div ""email" : "[EMAIL_ADDRESS][DOMAIN_NAME], [EMAIL_ADDRESS][DOMAIN_NAME]" , "first…" at bounding box center [1028, 705] width 1041 height 194
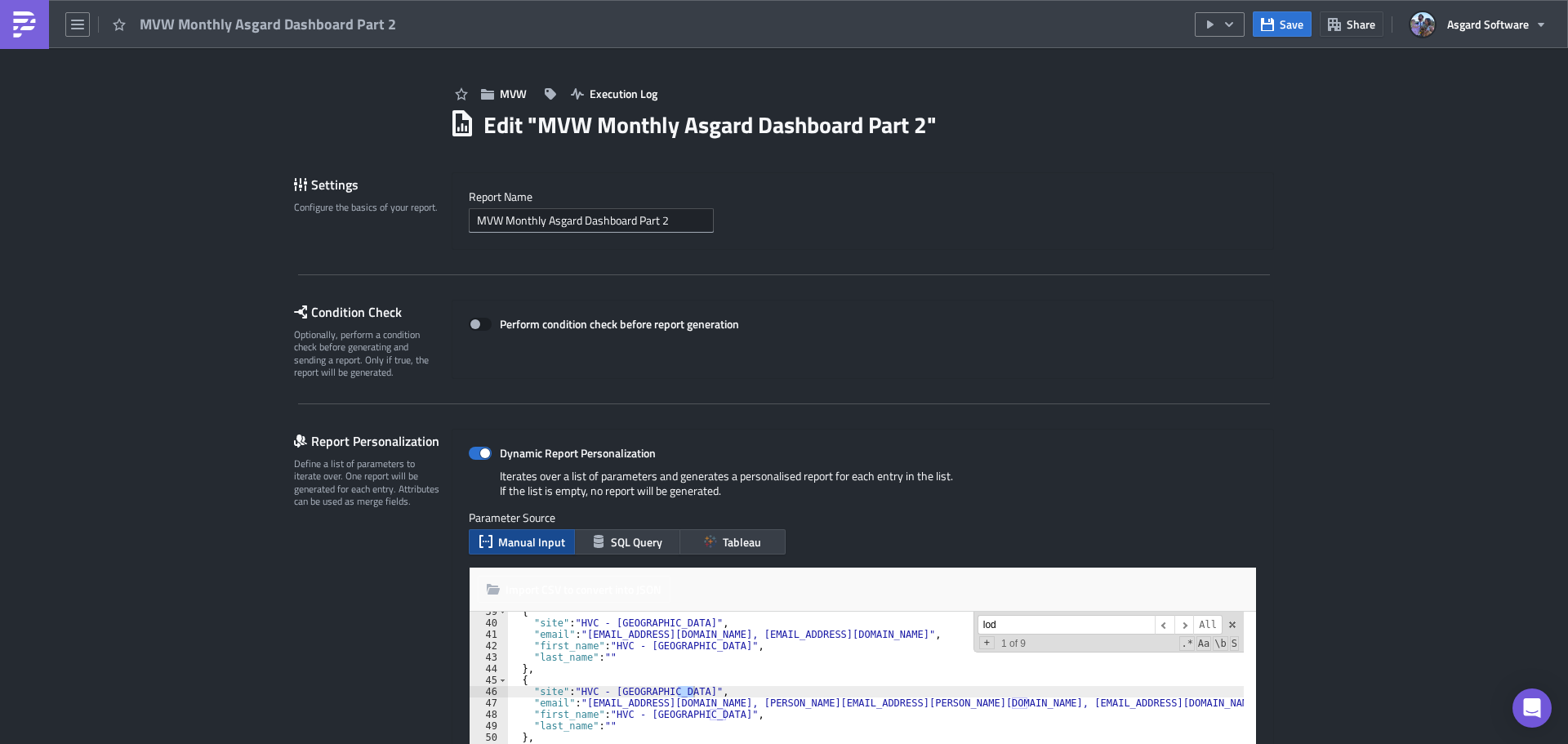
scroll to position [441, 0]
type input "lodge"
click at [1186, 627] on span "​" at bounding box center [1183, 625] width 19 height 20
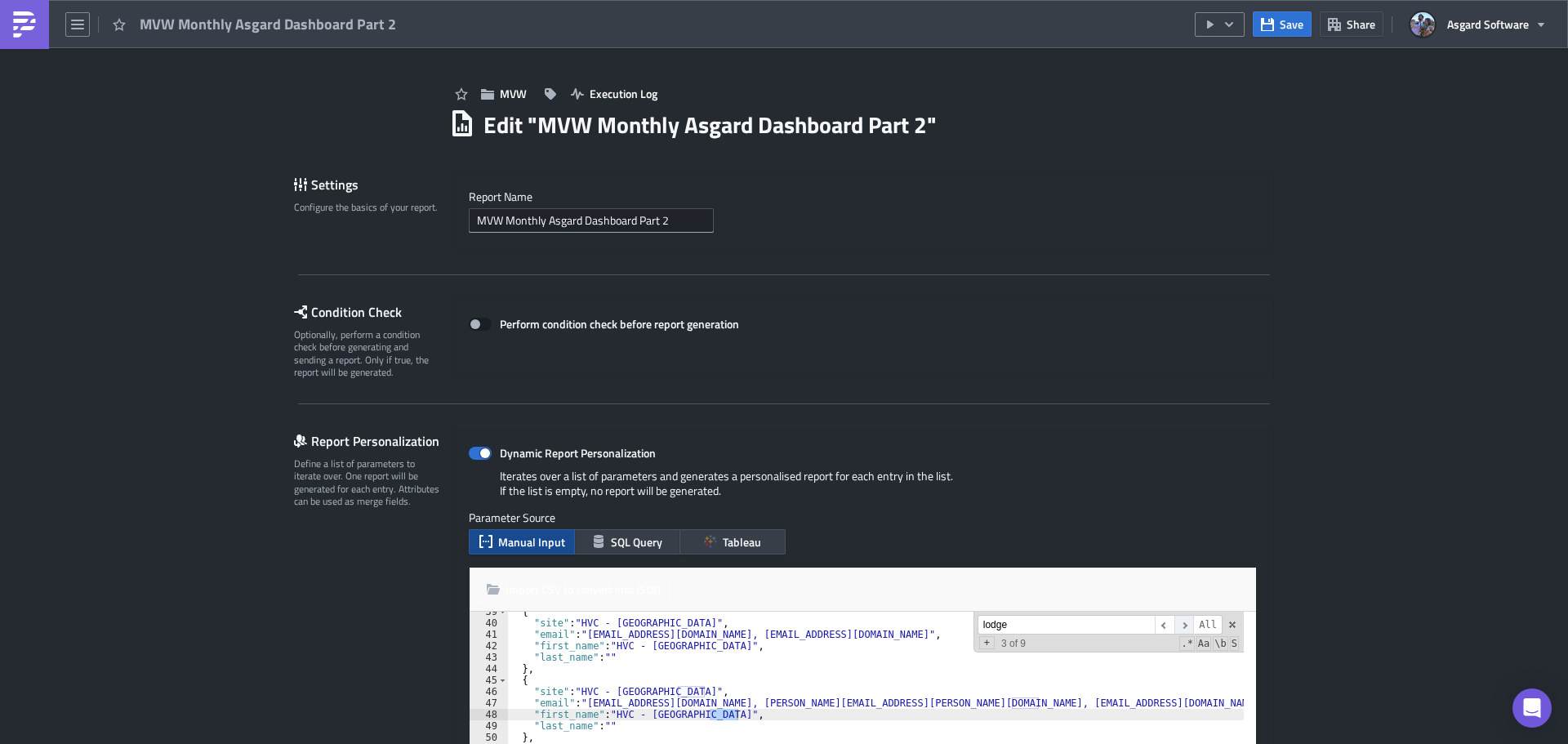
scroll to position [715, 0]
click at [1186, 627] on span "​" at bounding box center [1183, 625] width 19 height 20
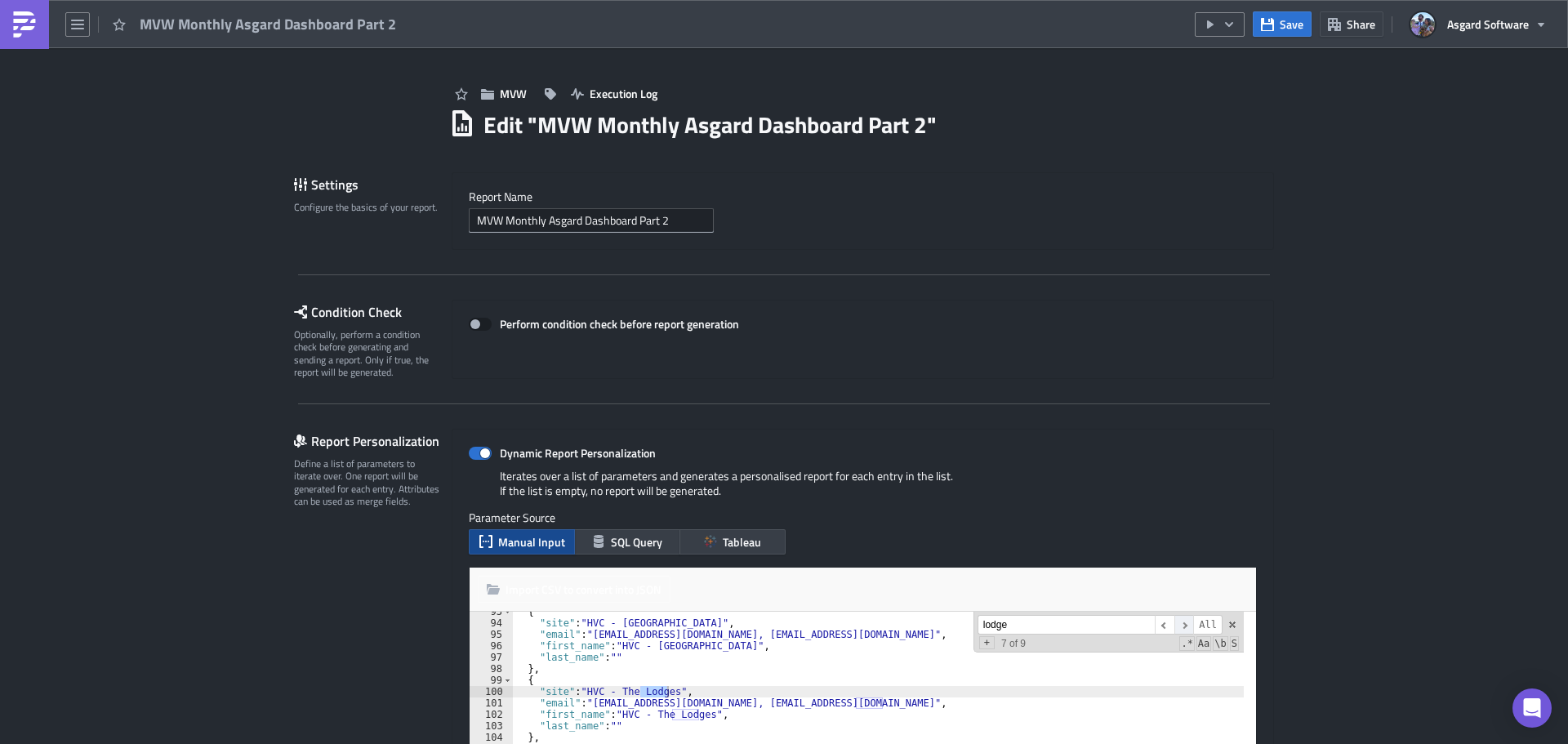
scroll to position [1058, 0]
drag, startPoint x: 1033, startPoint y: 702, endPoint x: 808, endPoint y: 698, distance: 225.0
click at [808, 698] on div "{ "site" : "HVC - Sunset Harbor" , "email" : "hvoteamsdistribution@asgardsoftwa…" at bounding box center [1033, 702] width 1041 height 194
paste textarea "HVC_The_Lodges_at_Timber_Ridge_L"
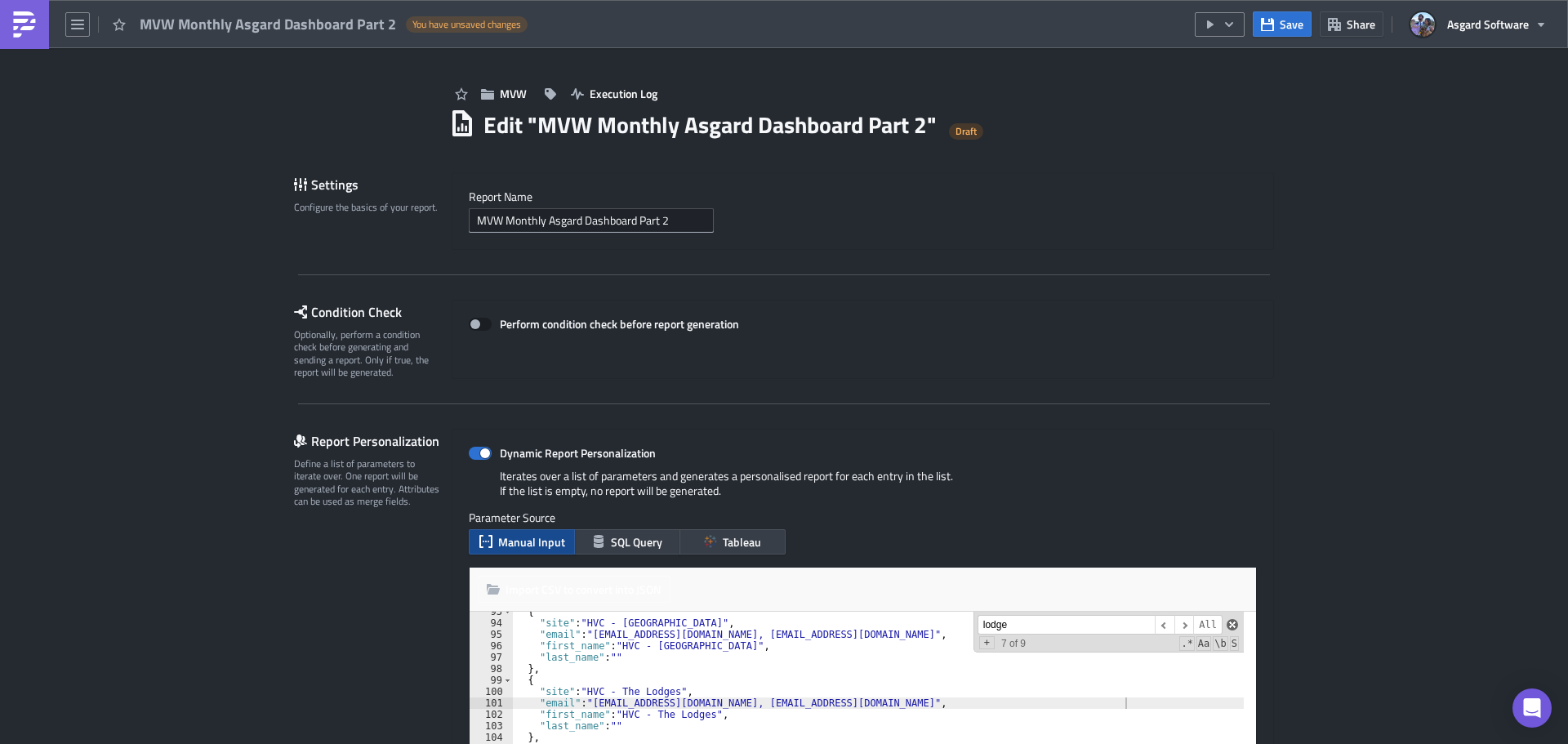
click at [1229, 625] on span at bounding box center [1232, 625] width 11 height 11
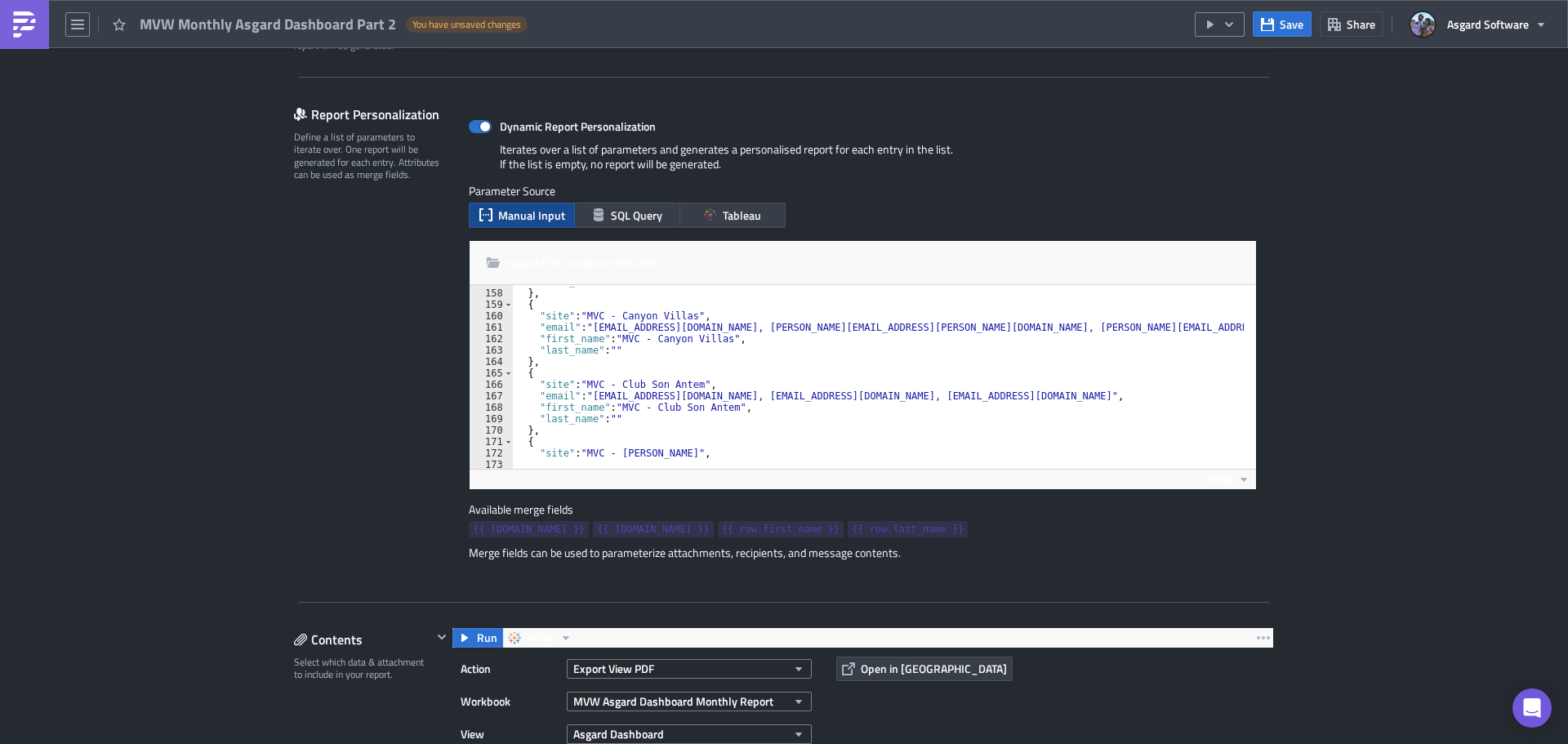
scroll to position [1744, 0]
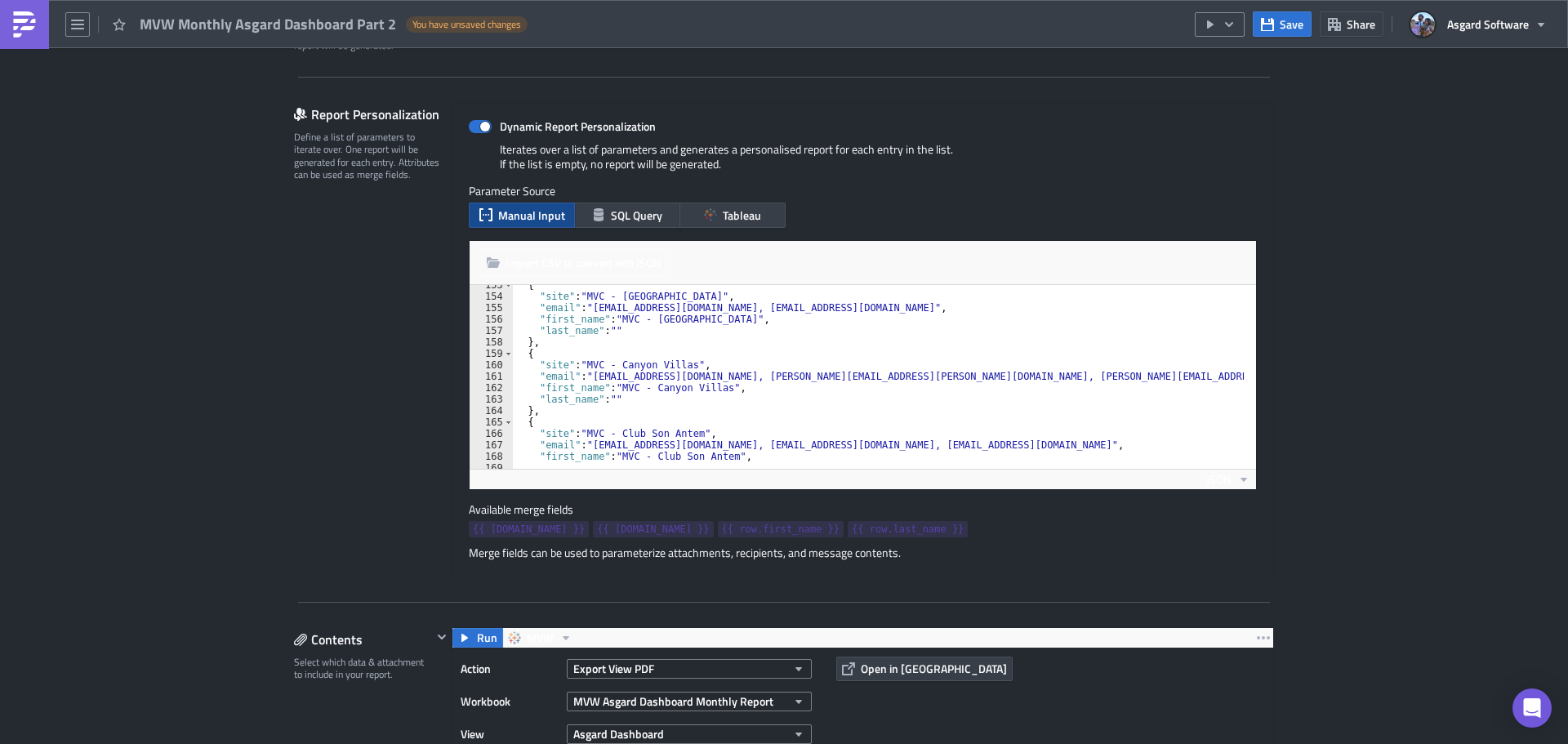
click at [1125, 315] on div "{ "site" : "MVC - Boston" , "email" : "mvoteamsdistribution@asgardsoftware.com,…" at bounding box center [1033, 376] width 1041 height 194
click at [1180, 299] on span "​" at bounding box center [1183, 298] width 19 height 20
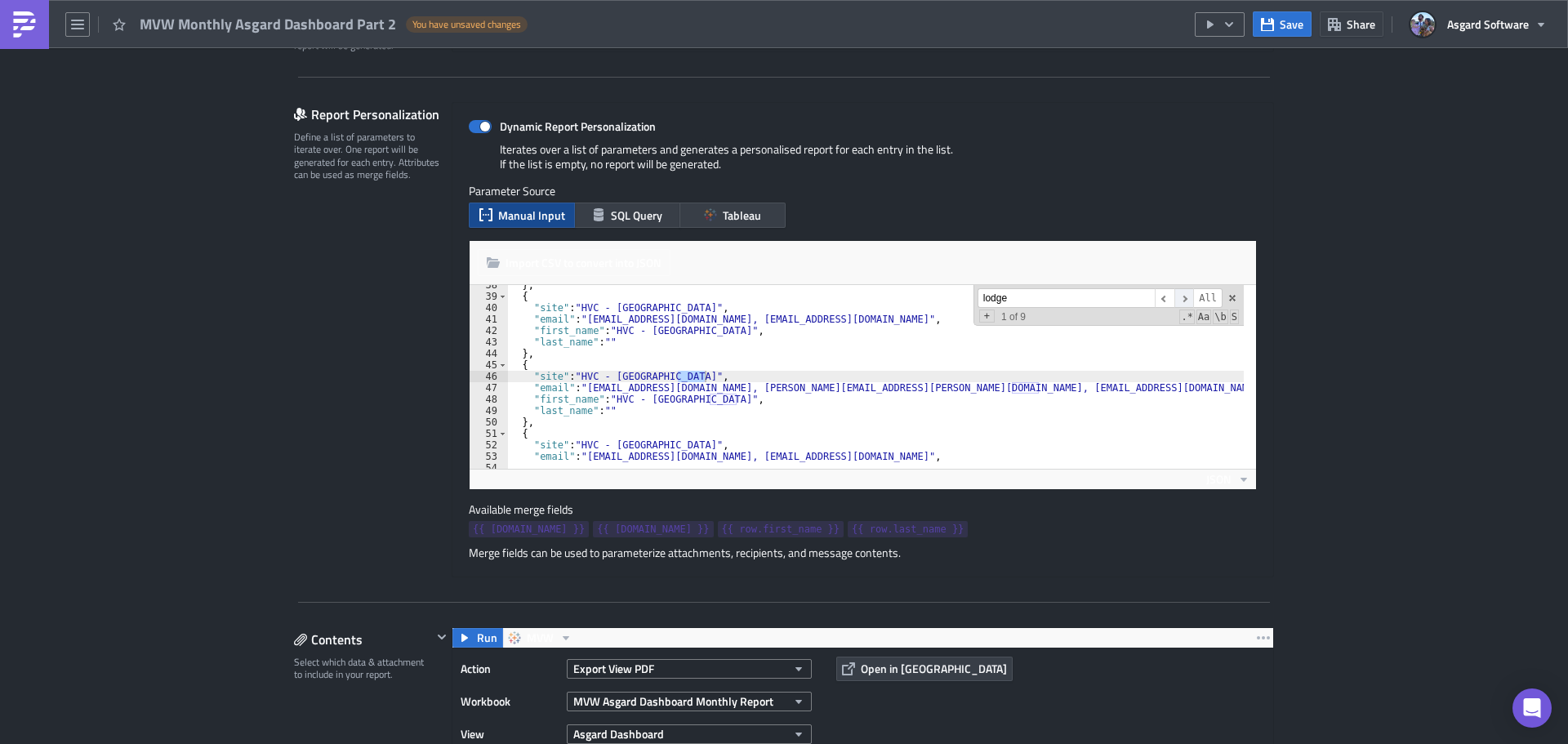
scroll to position [429, 0]
click at [1181, 299] on span "​" at bounding box center [1183, 298] width 19 height 20
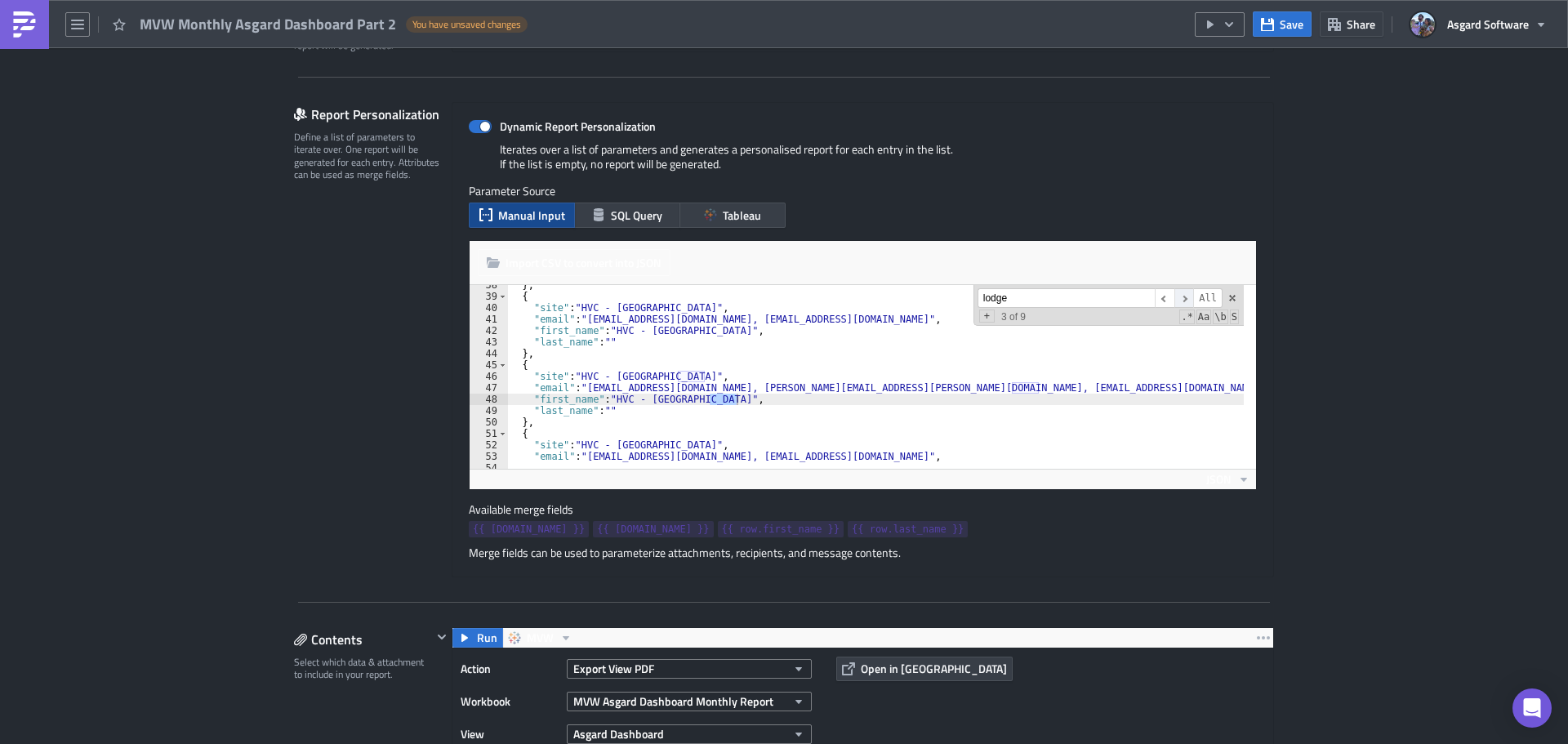
click at [1181, 299] on span "​" at bounding box center [1183, 298] width 19 height 20
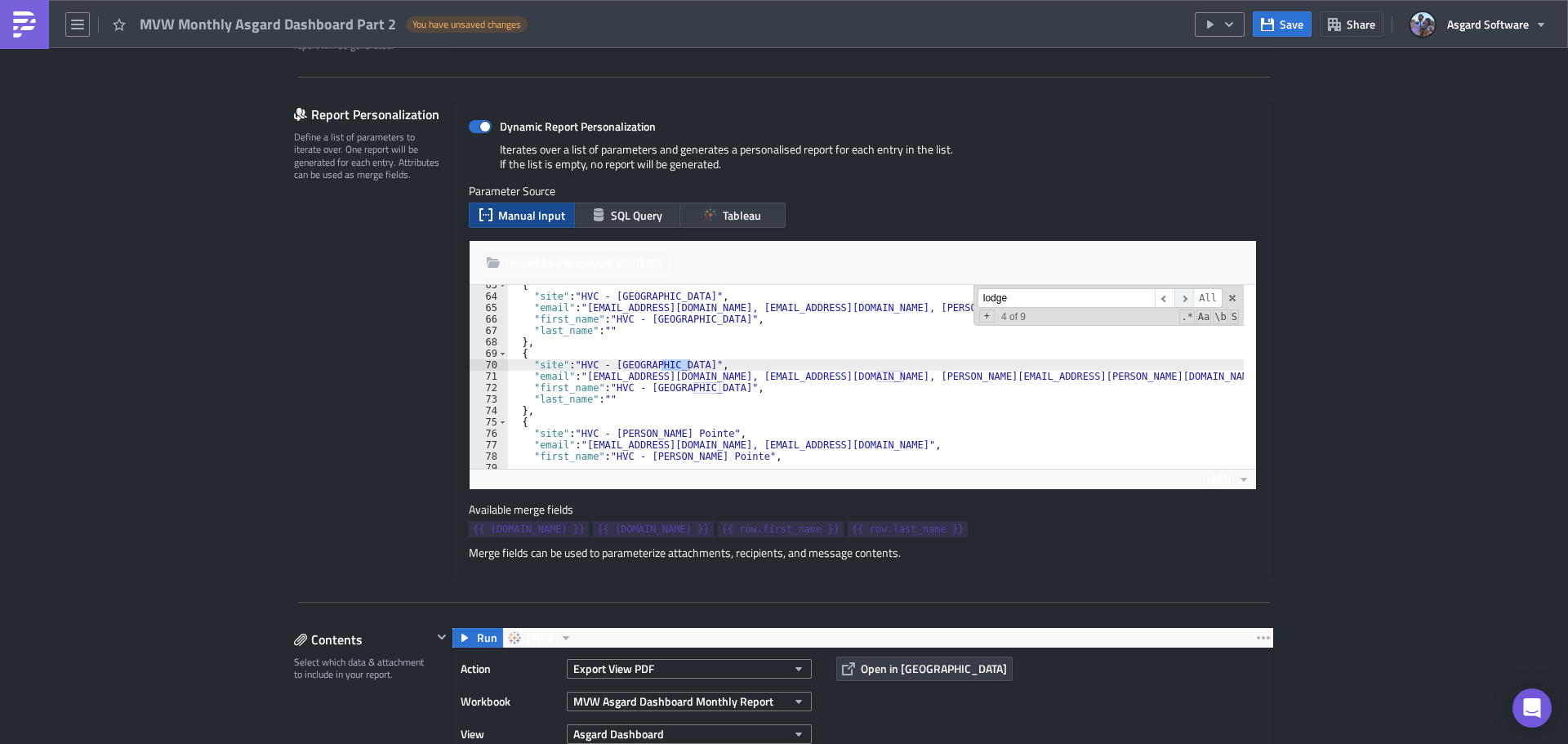
click at [1181, 299] on span "​" at bounding box center [1183, 298] width 19 height 20
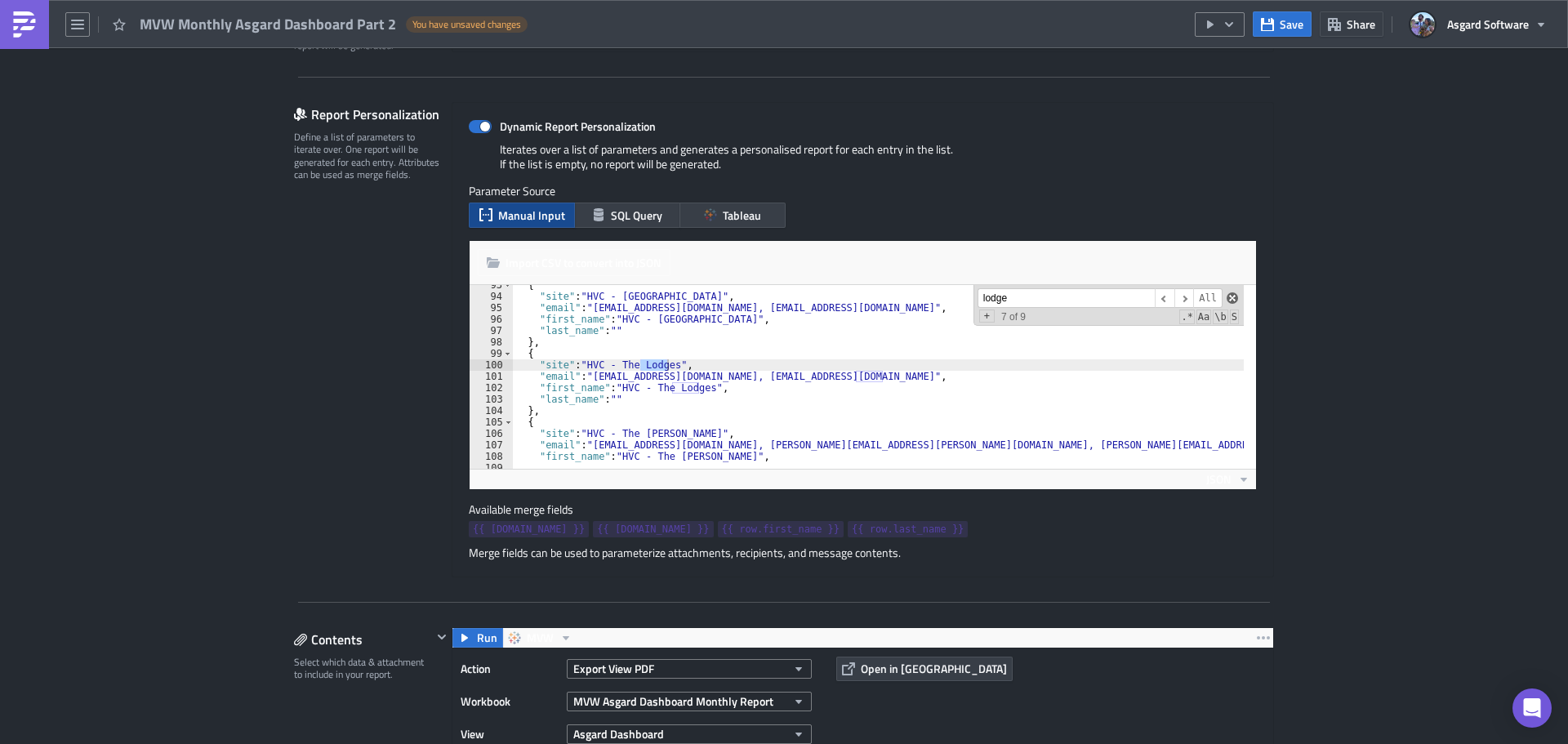
click at [1227, 301] on span at bounding box center [1232, 297] width 11 height 11
type textarea ""site": "HVC - The Lodges","
click at [1286, 21] on span "Save" at bounding box center [1292, 24] width 24 height 17
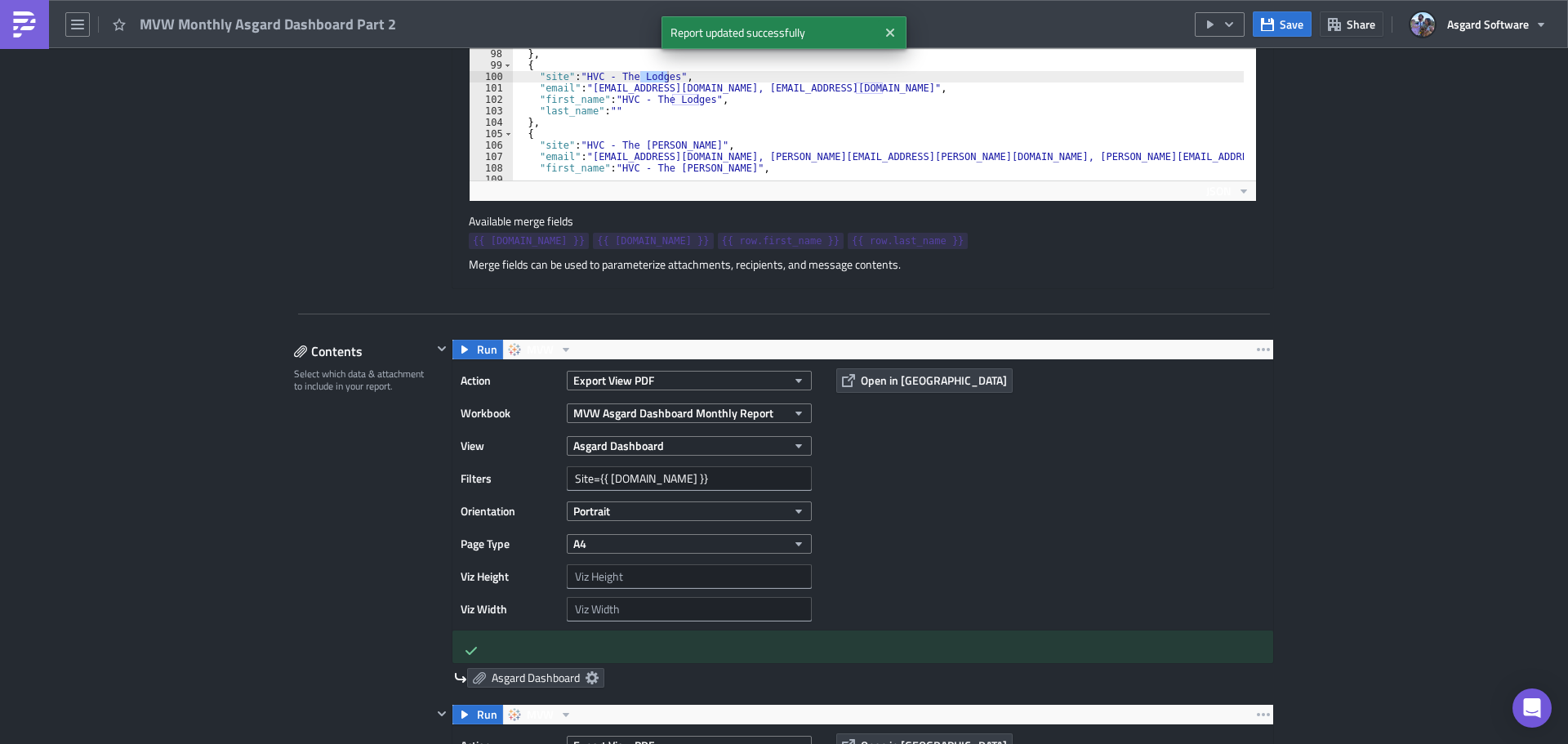
scroll to position [653, 0]
